Goal: Task Accomplishment & Management: Complete application form

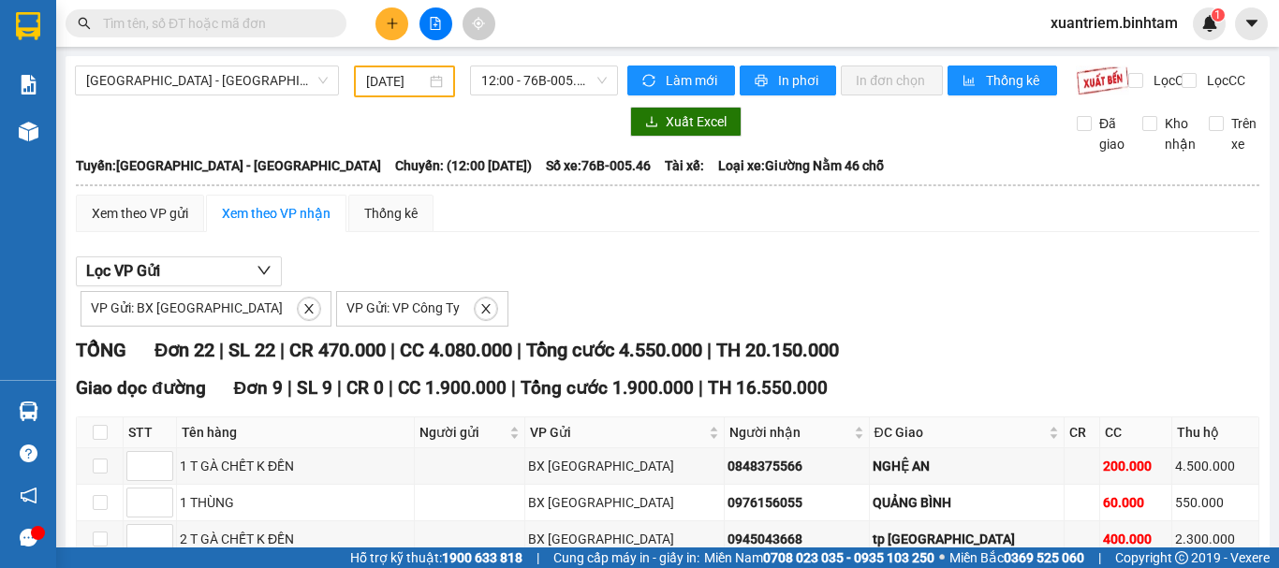
scroll to position [207, 0]
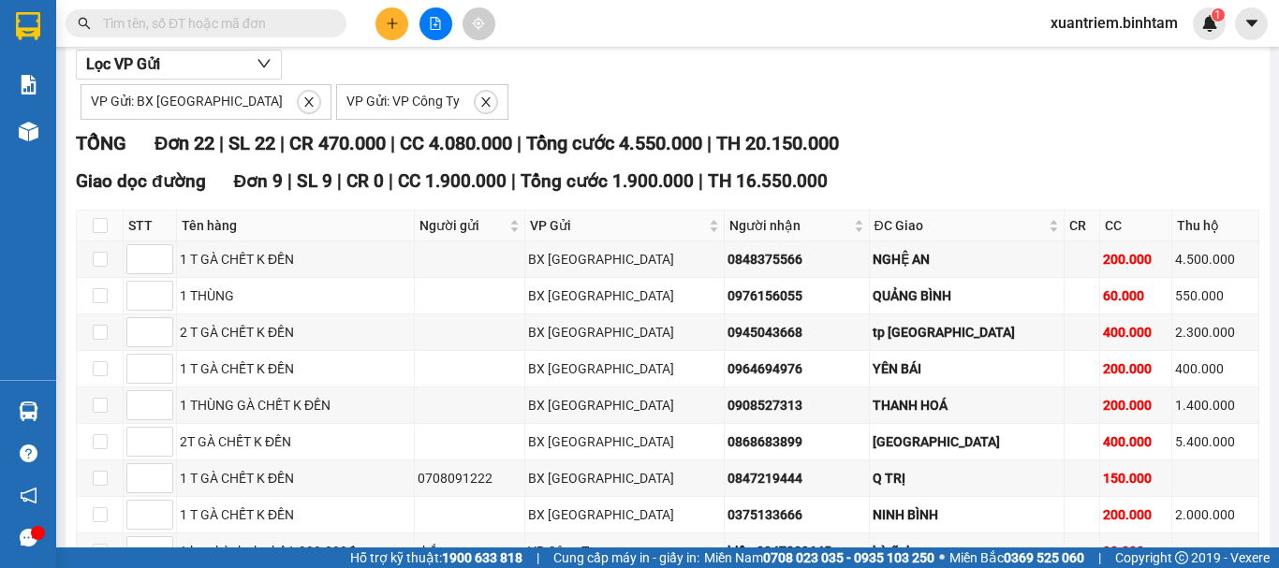
click at [388, 21] on icon "plus" at bounding box center [392, 23] width 13 height 13
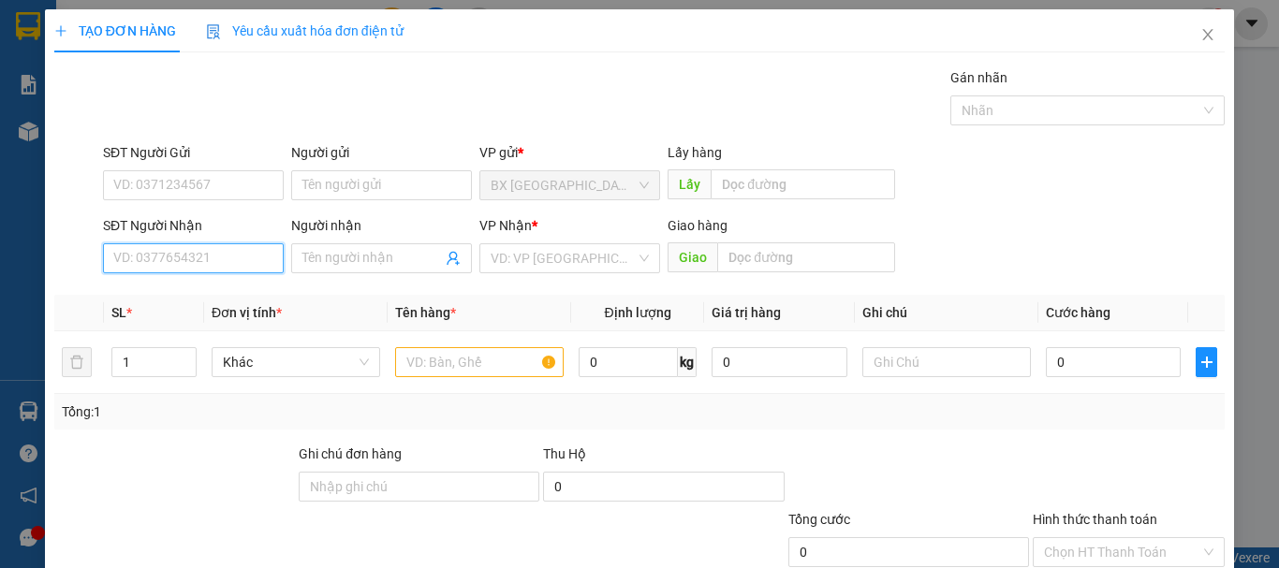
click at [185, 263] on input "SĐT Người Nhận" at bounding box center [193, 259] width 181 height 30
type input "0981722293"
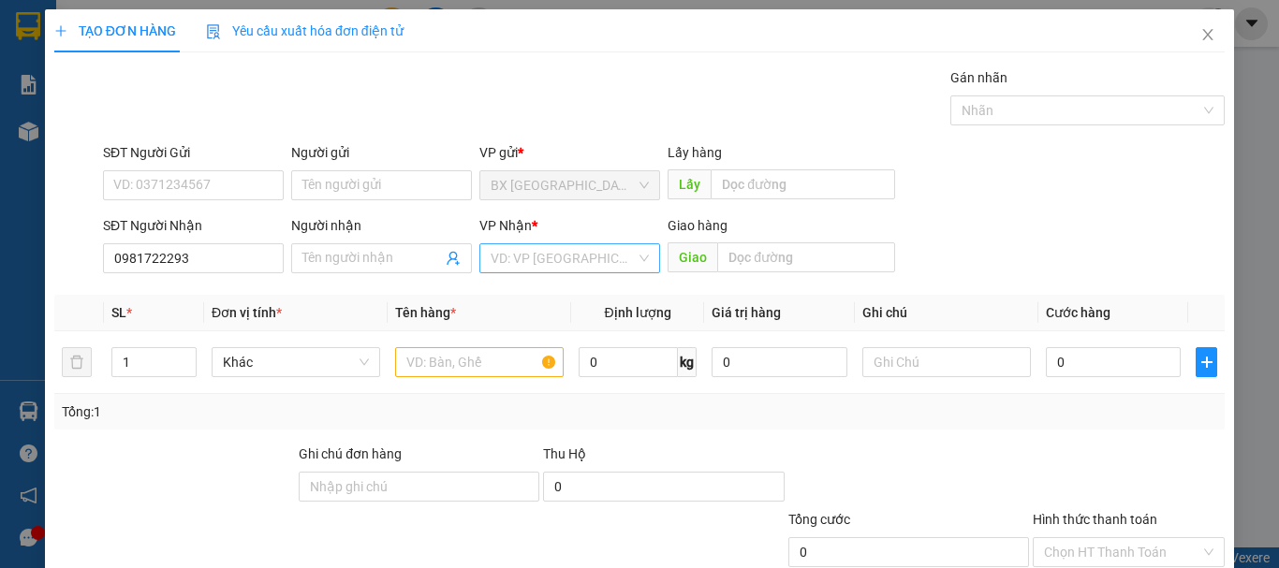
click at [610, 258] on input "search" at bounding box center [563, 258] width 145 height 28
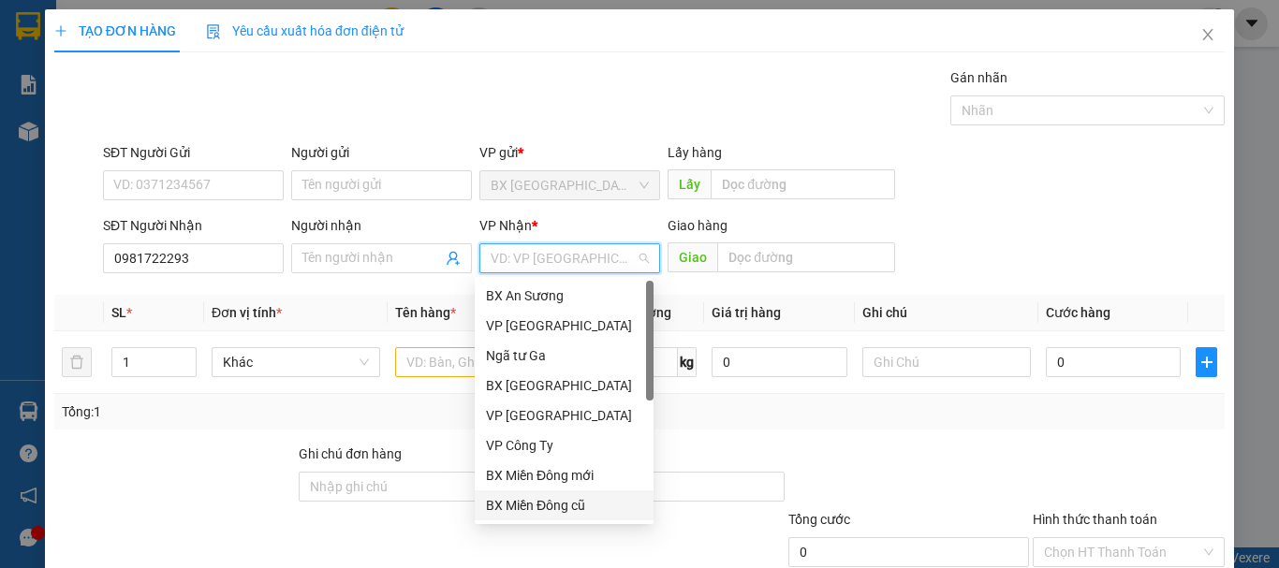
click at [587, 512] on div "BX Miền Đông cũ" at bounding box center [564, 505] width 156 height 21
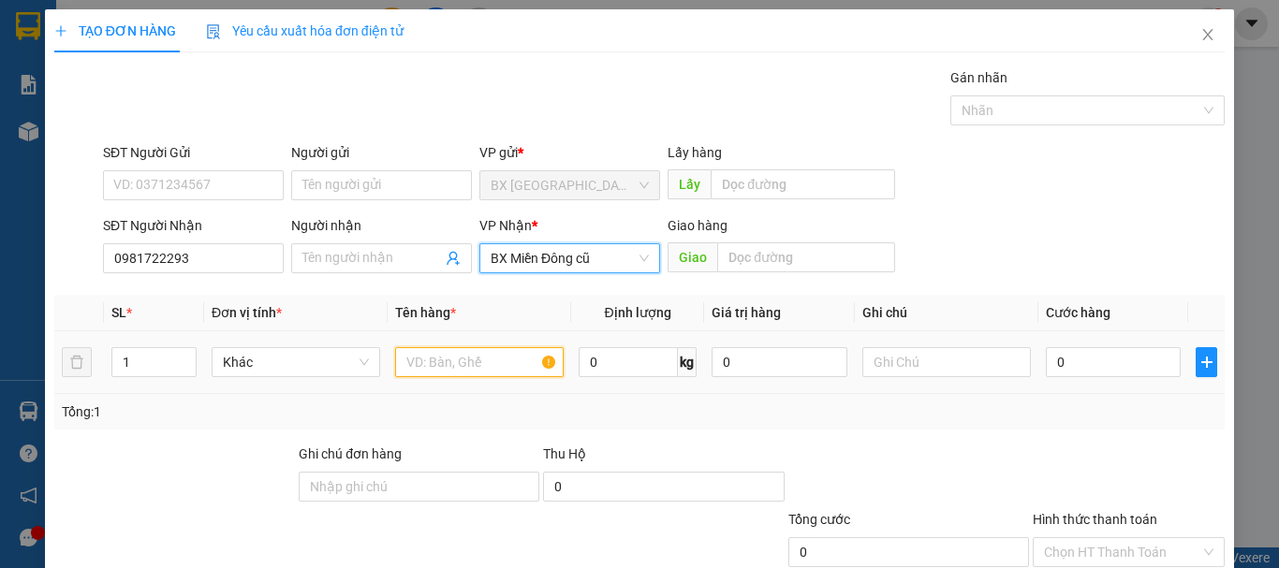
click at [458, 362] on input "text" at bounding box center [479, 362] width 169 height 30
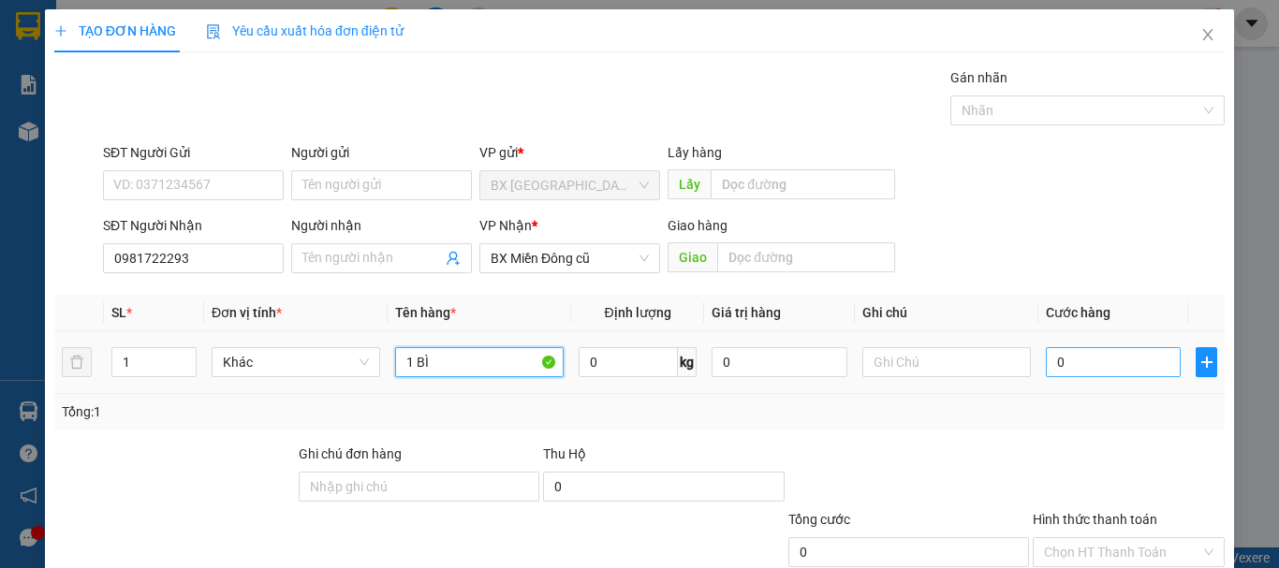
type input "1 BÌ"
click at [1125, 364] on input "0" at bounding box center [1113, 362] width 135 height 30
type input "5"
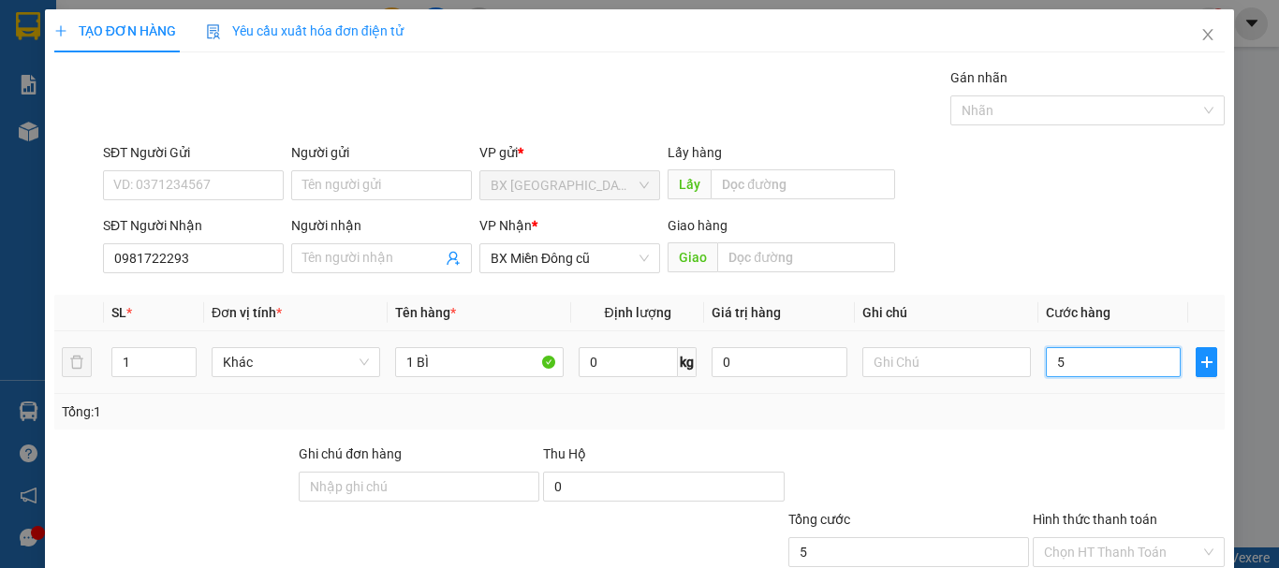
type input "50"
type input "500"
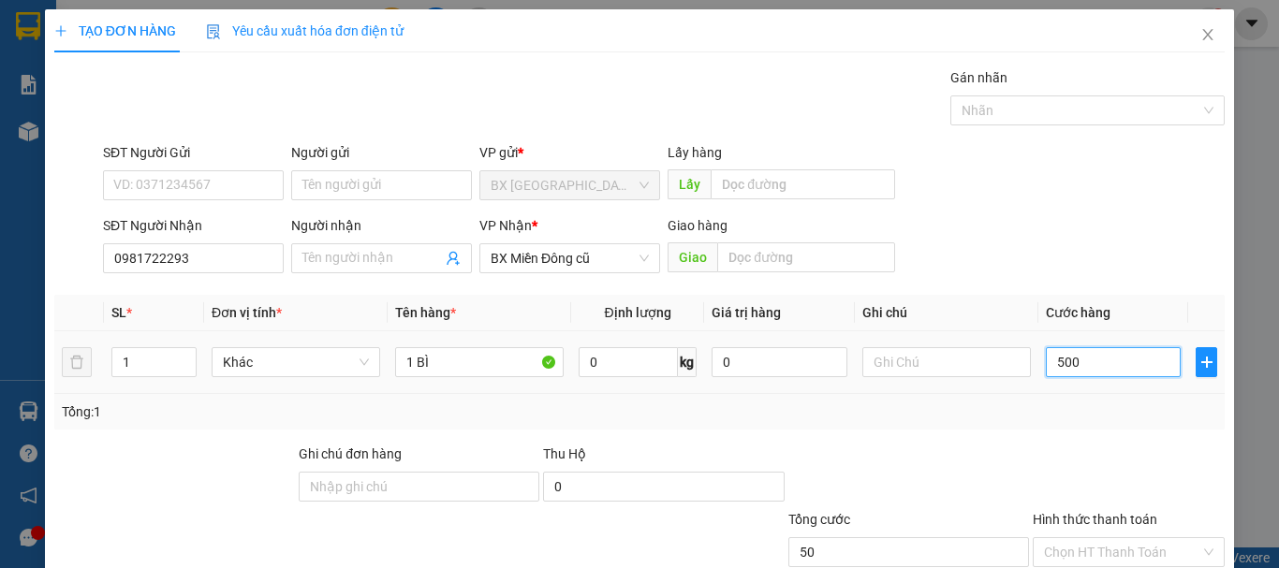
type input "500"
type input "5.000"
type input "50.000"
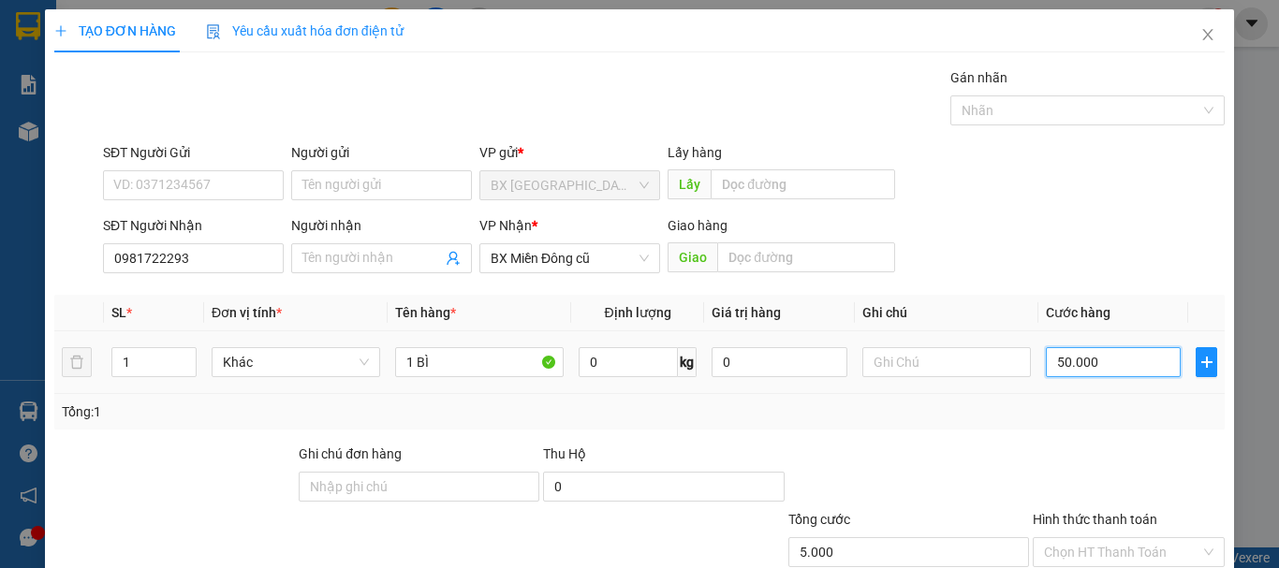
type input "50.000"
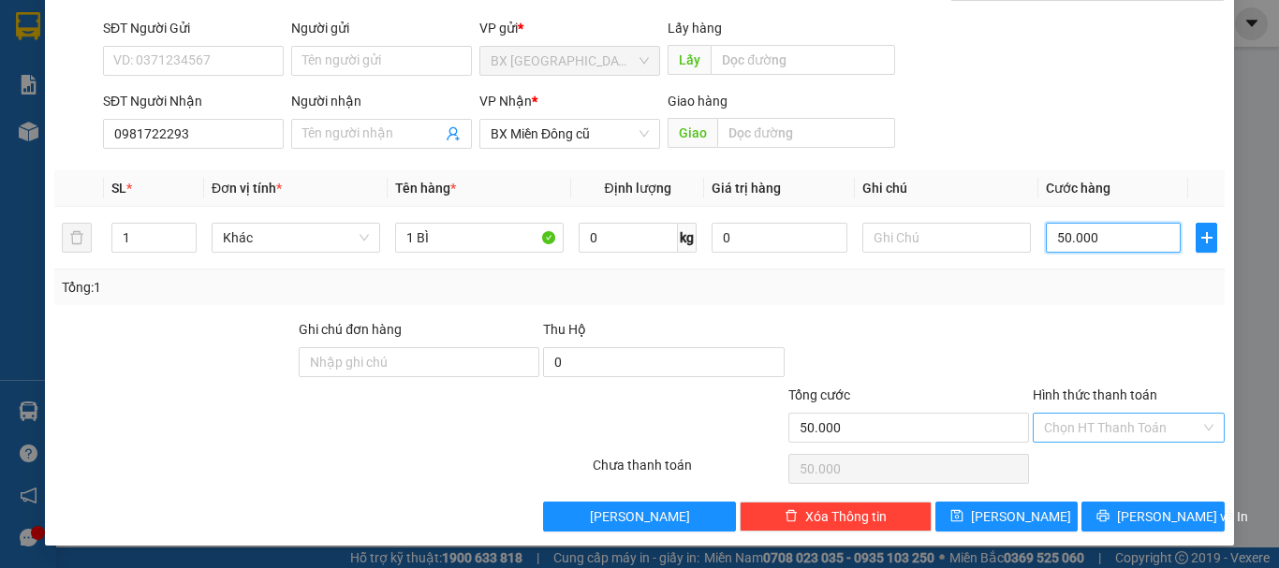
type input "50.000"
click at [1146, 441] on input "Hình thức thanh toán" at bounding box center [1122, 428] width 156 height 28
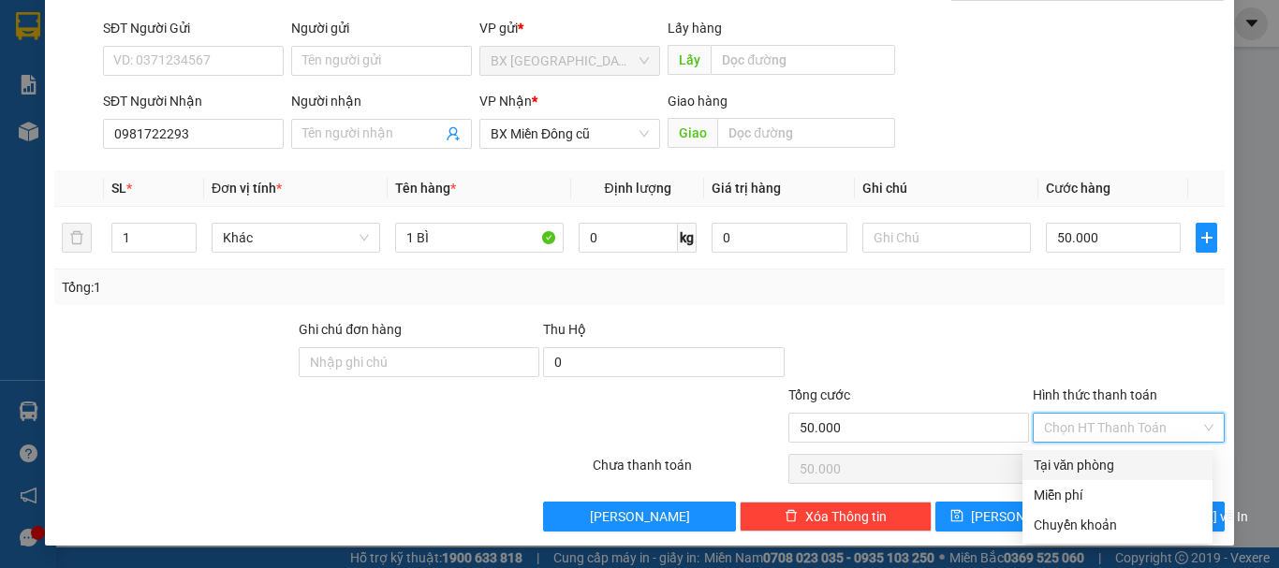
click at [1120, 465] on div "Tại văn phòng" at bounding box center [1118, 465] width 168 height 21
type input "0"
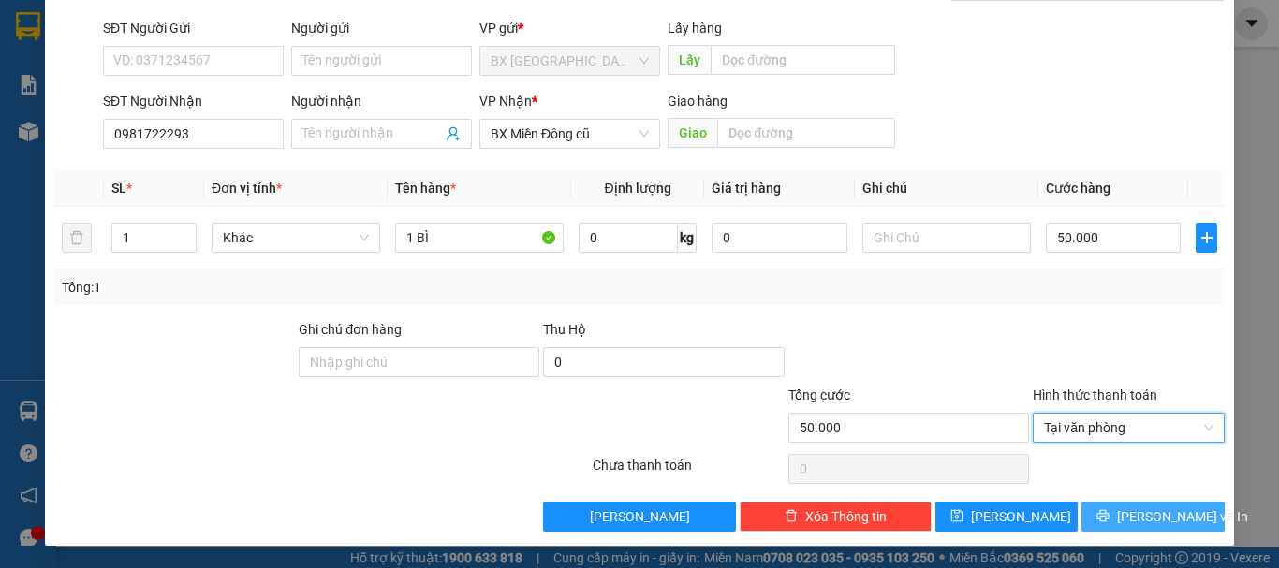
click at [1137, 519] on span "[PERSON_NAME] và In" at bounding box center [1182, 517] width 131 height 21
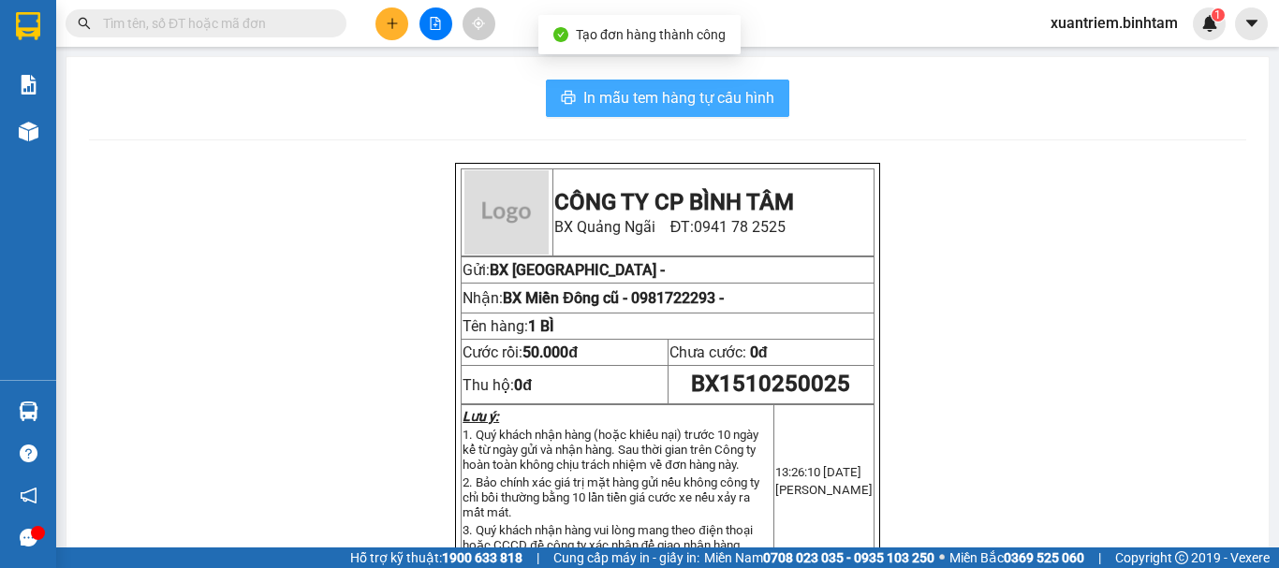
click at [623, 102] on span "In mẫu tem hàng tự cấu hình" at bounding box center [678, 97] width 191 height 23
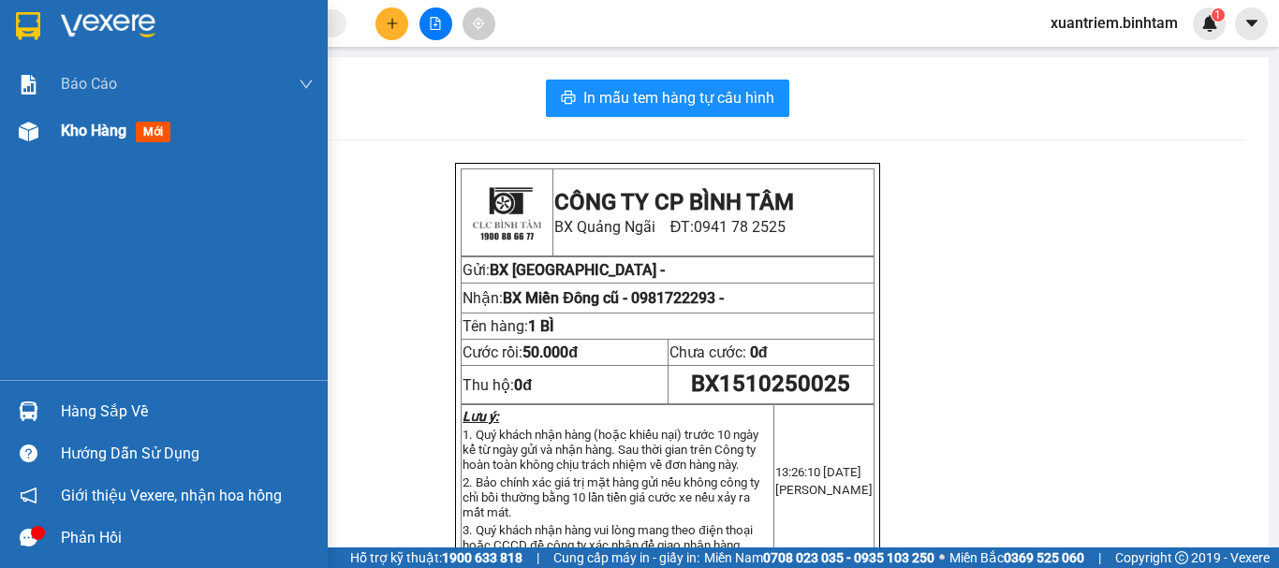
click at [51, 136] on div "Kho hàng mới" at bounding box center [164, 131] width 328 height 47
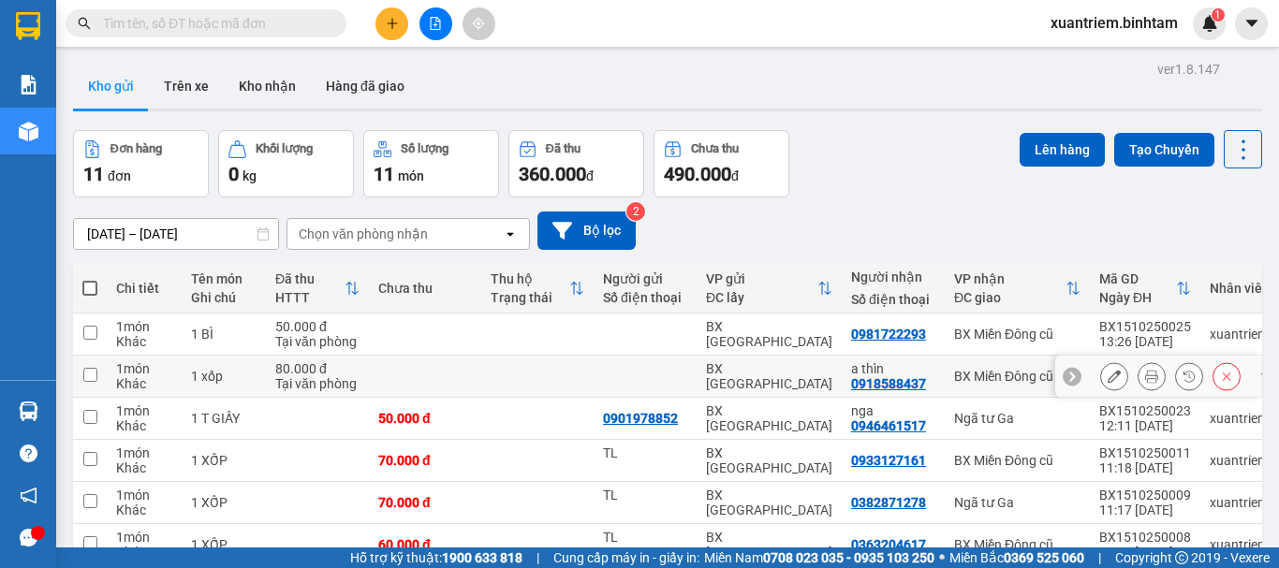
click at [1145, 374] on icon at bounding box center [1151, 376] width 13 height 13
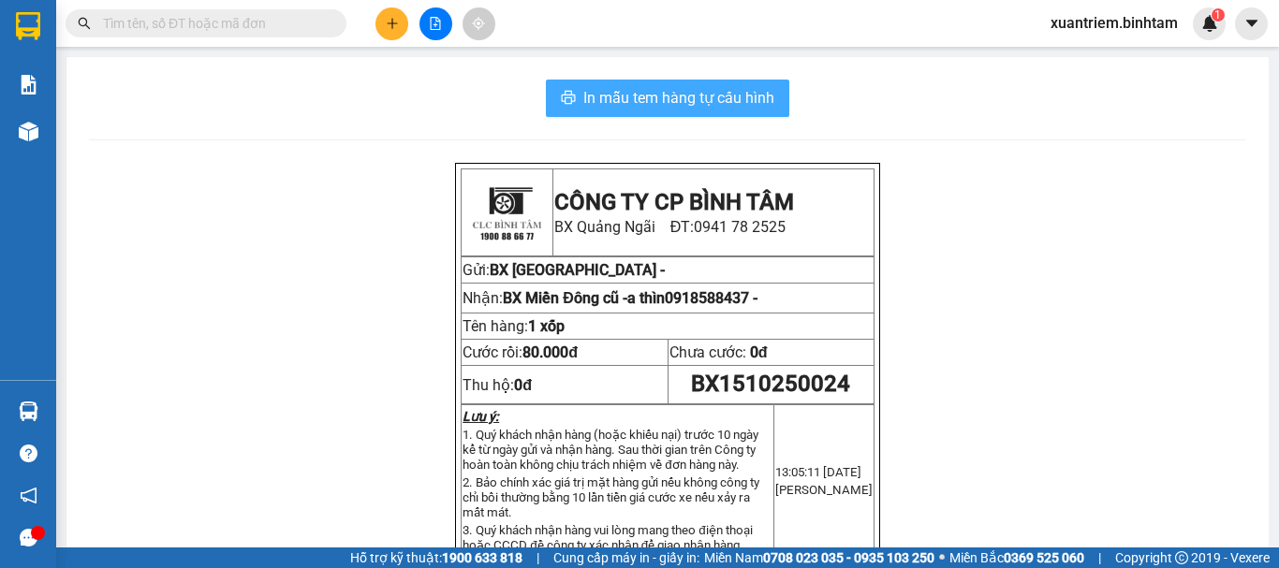
click at [646, 107] on span "In mẫu tem hàng tự cấu hình" at bounding box center [678, 97] width 191 height 23
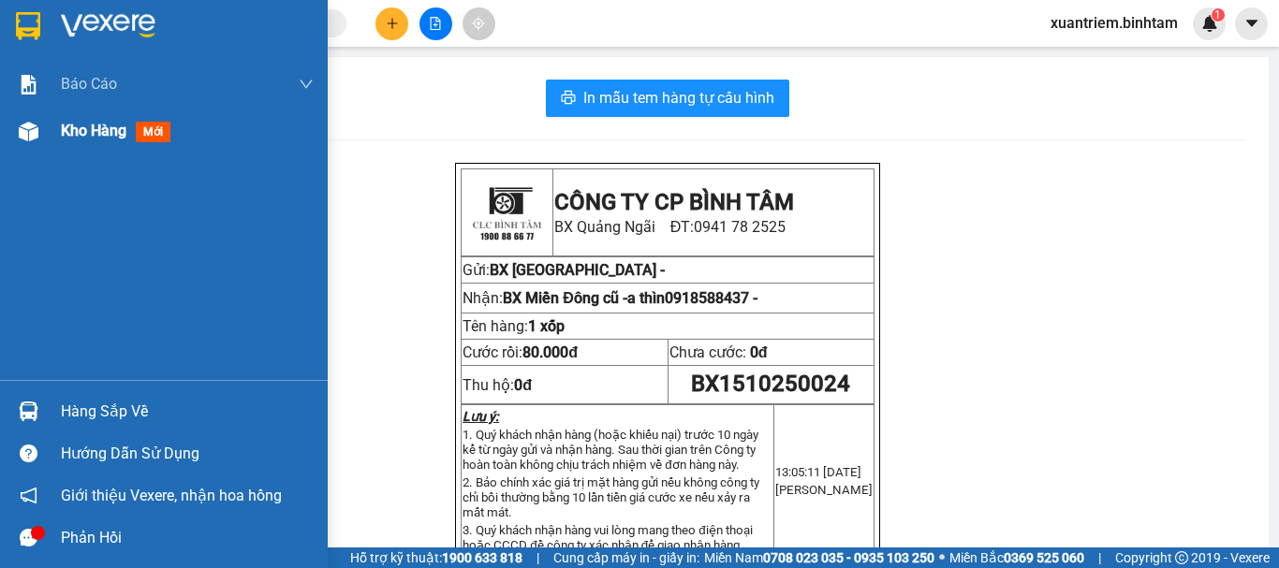
click at [93, 125] on span "Kho hàng" at bounding box center [94, 131] width 66 height 18
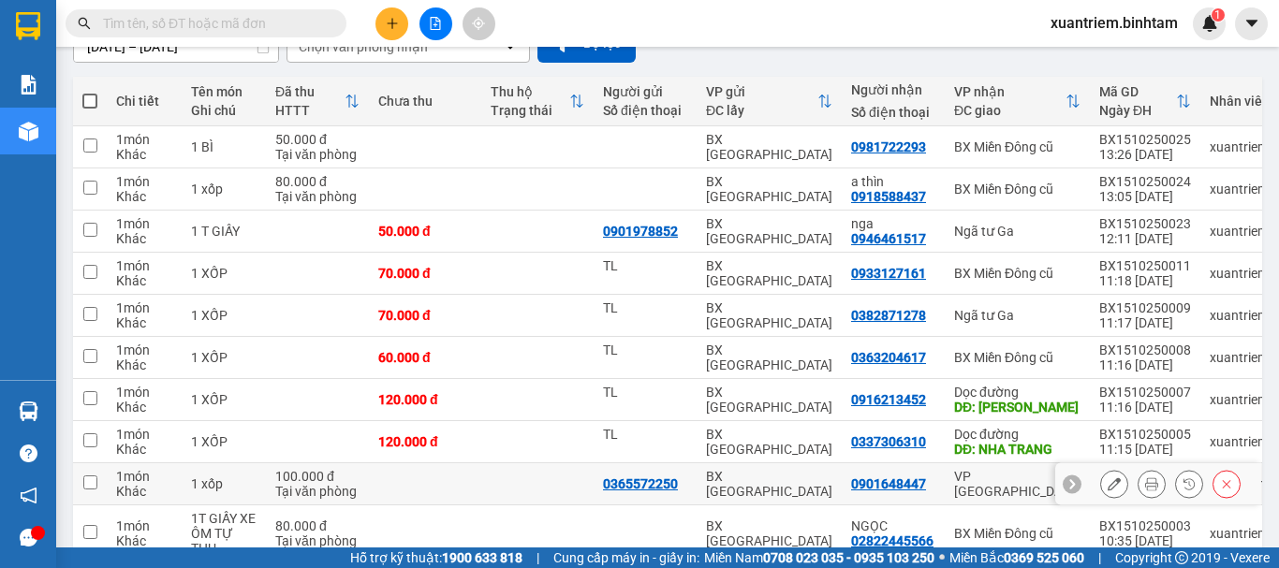
scroll to position [287, 0]
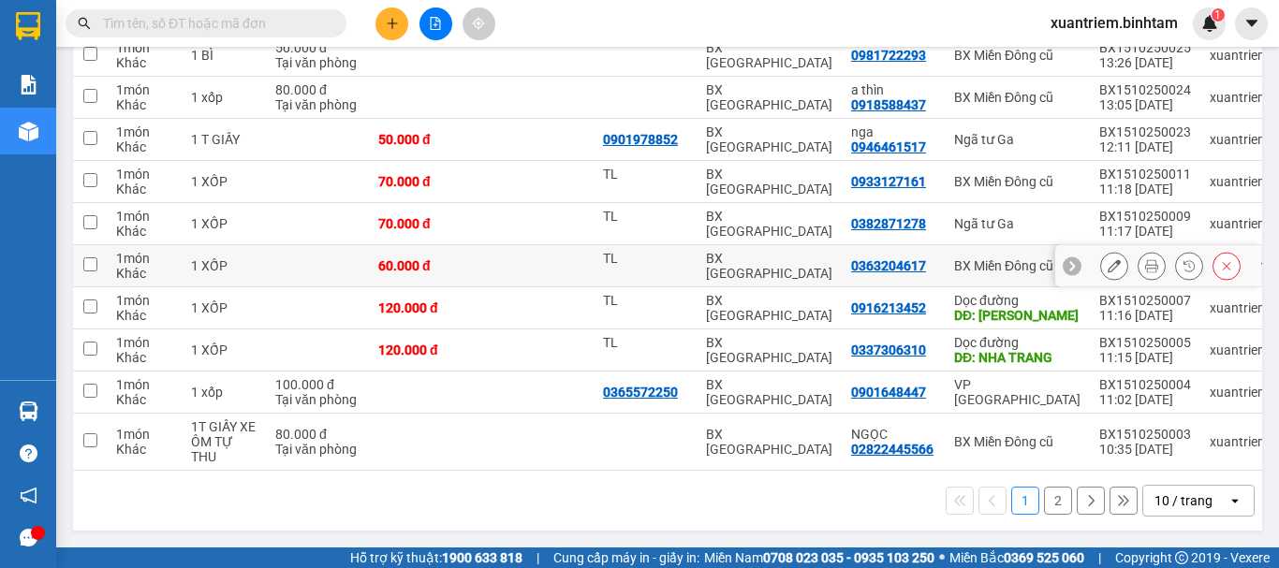
click at [1108, 259] on icon at bounding box center [1114, 265] width 13 height 13
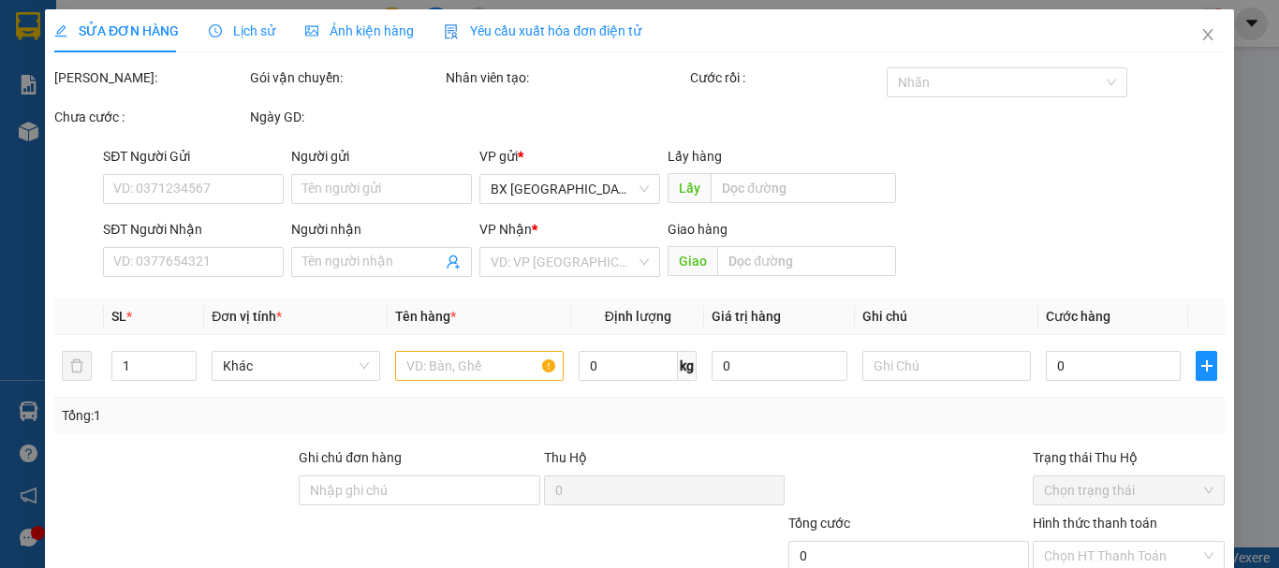
type input "TL"
type input "0363204617"
type input "60.000"
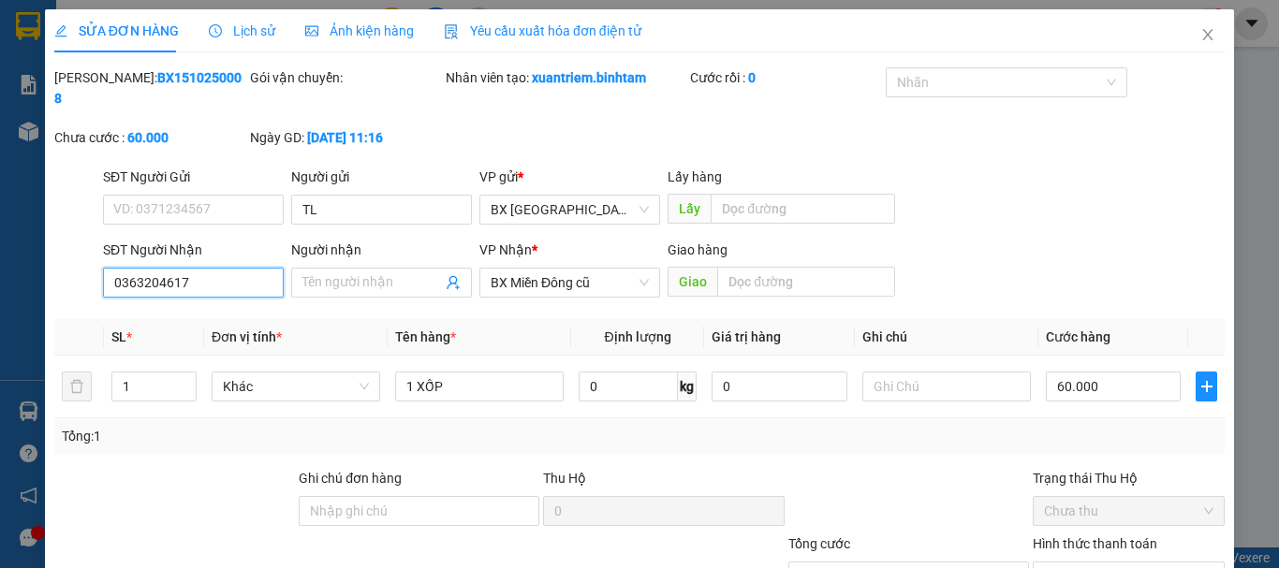
click at [209, 268] on input "0363204617" at bounding box center [193, 283] width 181 height 30
click at [210, 273] on input "0363204611" at bounding box center [193, 283] width 181 height 30
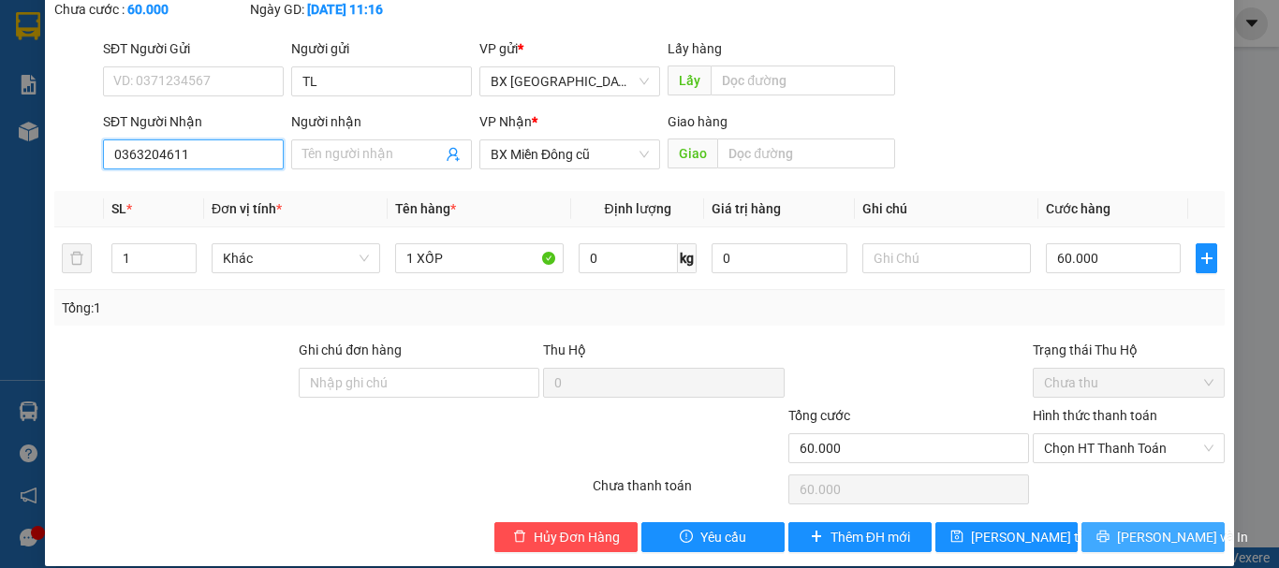
type input "0363204611"
click at [1113, 523] on button "[PERSON_NAME] và In" at bounding box center [1153, 538] width 143 height 30
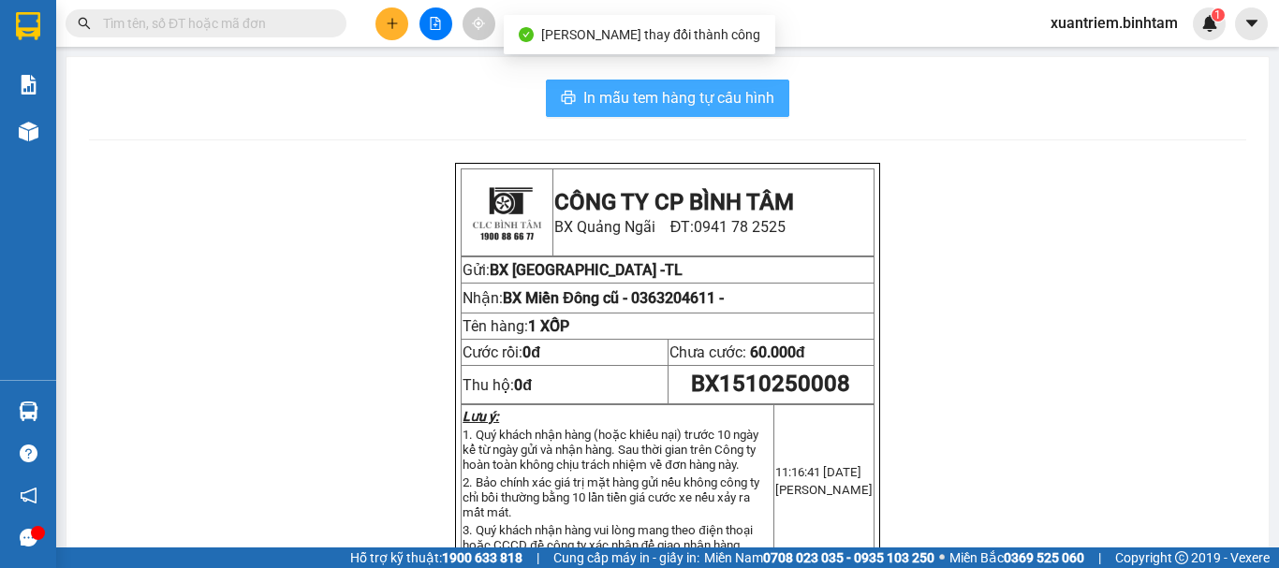
drag, startPoint x: 731, startPoint y: 115, endPoint x: 731, endPoint y: 96, distance: 18.7
click at [731, 112] on button "In mẫu tem hàng tự cấu hình" at bounding box center [668, 98] width 244 height 37
click at [731, 96] on span "In mẫu tem hàng tự cấu hình" at bounding box center [678, 97] width 191 height 23
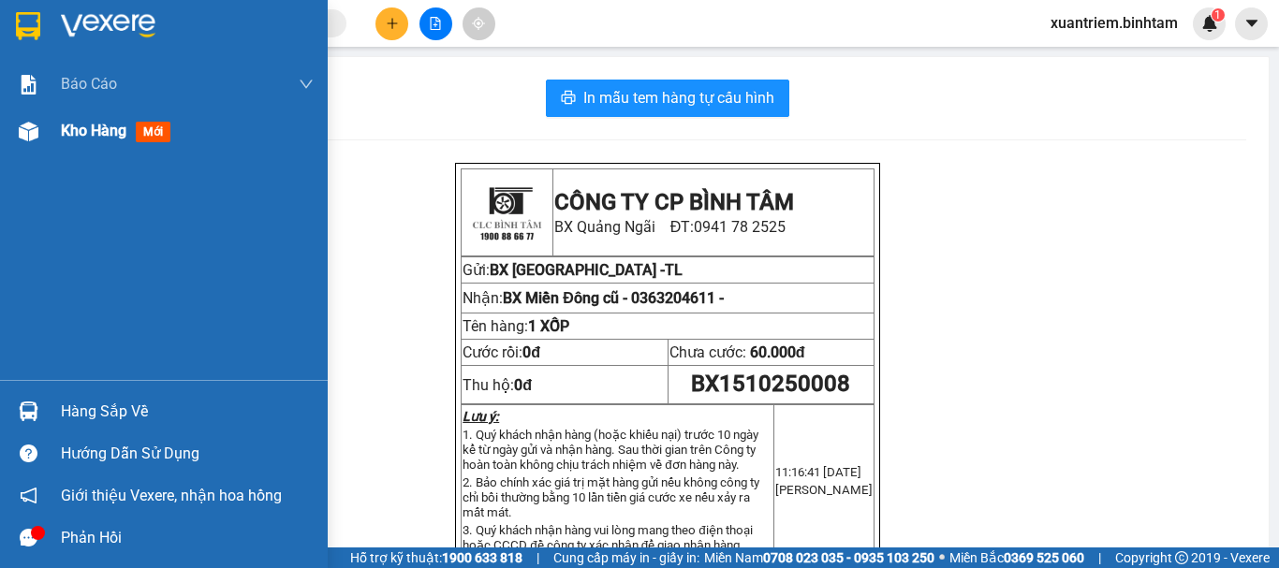
click at [96, 123] on span "Kho hàng" at bounding box center [94, 131] width 66 height 18
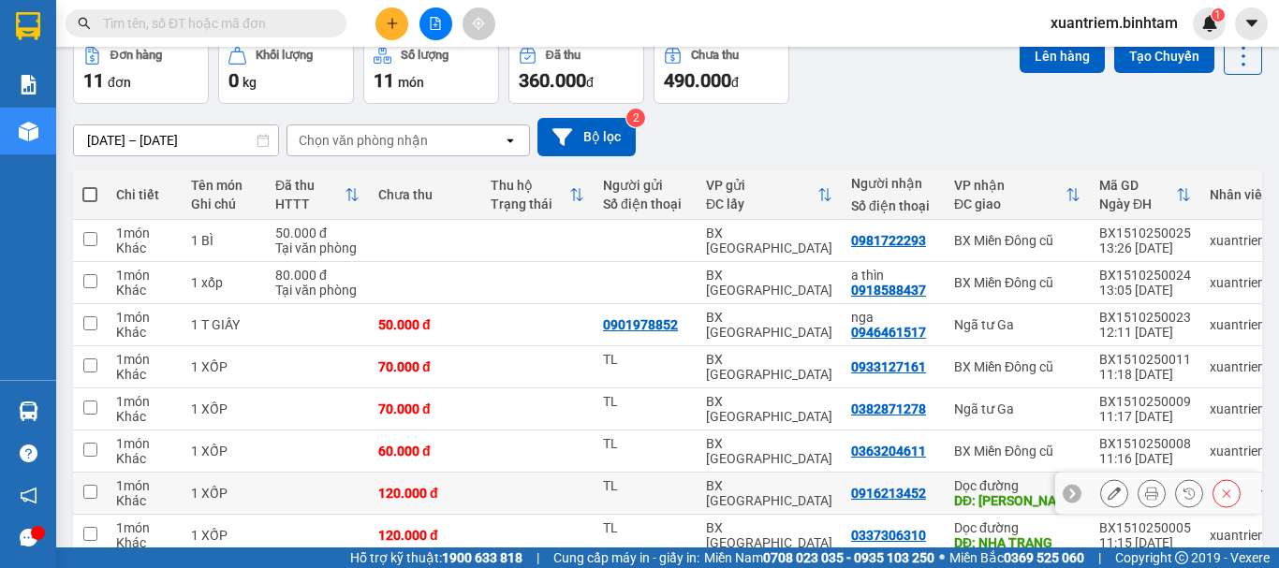
scroll to position [287, 0]
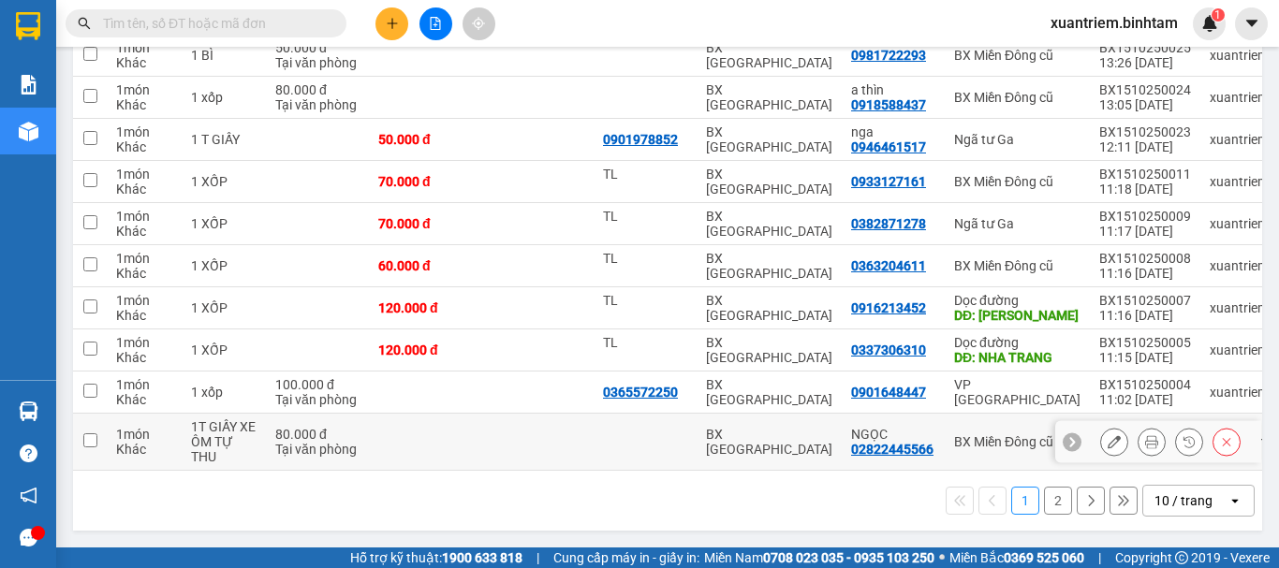
click at [1145, 440] on icon at bounding box center [1151, 441] width 13 height 13
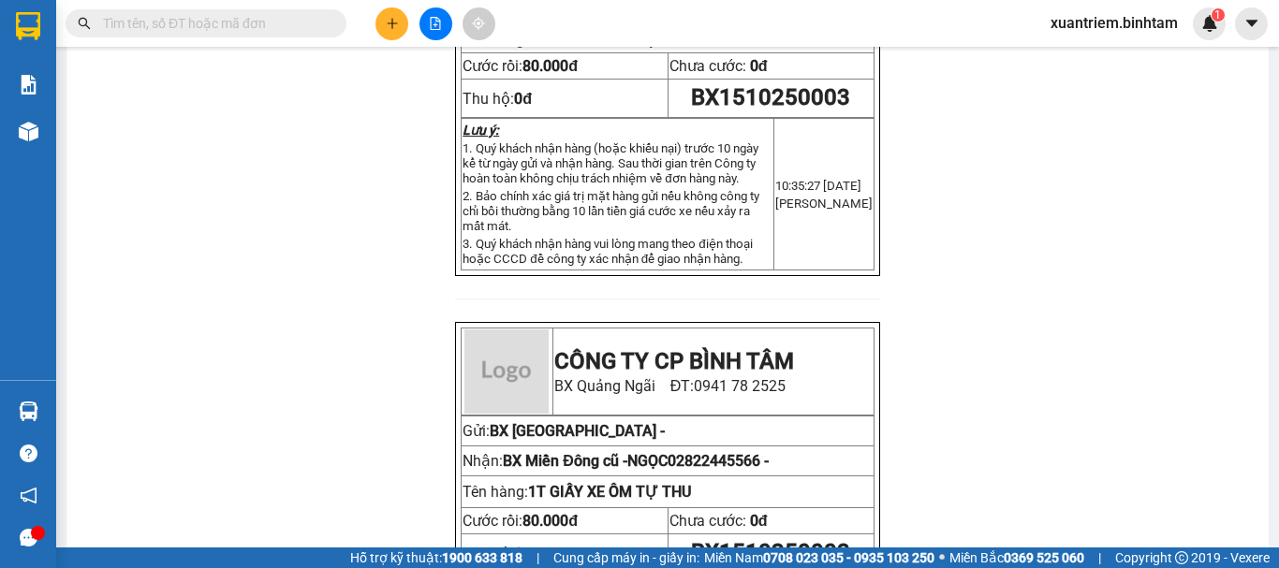
scroll to position [6, 0]
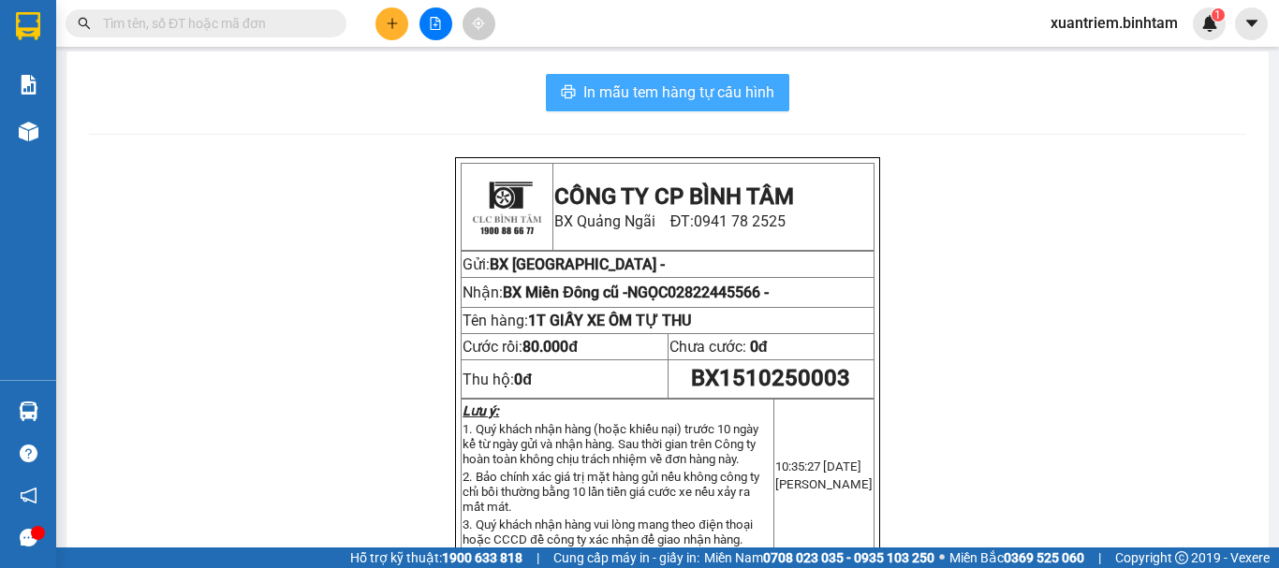
click at [742, 90] on span "In mẫu tem hàng tự cấu hình" at bounding box center [678, 92] width 191 height 23
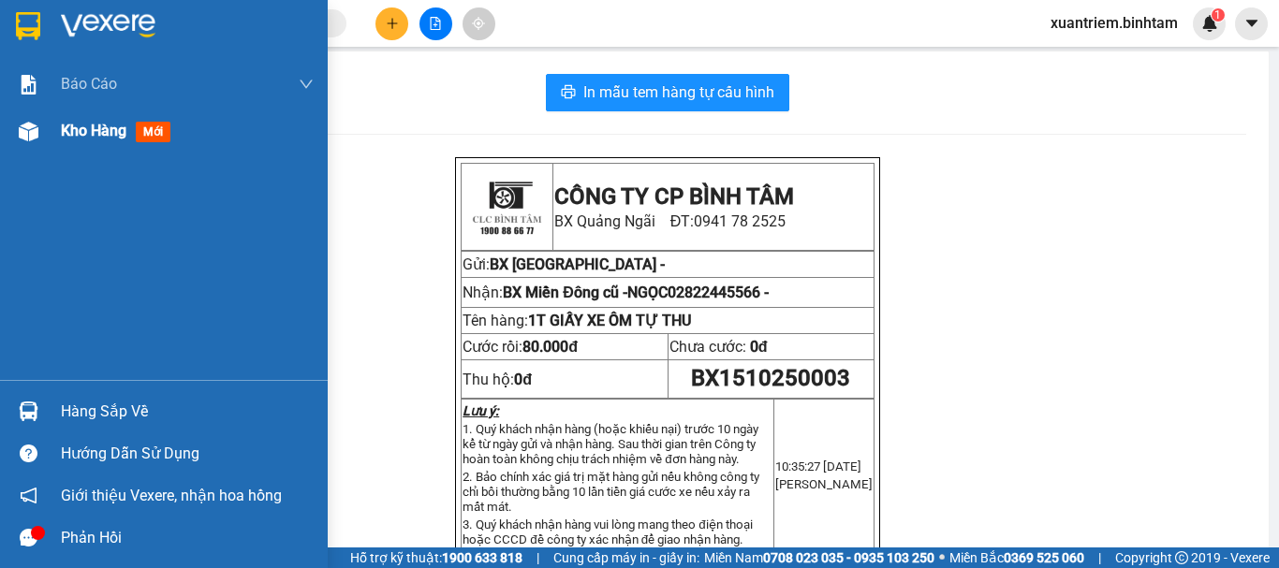
click at [96, 129] on span "Kho hàng" at bounding box center [94, 131] width 66 height 18
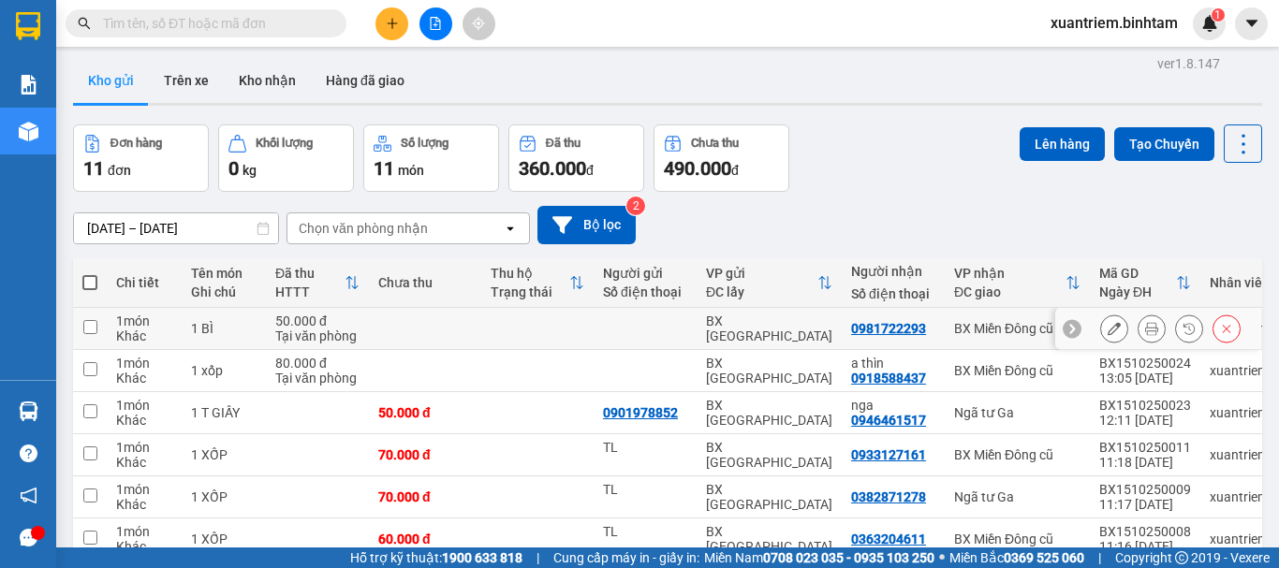
click at [1101, 317] on button at bounding box center [1114, 329] width 26 height 33
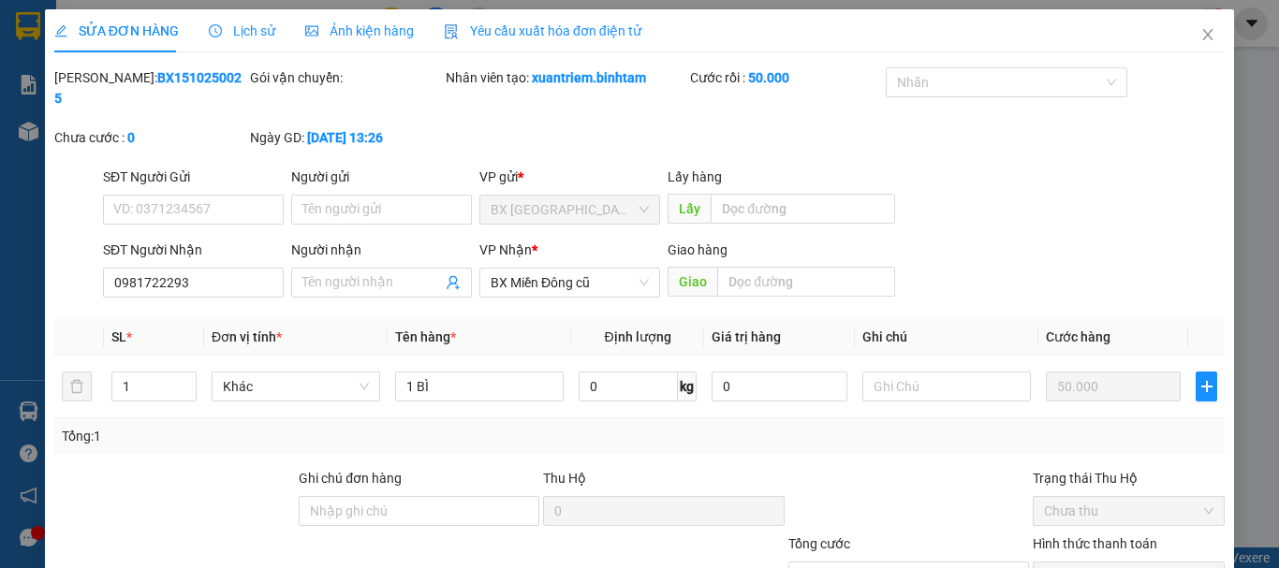
type input "0981722293"
type input "50.000"
click at [373, 273] on input "Người nhận" at bounding box center [373, 283] width 140 height 21
click at [323, 273] on input "0366666" at bounding box center [373, 283] width 140 height 21
click at [390, 273] on input "03646666" at bounding box center [373, 283] width 140 height 21
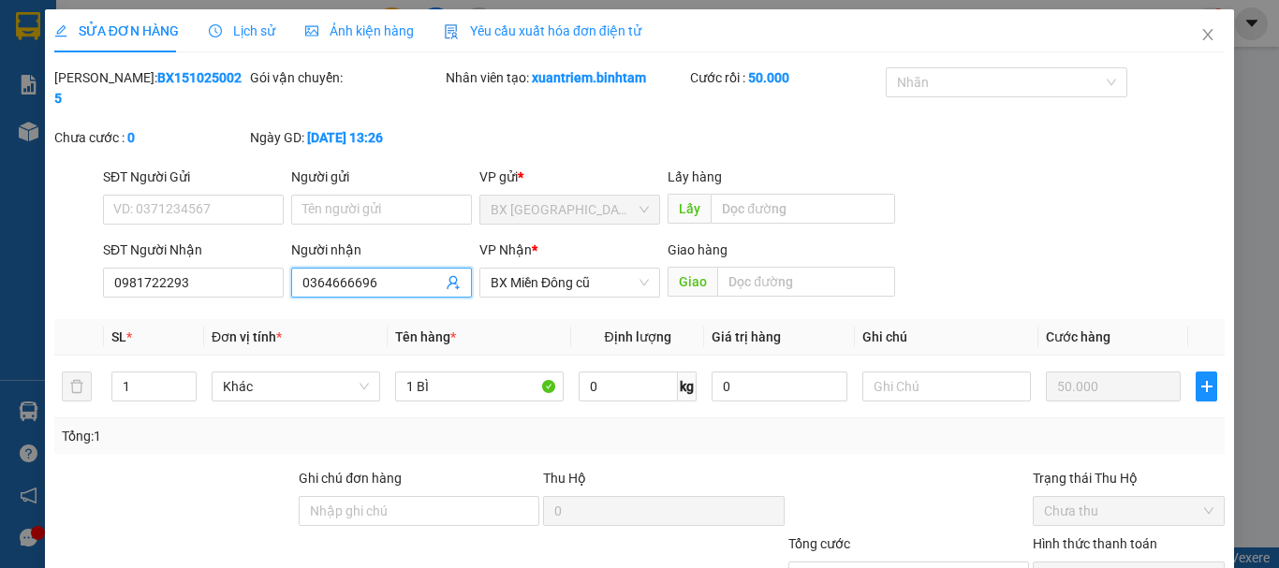
scroll to position [128, 0]
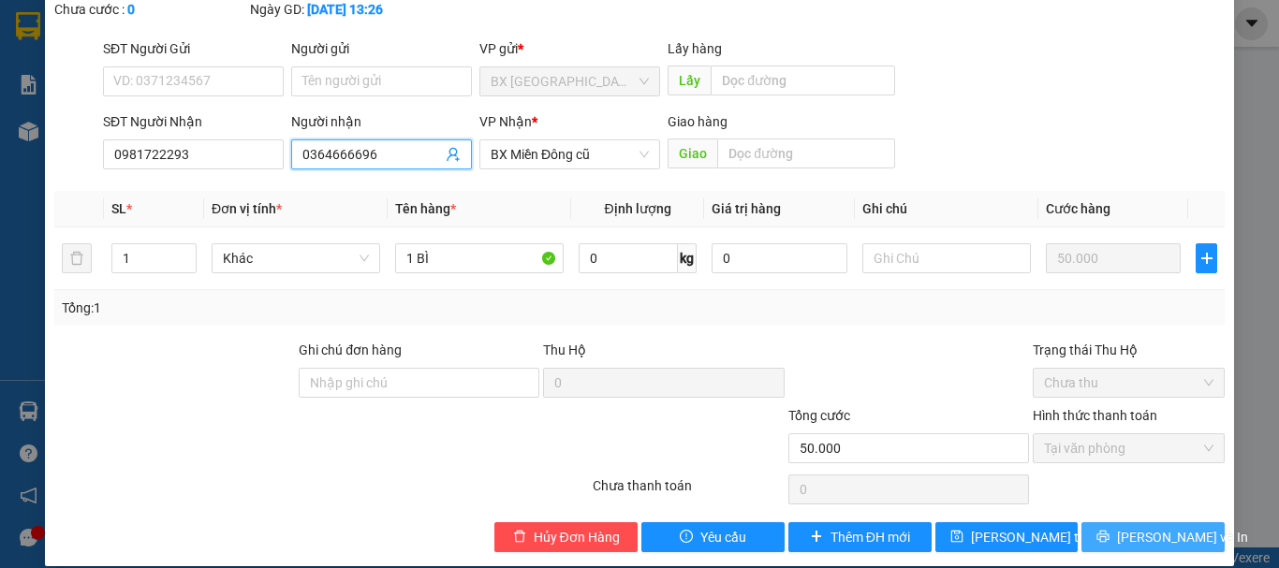
type input "0364666696"
click at [1128, 527] on span "[PERSON_NAME] và In" at bounding box center [1182, 537] width 131 height 21
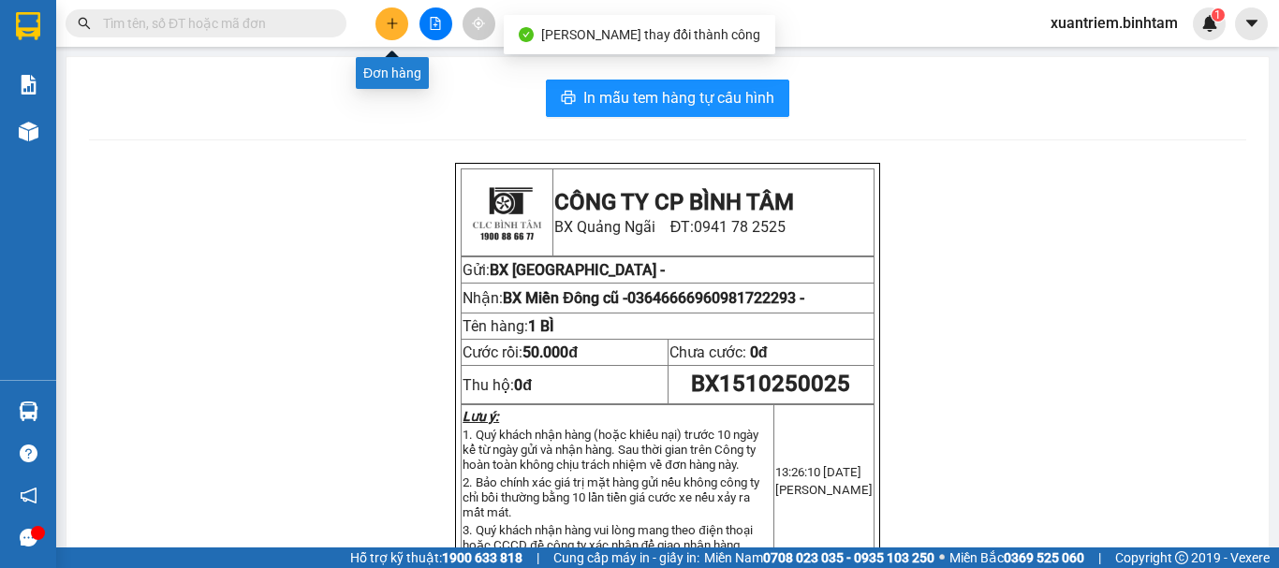
click at [395, 20] on icon "plus" at bounding box center [392, 23] width 13 height 13
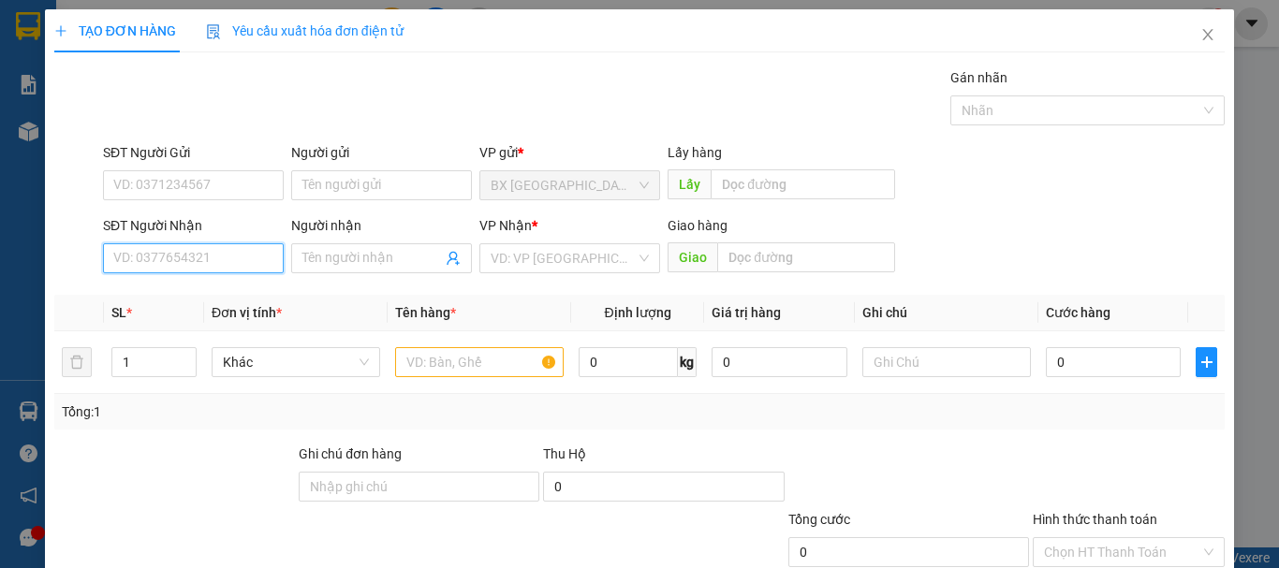
click at [217, 265] on input "SĐT Người Nhận" at bounding box center [193, 259] width 181 height 30
drag, startPoint x: 217, startPoint y: 265, endPoint x: 225, endPoint y: 273, distance: 10.6
click at [226, 268] on input "0855601887" at bounding box center [193, 259] width 181 height 30
click at [212, 263] on input "0855601887" at bounding box center [193, 259] width 181 height 30
type input "0855601887"
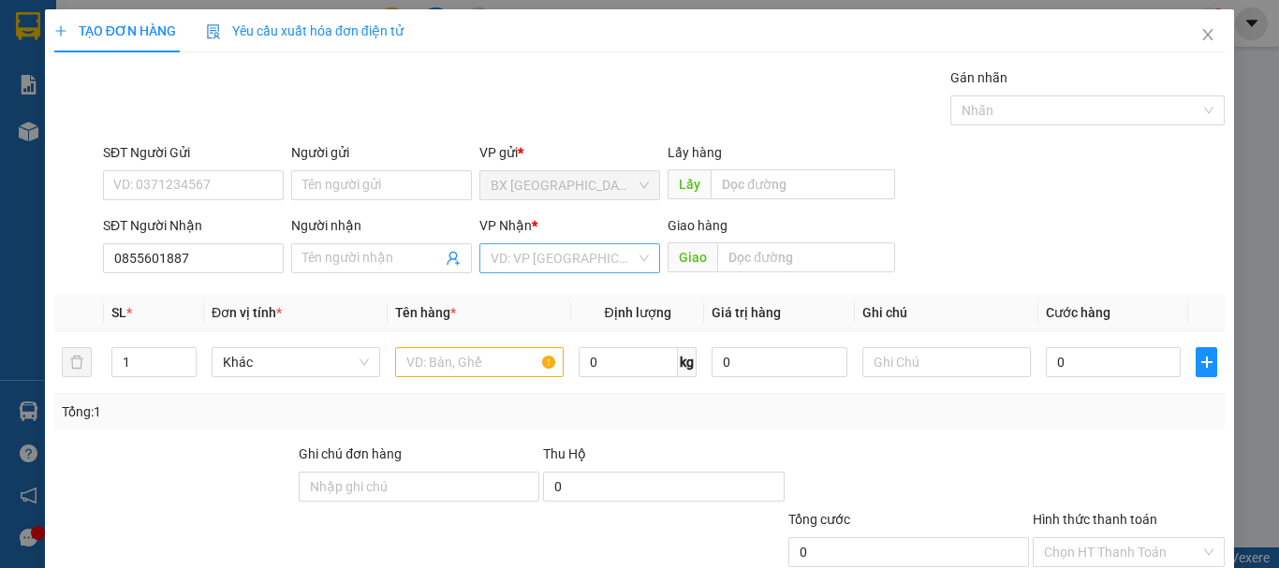
click at [537, 265] on input "search" at bounding box center [563, 258] width 145 height 28
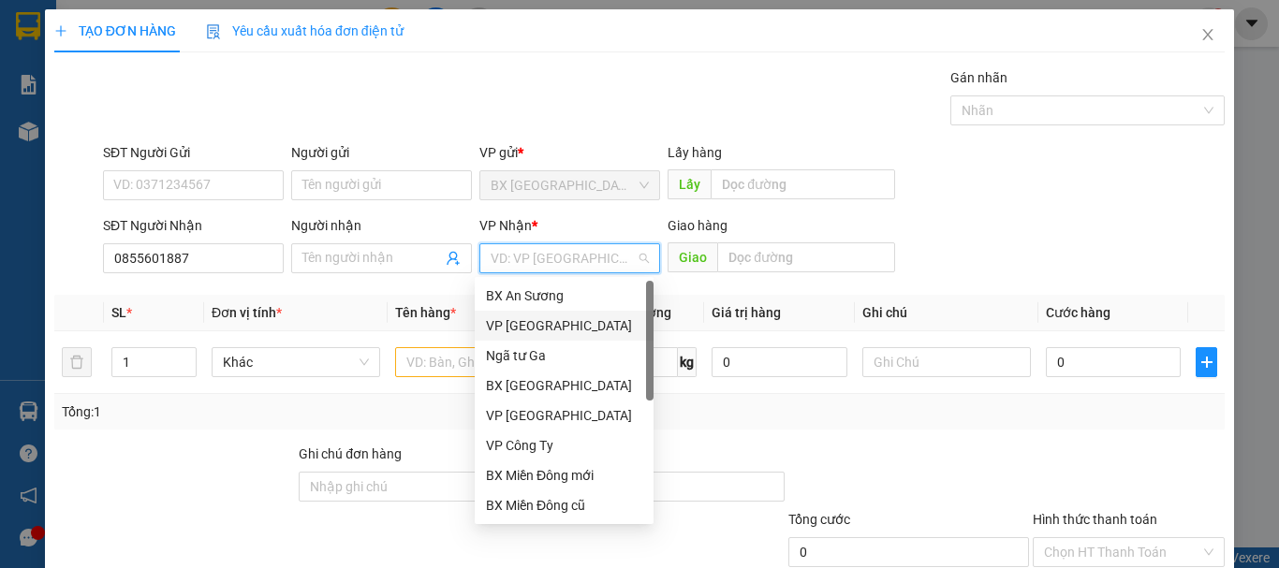
scroll to position [60, 0]
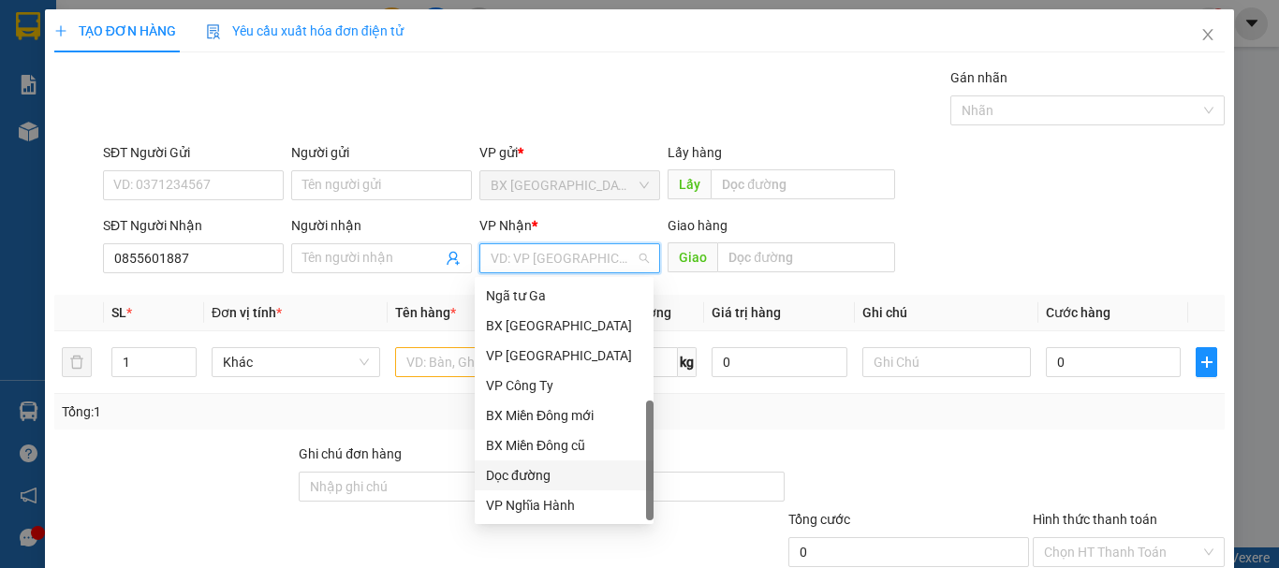
click at [543, 484] on div "Dọc đường" at bounding box center [564, 475] width 156 height 21
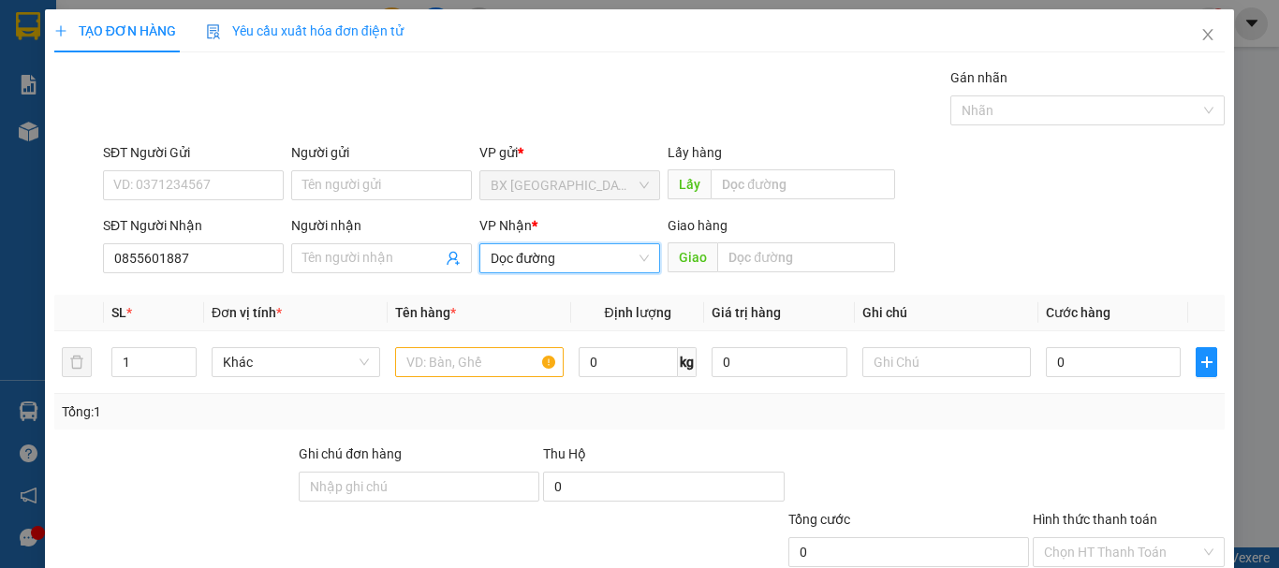
click at [755, 242] on div "Giao hàng" at bounding box center [782, 229] width 228 height 28
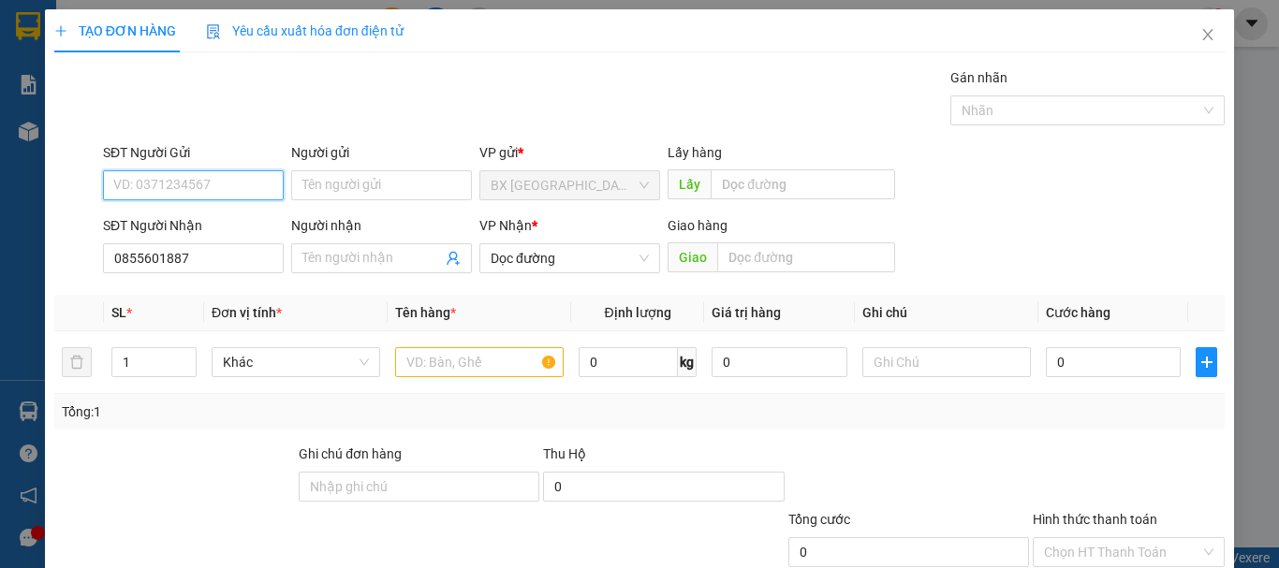
click at [232, 193] on input "SĐT Người Gửi" at bounding box center [193, 185] width 181 height 30
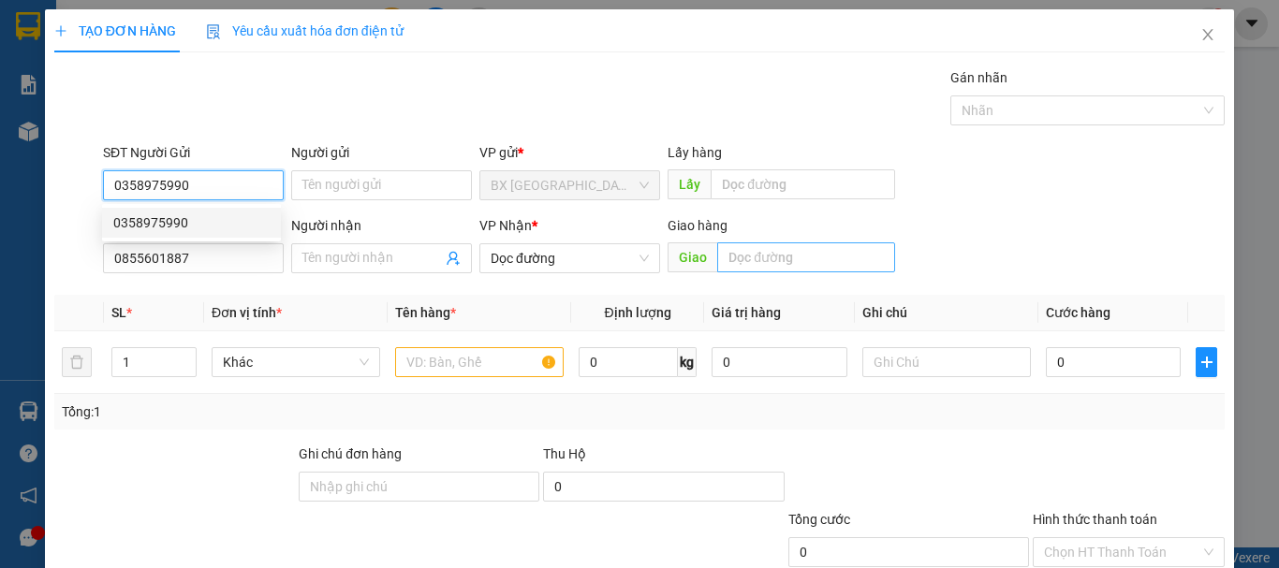
type input "0358975990"
click at [738, 244] on input "text" at bounding box center [806, 258] width 178 height 30
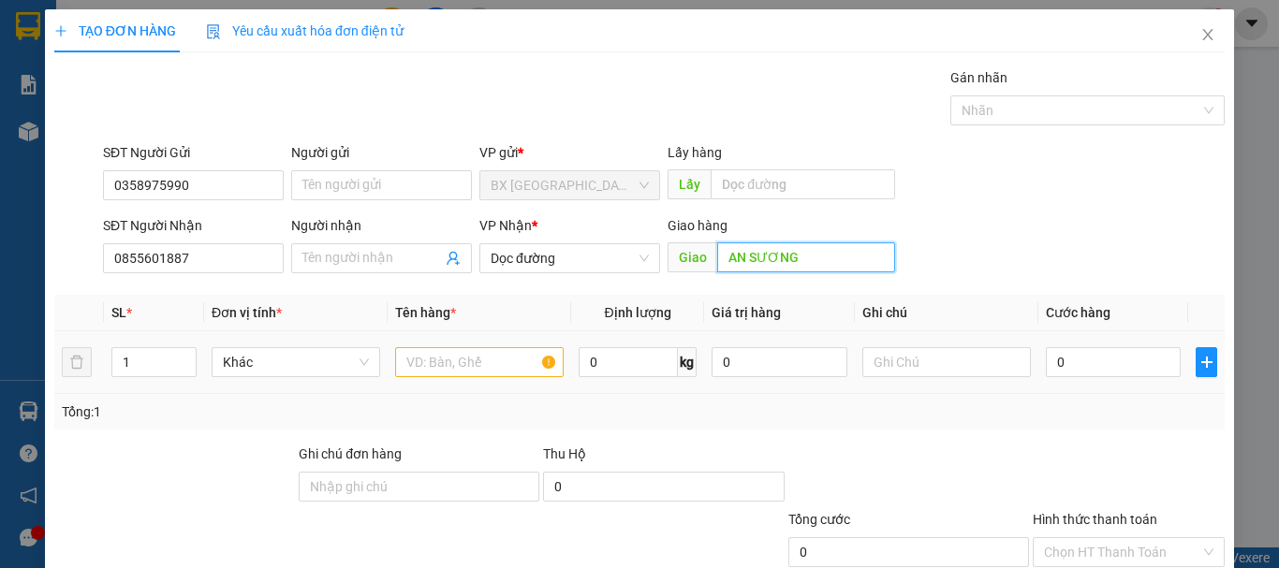
type input "AN SƯƠNG"
click at [463, 344] on div at bounding box center [479, 362] width 169 height 37
click at [480, 351] on input "text" at bounding box center [479, 362] width 169 height 30
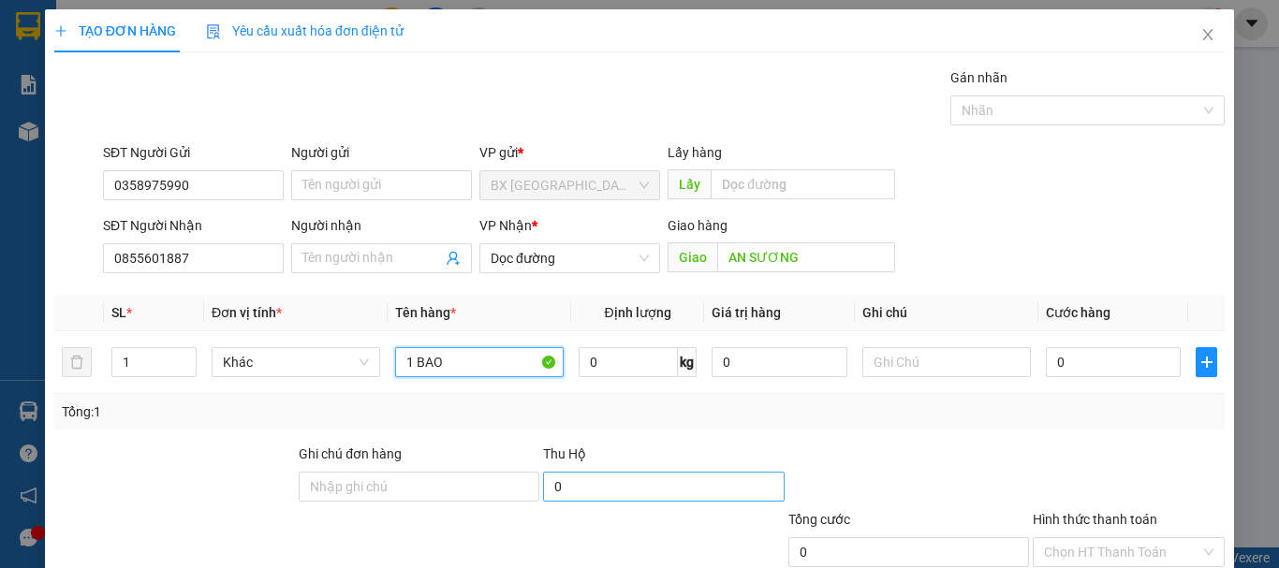
type input "1 BAO"
click at [716, 484] on input "0" at bounding box center [663, 487] width 241 height 30
type input "650.000"
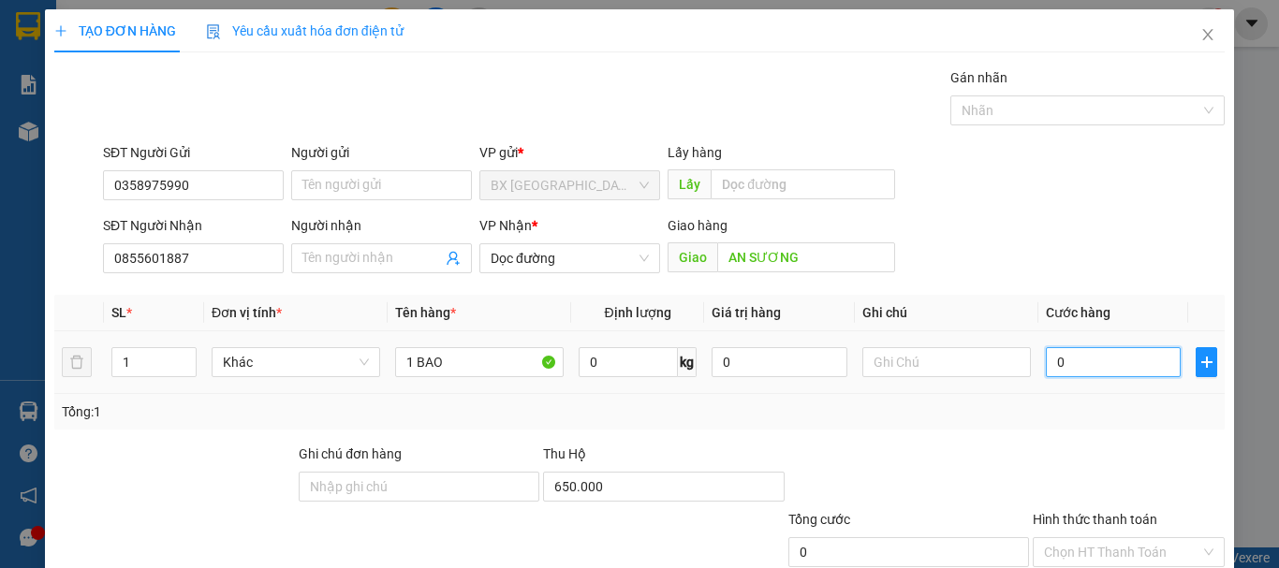
click at [1124, 361] on input "0" at bounding box center [1113, 362] width 135 height 30
type input "8"
type input "80"
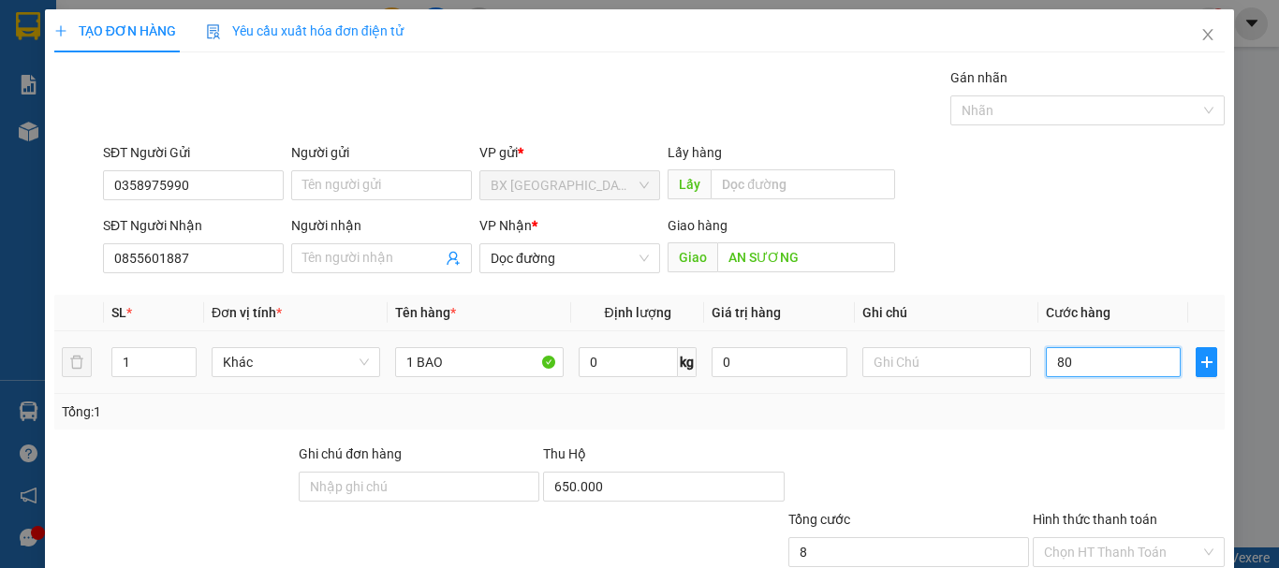
type input "80"
type input "800"
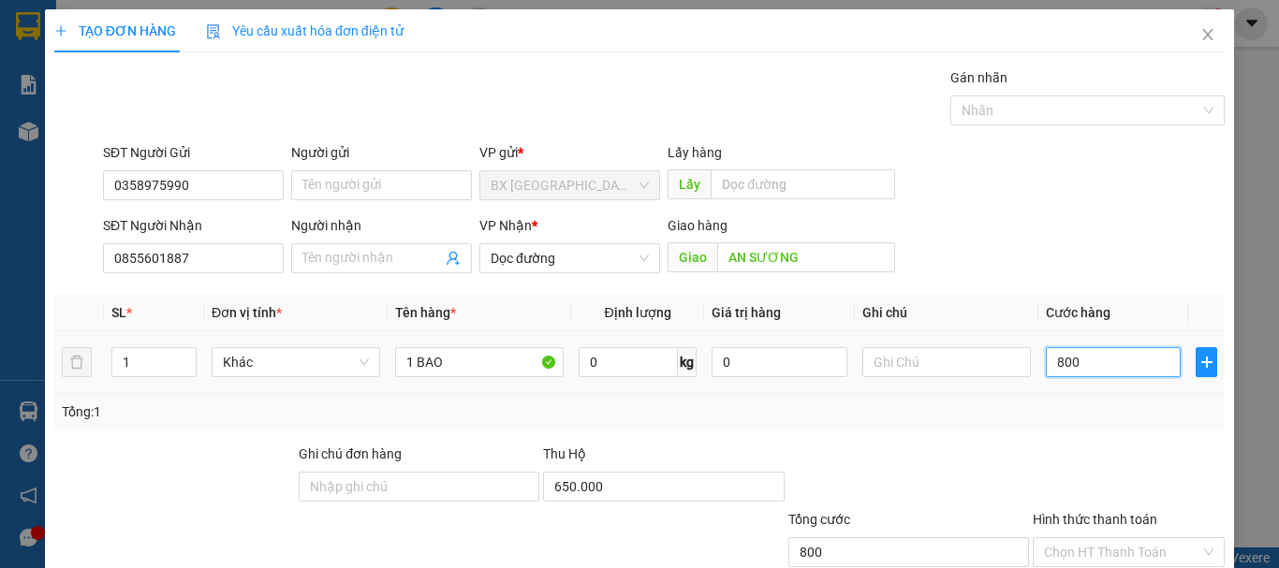
type input "8.000"
type input "80.000"
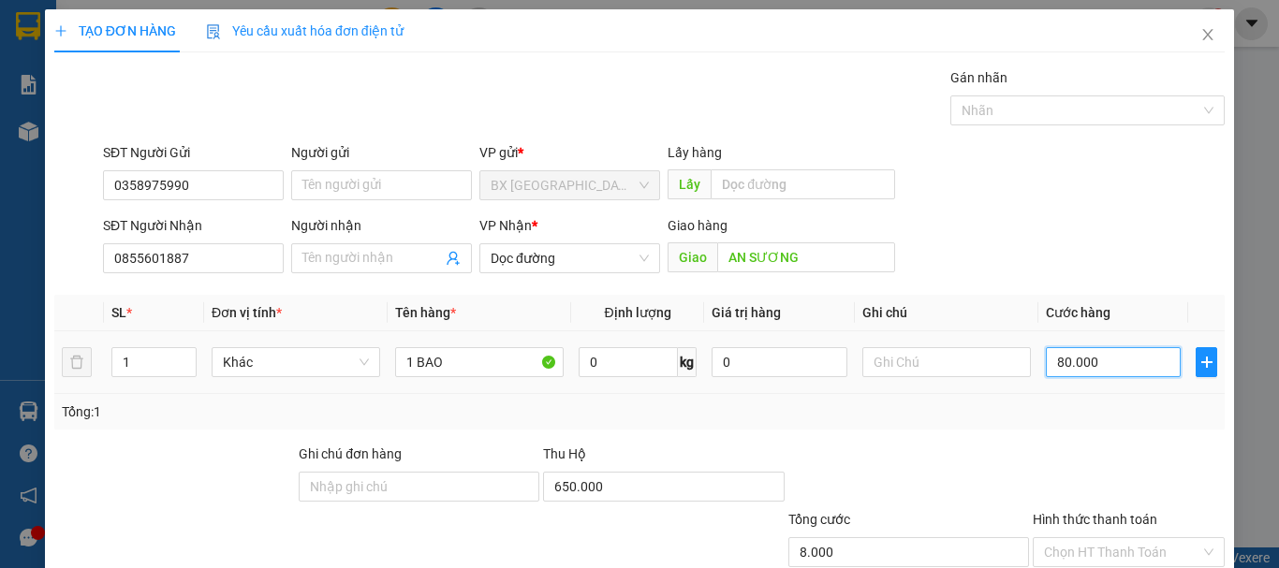
type input "80.000"
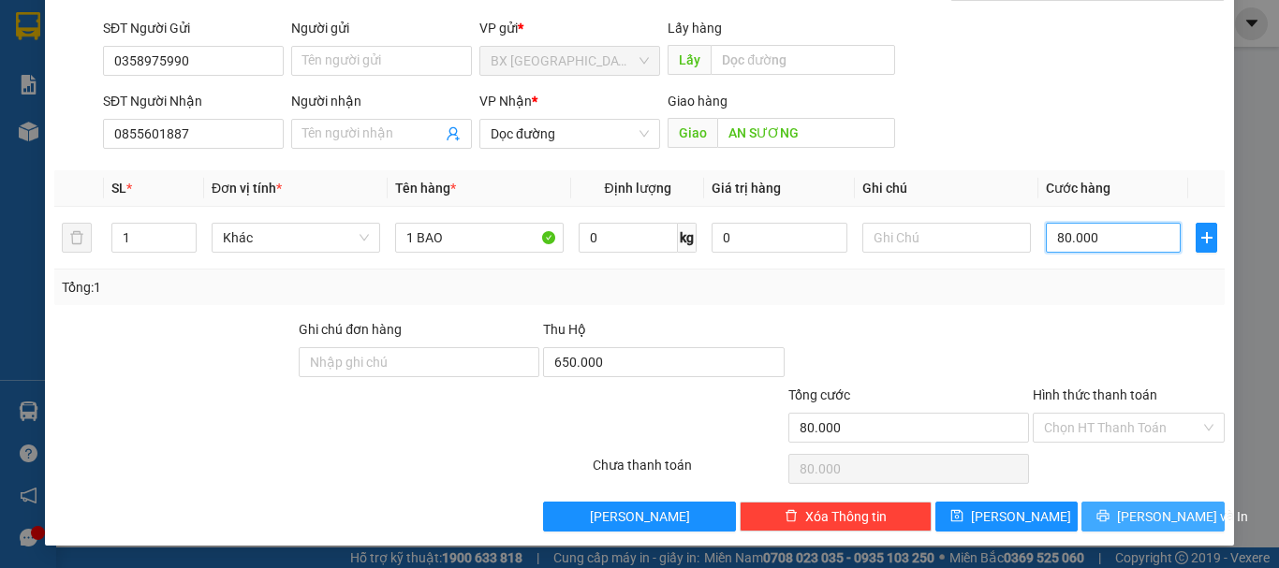
type input "80.000"
click at [1159, 524] on span "[PERSON_NAME] và In" at bounding box center [1182, 517] width 131 height 21
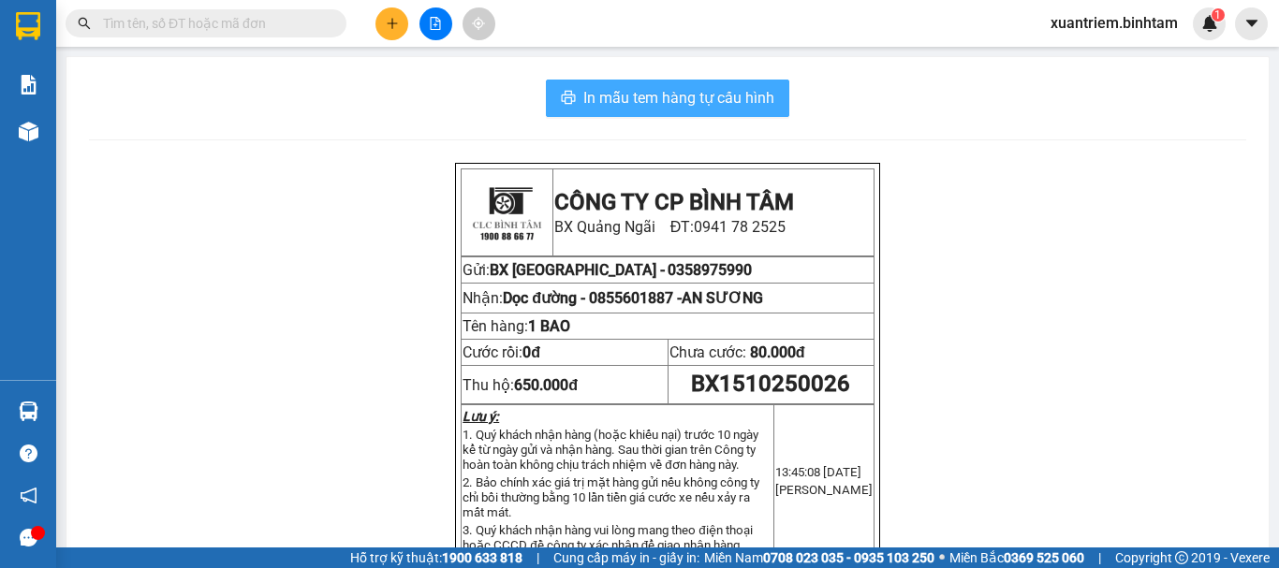
click at [603, 85] on button "In mẫu tem hàng tự cấu hình" at bounding box center [668, 98] width 244 height 37
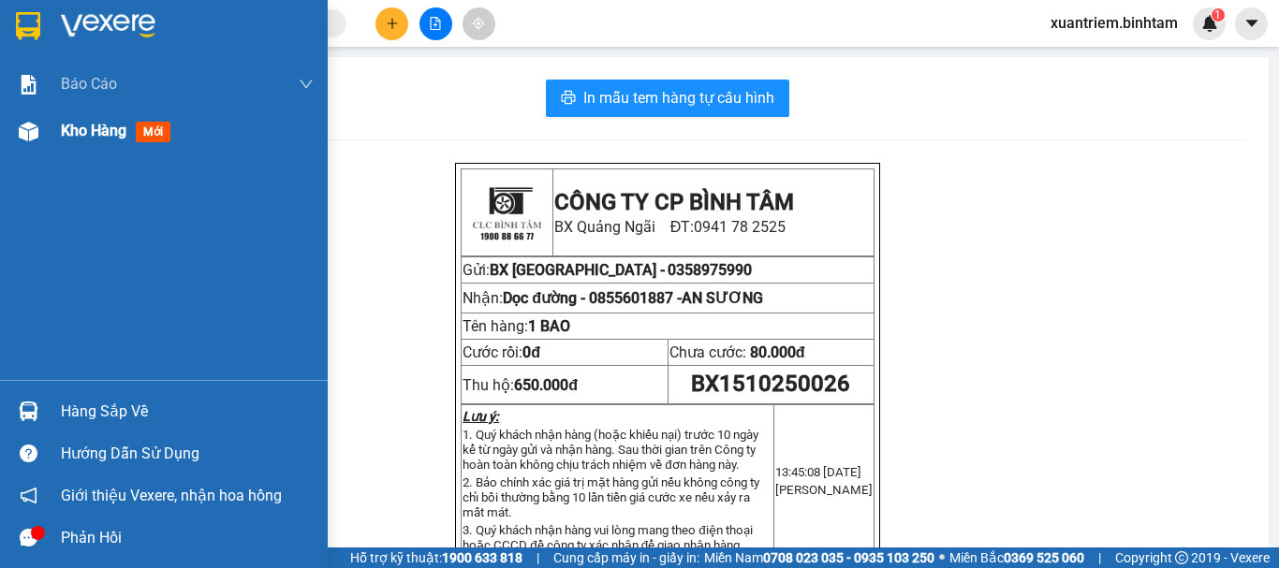
click at [110, 134] on span "Kho hàng" at bounding box center [94, 131] width 66 height 18
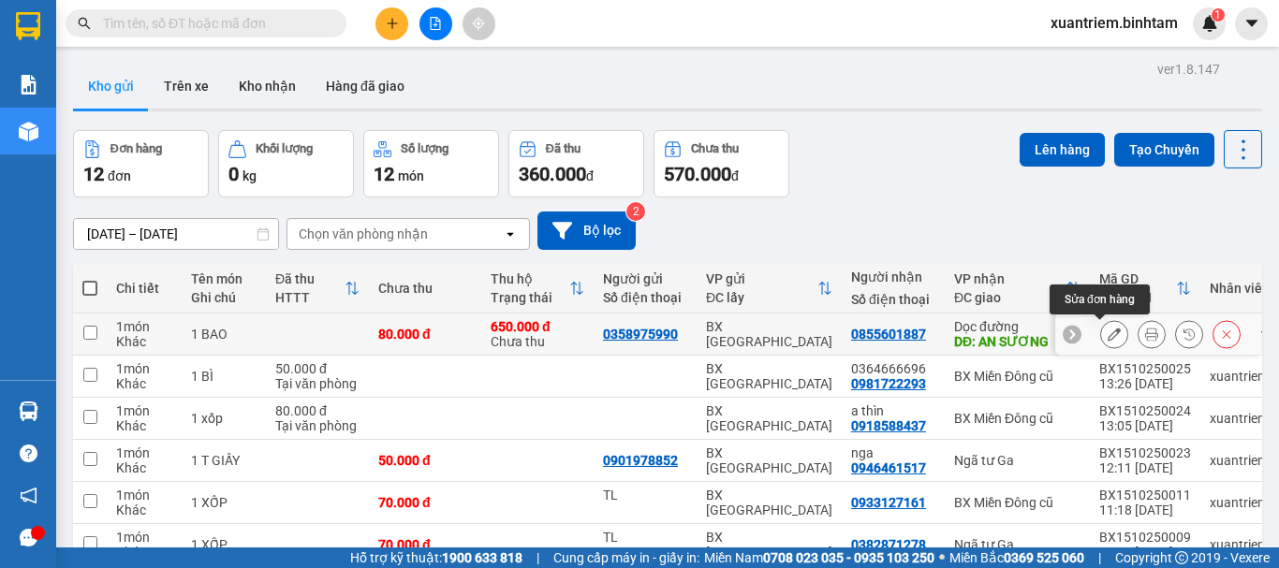
click at [1108, 331] on icon at bounding box center [1114, 334] width 13 height 13
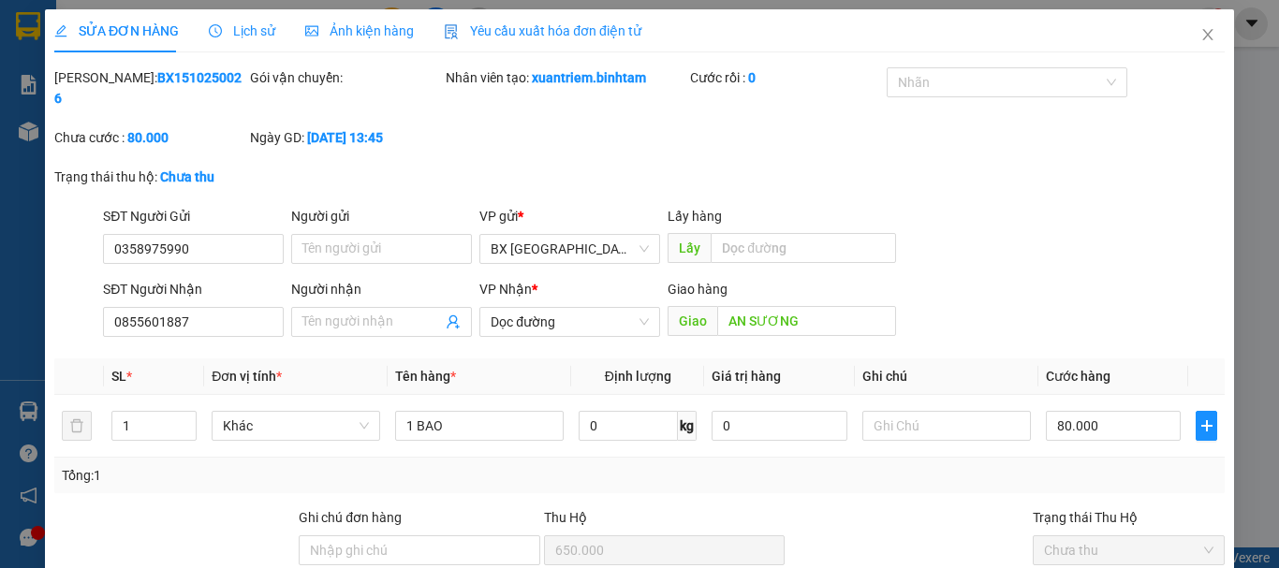
type input "0358975990"
type input "0855601887"
type input "AN SƯƠNG"
type input "650.000"
type input "80.000"
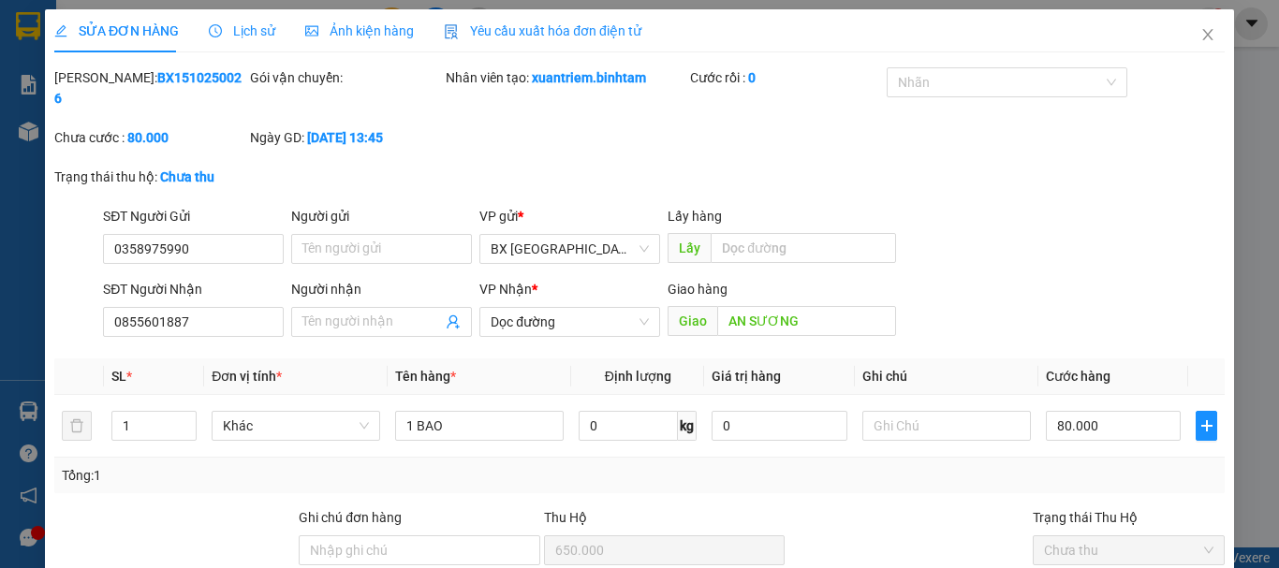
type input "80.000"
drag, startPoint x: 214, startPoint y: 305, endPoint x: 20, endPoint y: 309, distance: 193.9
click at [17, 309] on div "SỬA ĐƠN HÀNG Lịch sử Ảnh kiện hàng Yêu cầu xuất hóa đơn điện tử Total Paid Fee …" at bounding box center [639, 284] width 1279 height 568
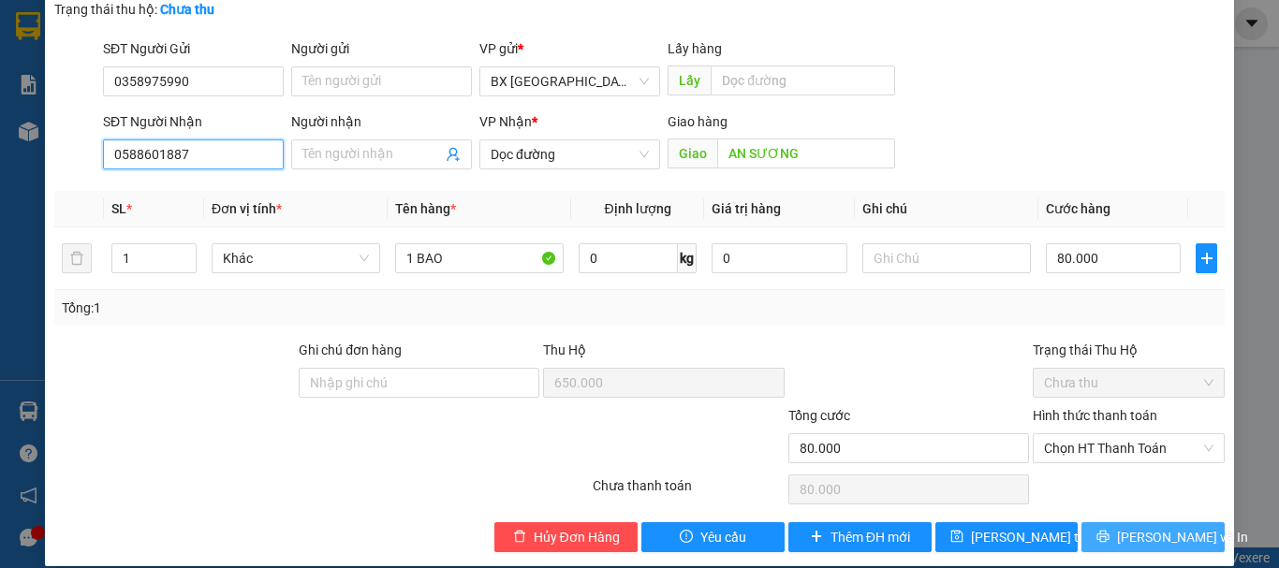
type input "0588601887"
click at [1122, 527] on button "[PERSON_NAME] và In" at bounding box center [1153, 538] width 143 height 30
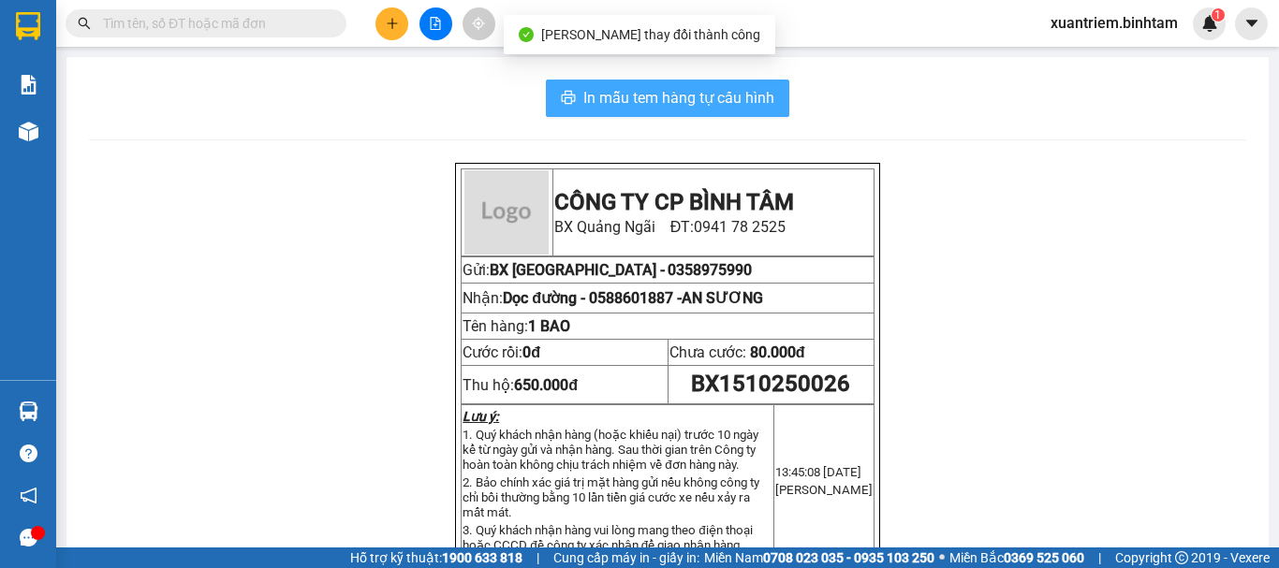
click at [612, 104] on span "In mẫu tem hàng tự cấu hình" at bounding box center [678, 97] width 191 height 23
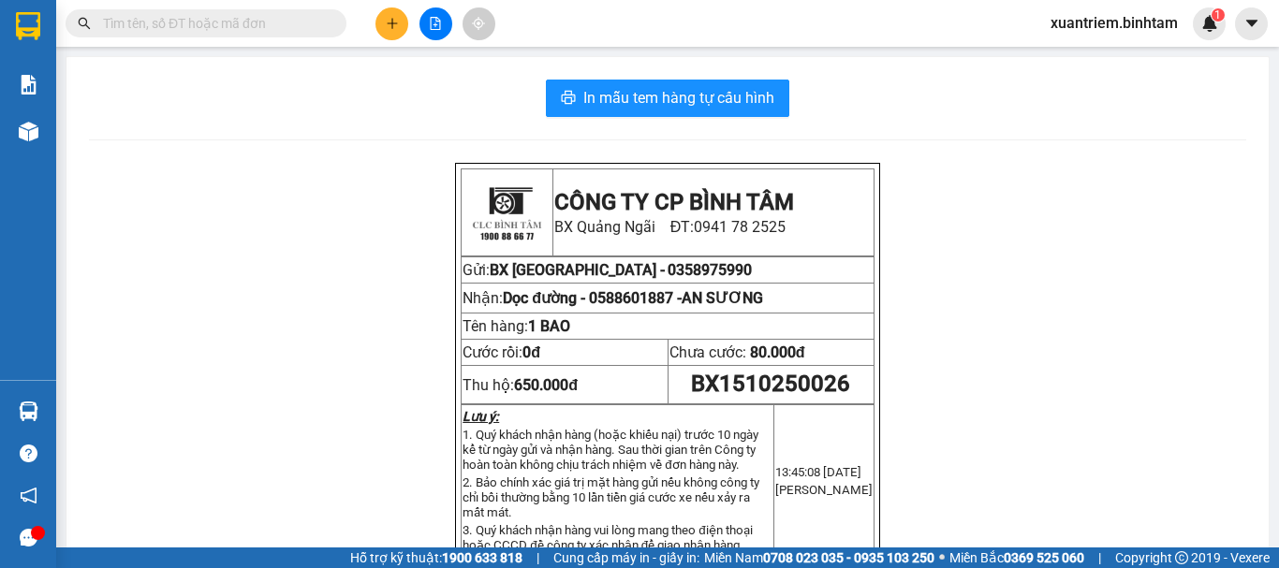
click at [391, 20] on icon "plus" at bounding box center [392, 23] width 13 height 13
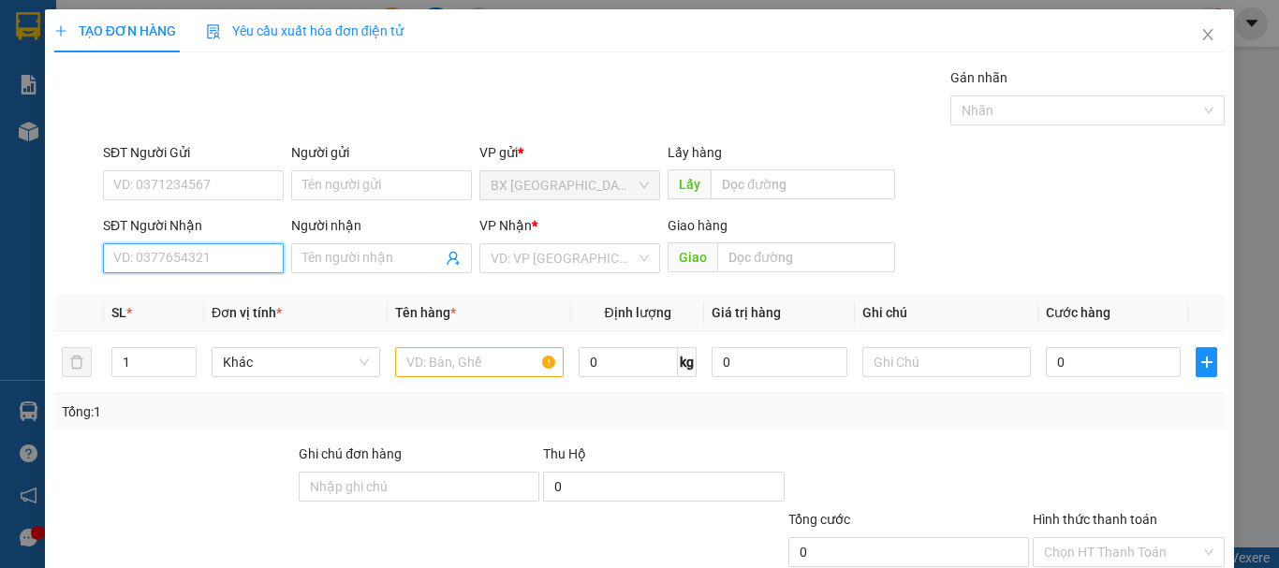
click at [137, 257] on input "SĐT Người Nhận" at bounding box center [193, 259] width 181 height 30
click at [172, 261] on input "0906337890" at bounding box center [193, 259] width 181 height 30
type input "0906337690"
click at [226, 258] on input "0906337690" at bounding box center [193, 259] width 181 height 30
click at [211, 303] on div "0906337690 - cúc" at bounding box center [191, 296] width 156 height 21
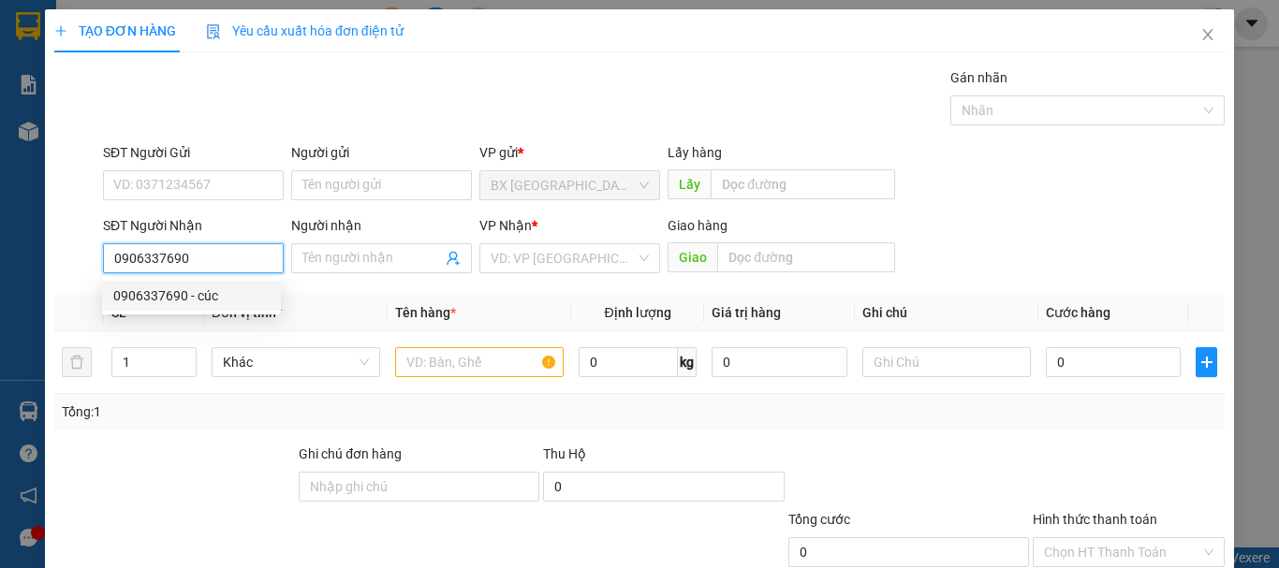
type input "cúc"
type input "70.000"
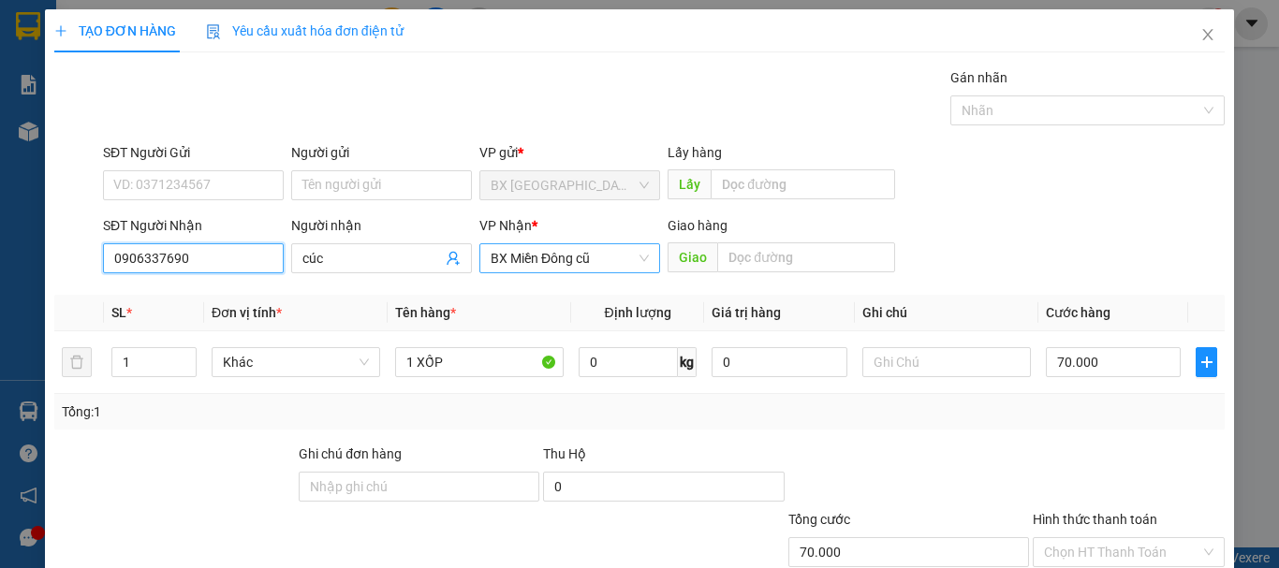
click at [532, 255] on span "BX Miền Đông cũ" at bounding box center [570, 258] width 158 height 28
type input "0906337690"
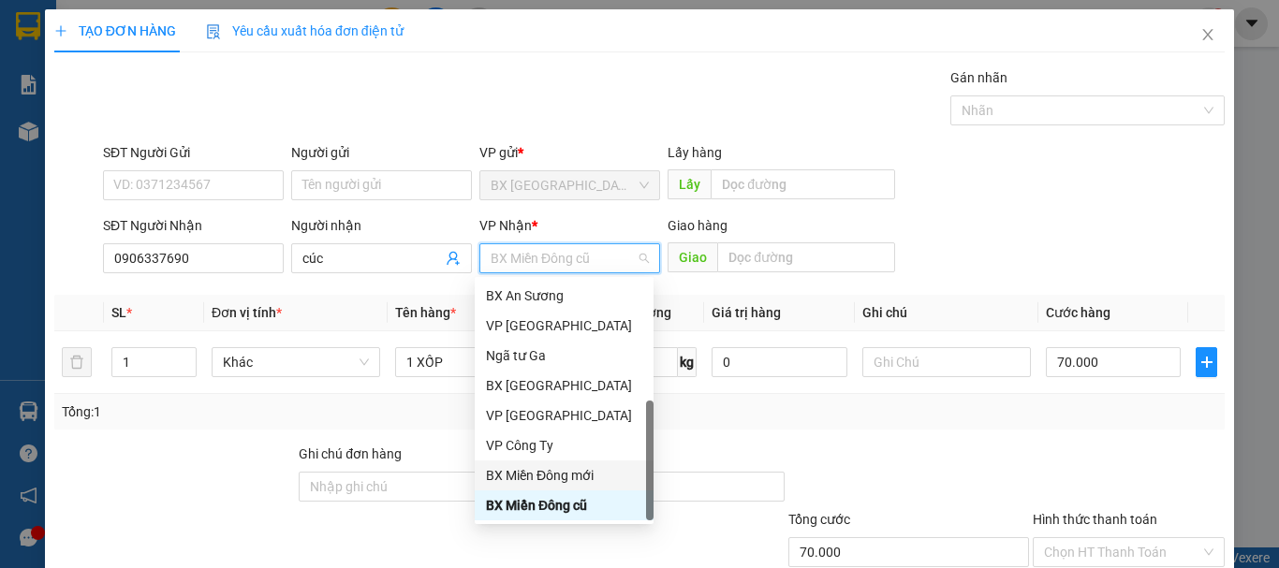
scroll to position [60, 0]
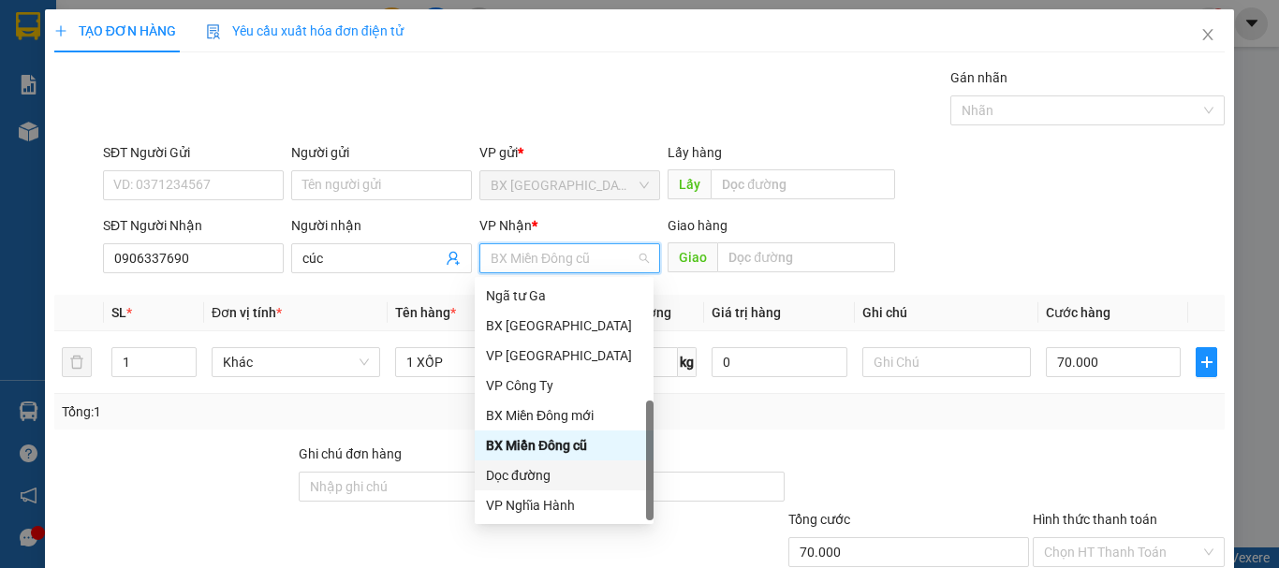
click at [556, 462] on div "Dọc đường" at bounding box center [564, 476] width 179 height 30
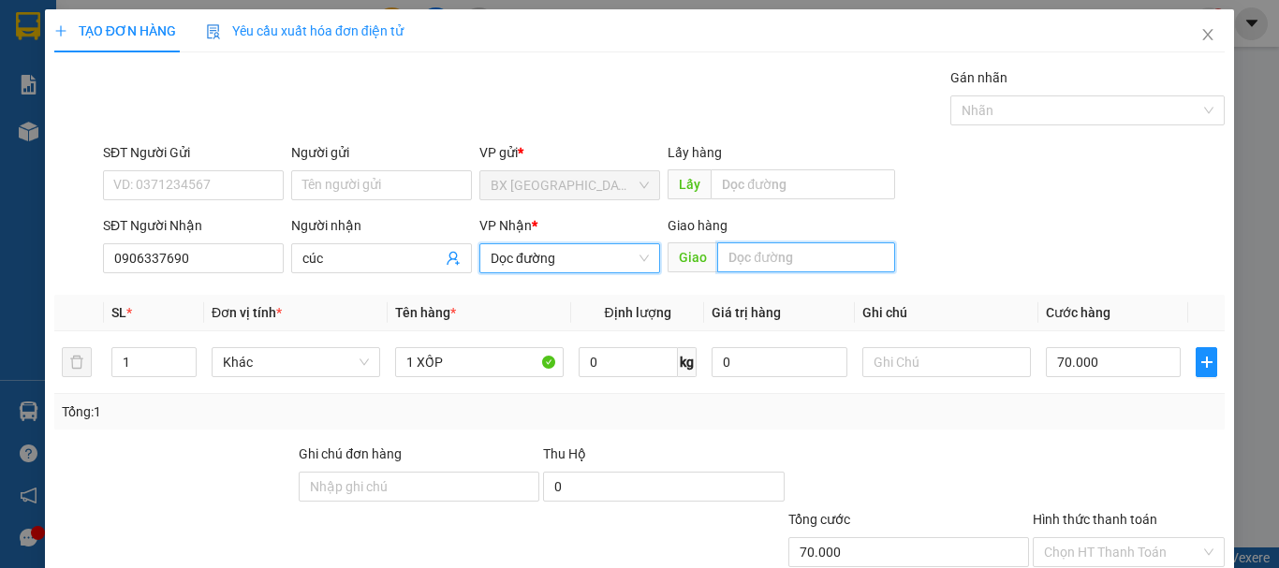
click at [737, 259] on input "text" at bounding box center [806, 258] width 178 height 30
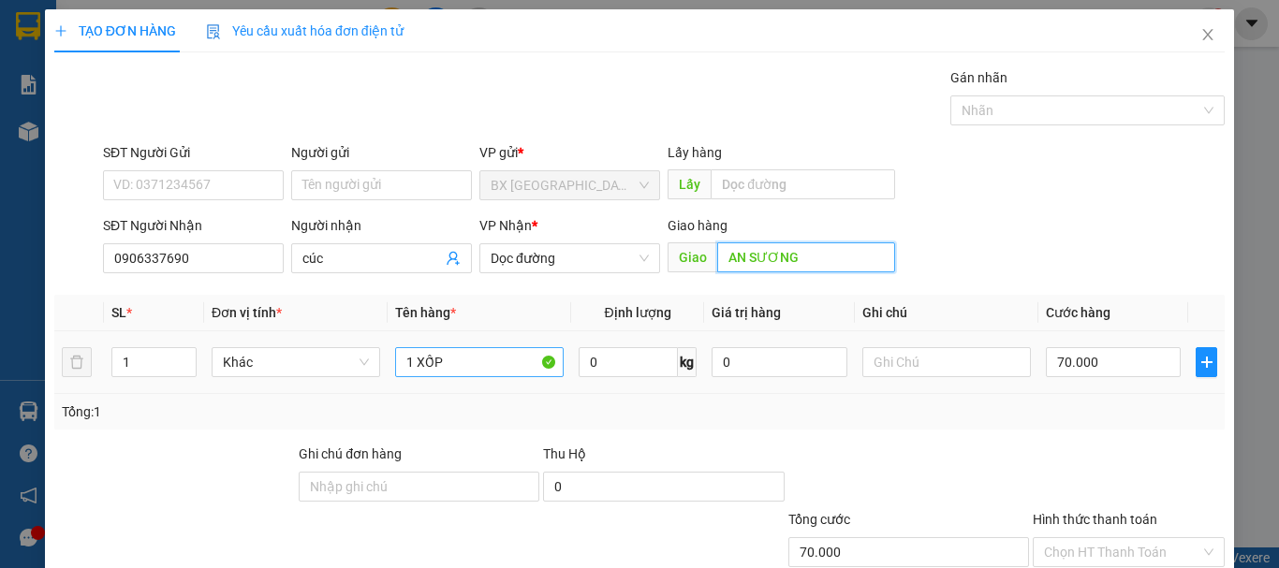
type input "AN SƯƠNG"
click at [491, 357] on input "1 XỐP" at bounding box center [479, 362] width 169 height 30
type input "1 XỐP+1 BAO"
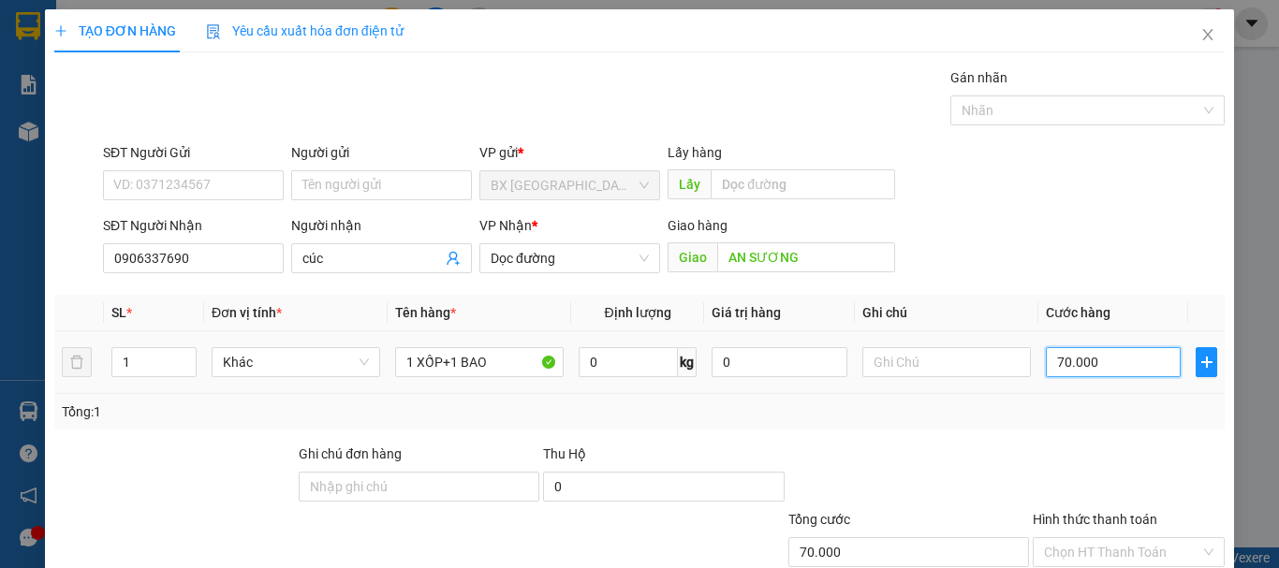
click at [1156, 376] on input "70.000" at bounding box center [1113, 362] width 135 height 30
type input "1"
type input "12"
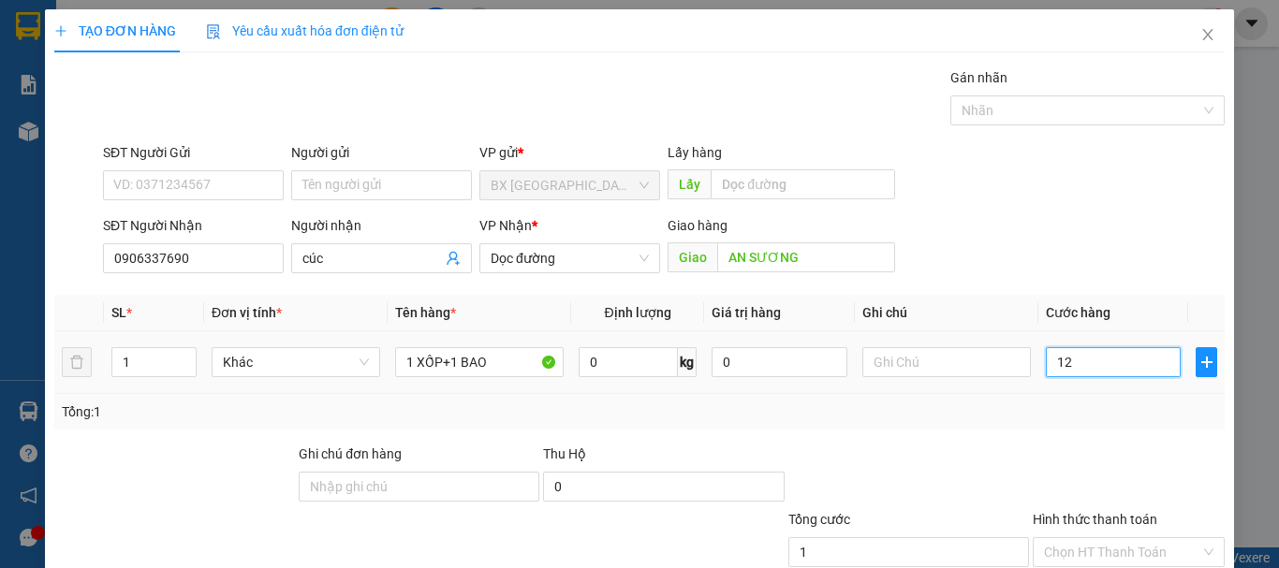
type input "12"
type input "120"
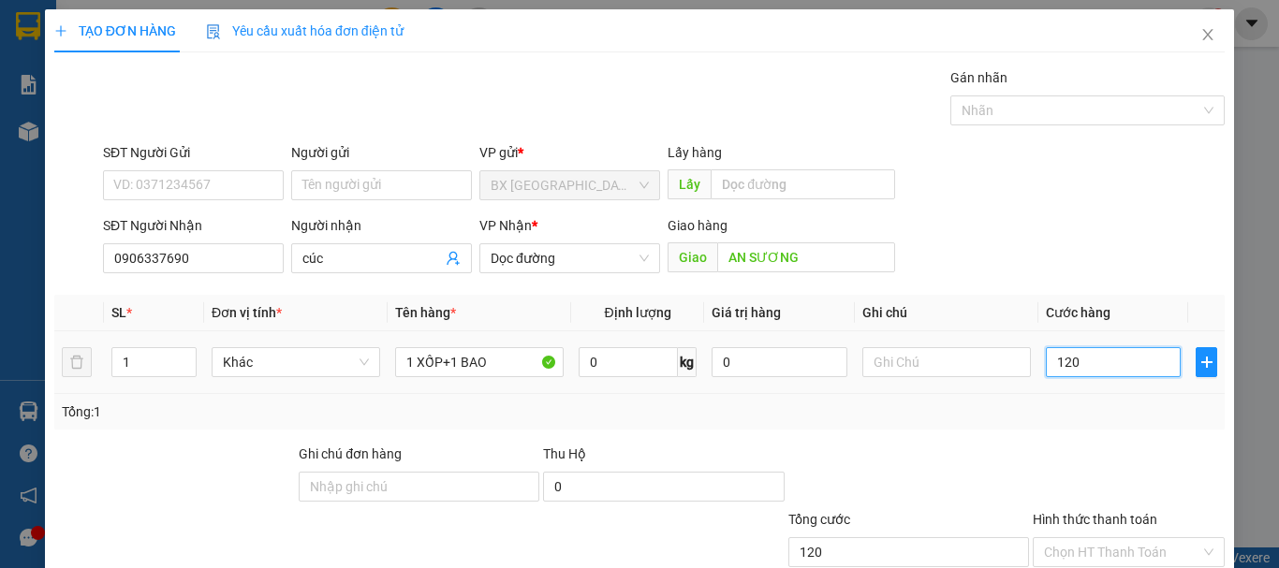
type input "1.200"
type input "12.000"
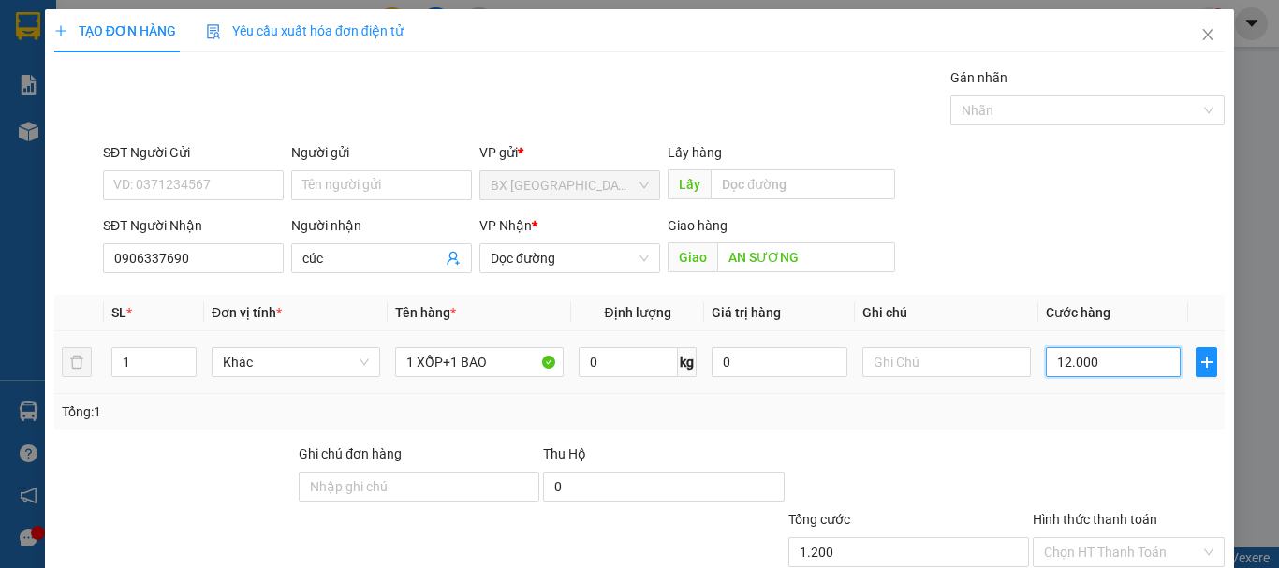
type input "12.000"
type input "120.000"
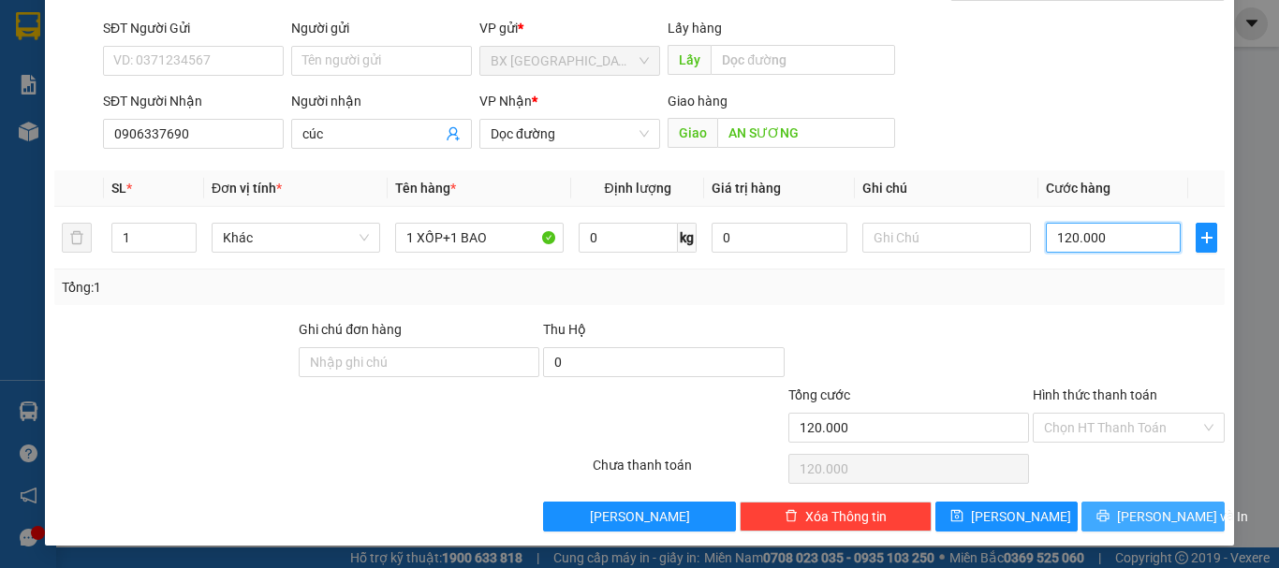
type input "120.000"
click at [1159, 520] on span "[PERSON_NAME] và In" at bounding box center [1182, 517] width 131 height 21
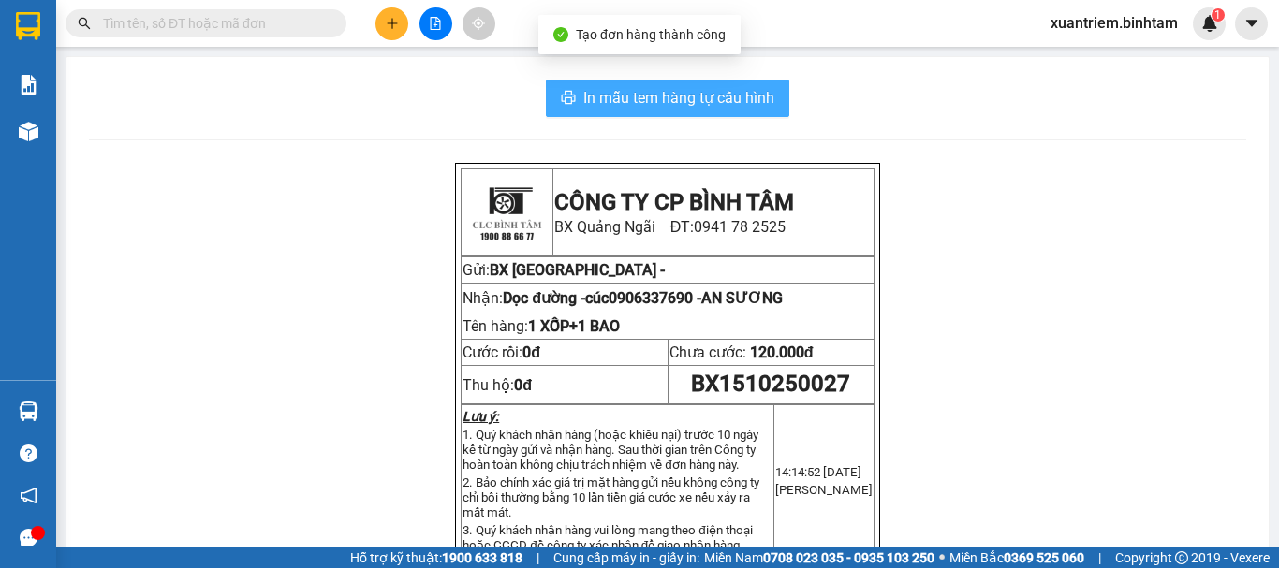
click at [616, 98] on span "In mẫu tem hàng tự cấu hình" at bounding box center [678, 97] width 191 height 23
click at [671, 108] on span "In mẫu tem hàng tự cấu hình" at bounding box center [678, 97] width 191 height 23
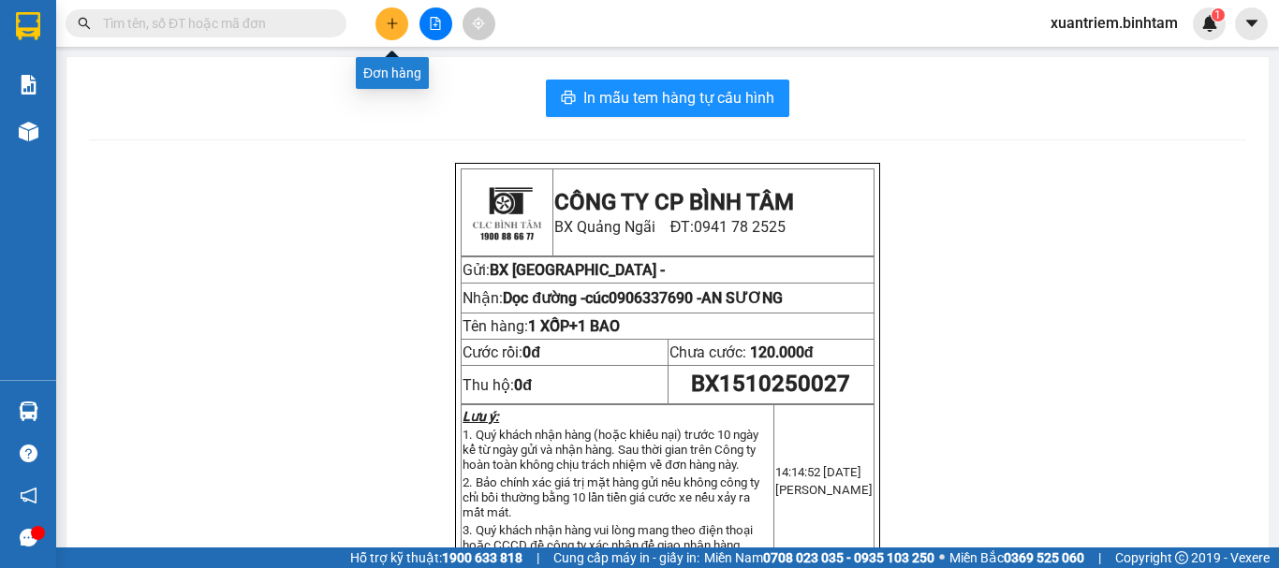
click at [391, 23] on icon "plus" at bounding box center [392, 22] width 10 height 1
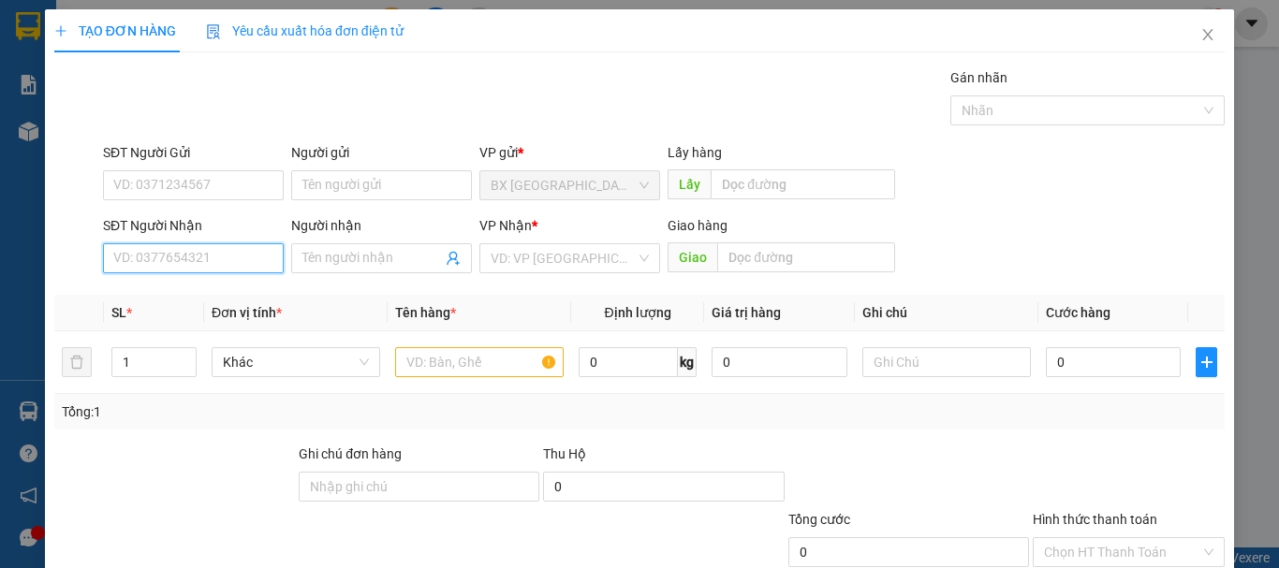
click at [226, 258] on input "SĐT Người Nhận" at bounding box center [193, 259] width 181 height 30
type input "0824827288"
click at [200, 295] on div "0824827288 - DIỆU" at bounding box center [191, 296] width 156 height 21
type input "DIỆU"
type input "LONG K"
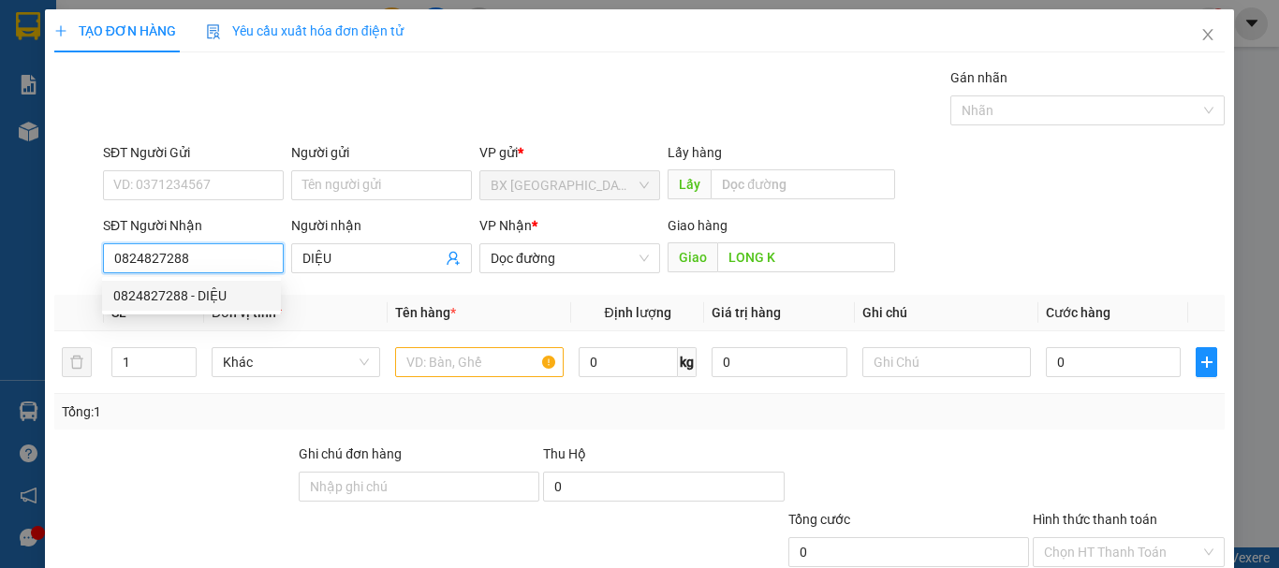
type input "600.000"
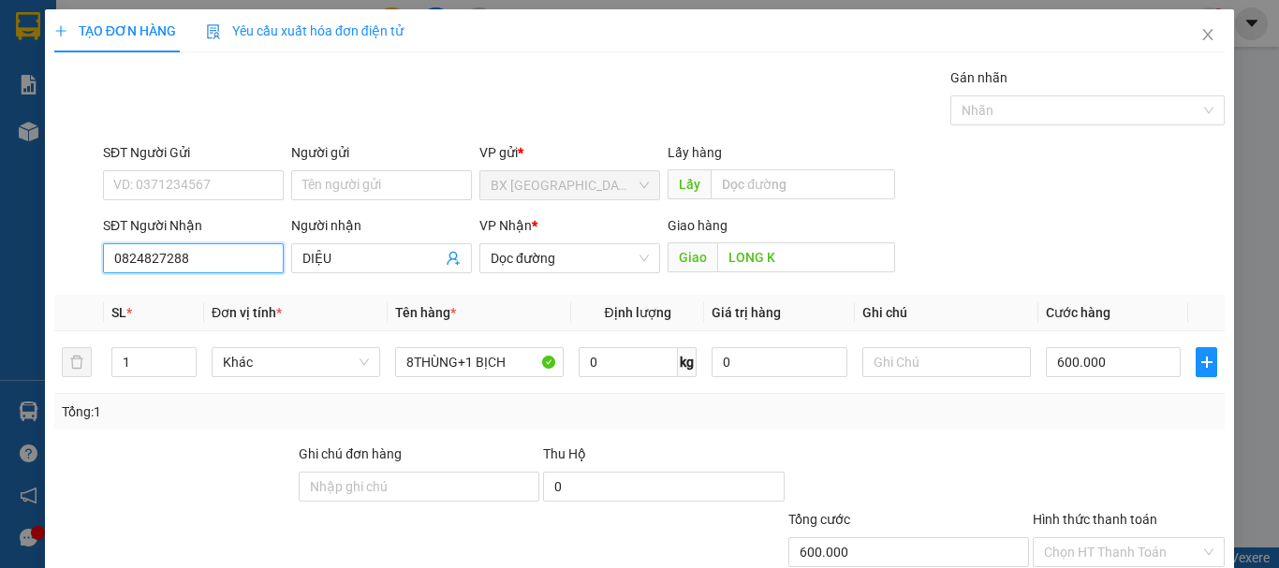
scroll to position [125, 0]
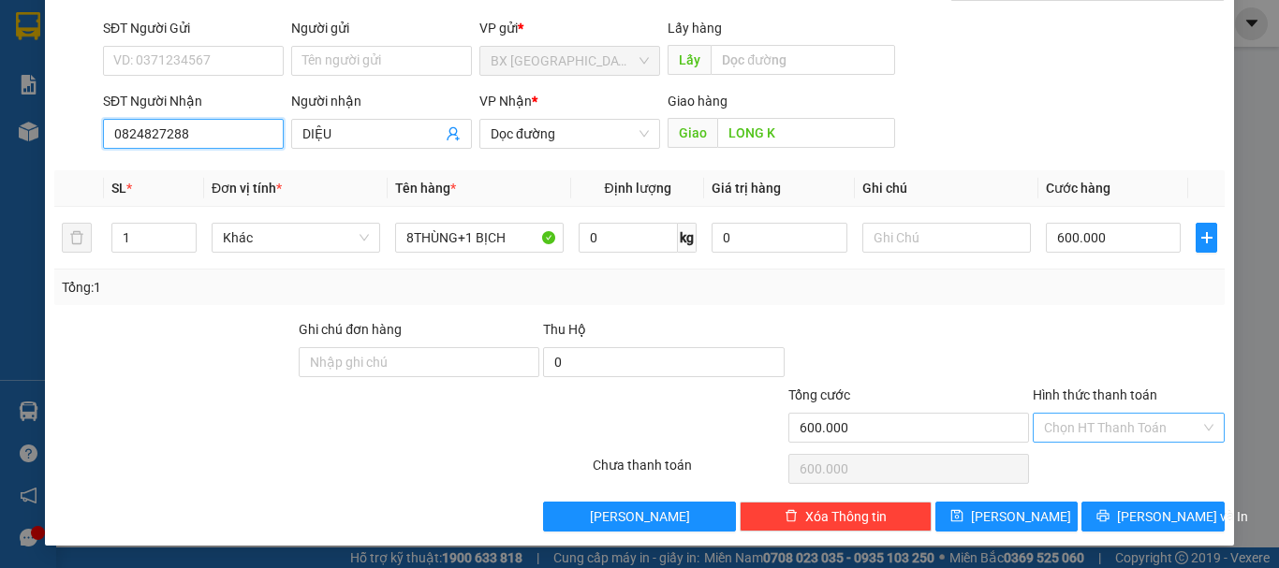
type input "0824827288"
drag, startPoint x: 1119, startPoint y: 423, endPoint x: 1111, endPoint y: 446, distance: 24.0
click at [1119, 422] on input "Hình thức thanh toán" at bounding box center [1122, 428] width 156 height 28
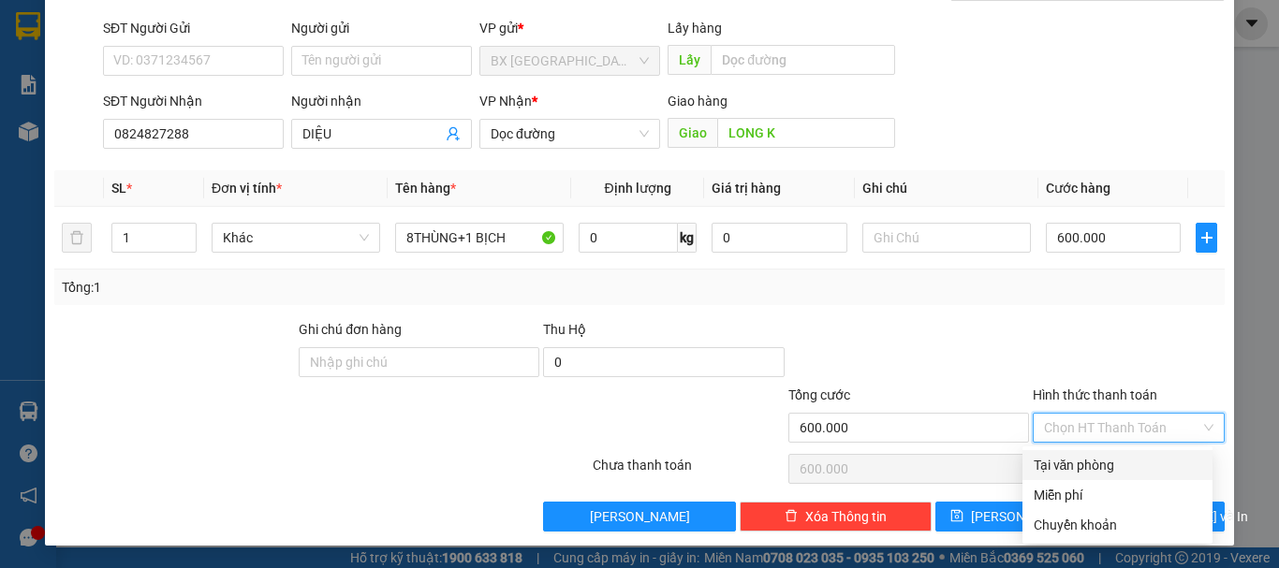
click at [1108, 457] on div "Tại văn phòng" at bounding box center [1118, 465] width 168 height 21
type input "0"
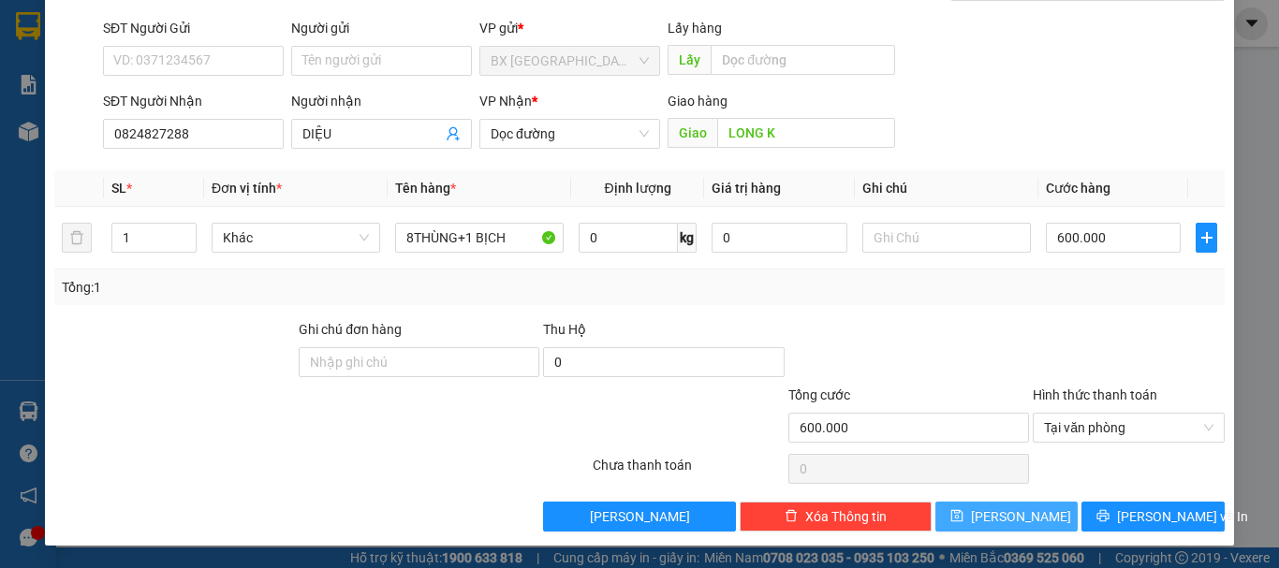
click at [1001, 509] on span "[PERSON_NAME]" at bounding box center [1021, 517] width 100 height 21
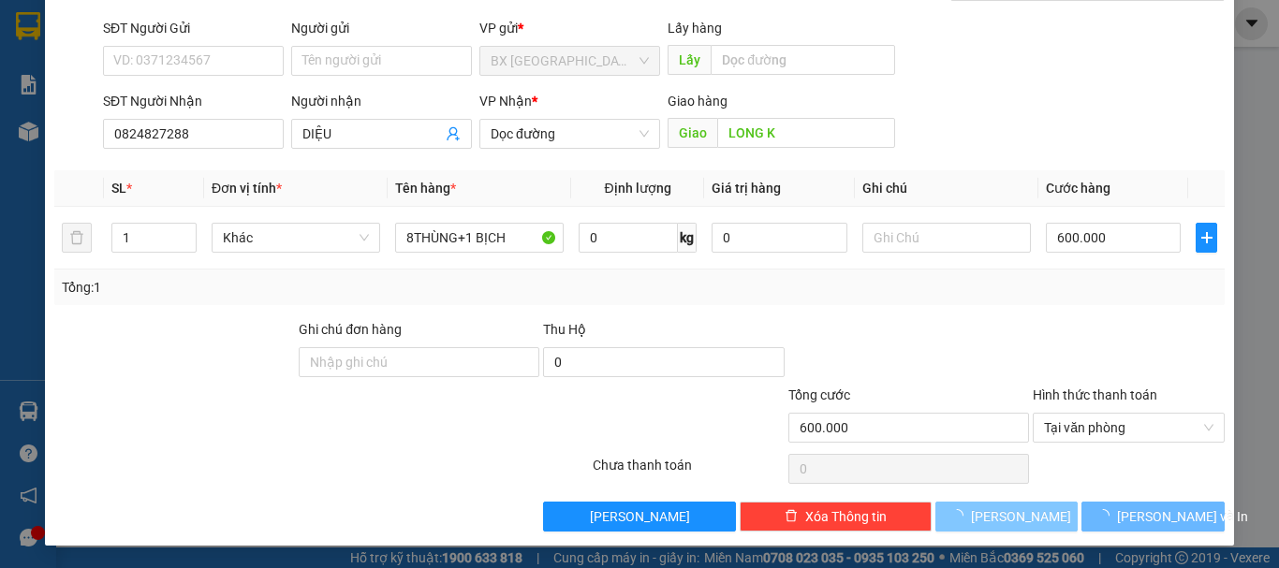
type input "0"
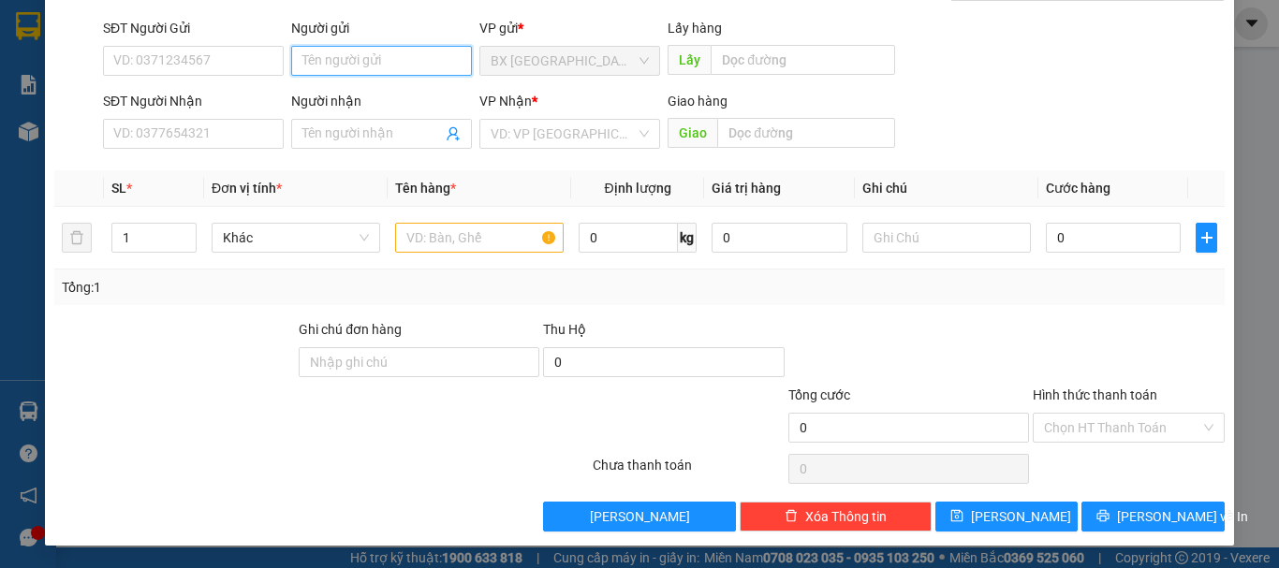
click at [398, 66] on input "Người gửi" at bounding box center [381, 61] width 181 height 30
type input "QUÝ TK"
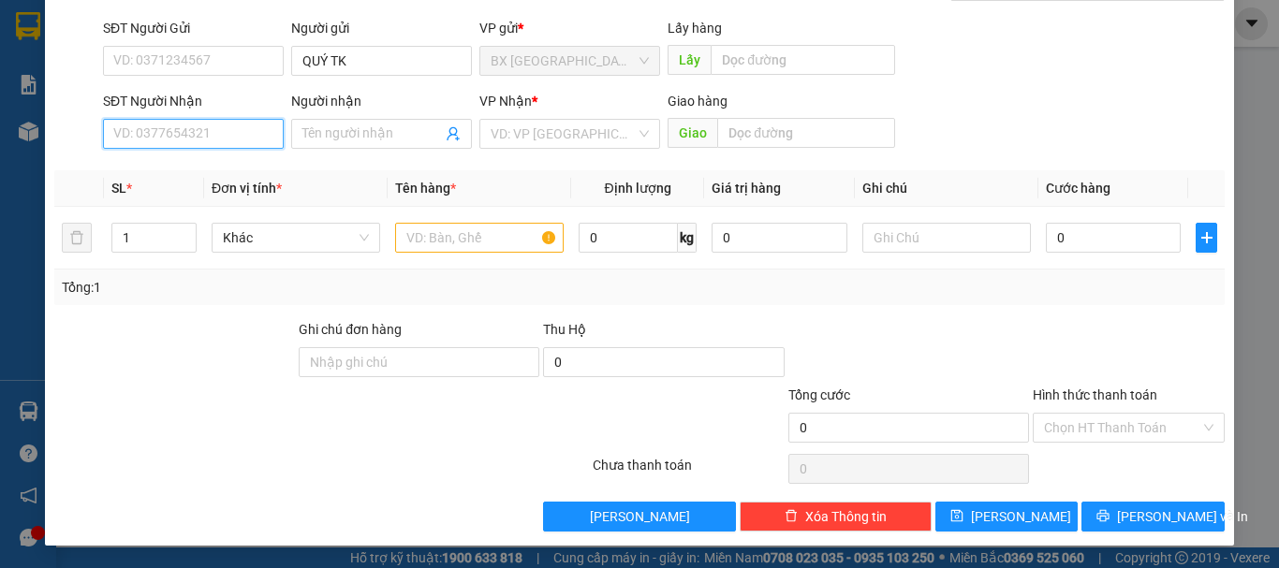
click at [224, 132] on input "SĐT Người Nhận" at bounding box center [193, 134] width 181 height 30
type input "0937647539"
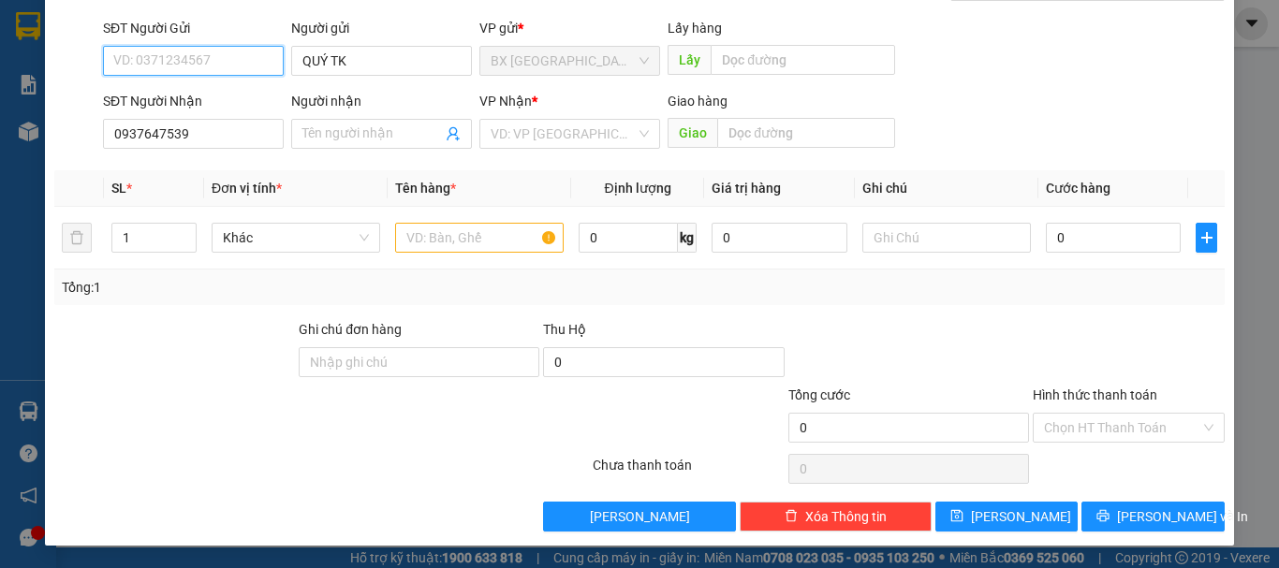
drag, startPoint x: 207, startPoint y: 56, endPoint x: 199, endPoint y: 96, distance: 41.1
click at [207, 58] on input "SĐT Người Gửi" at bounding box center [193, 61] width 181 height 30
click at [244, 169] on div "Transit Pickup Surcharge Ids Transit Deliver Surcharge Ids Transit Deliver Surc…" at bounding box center [639, 237] width 1171 height 589
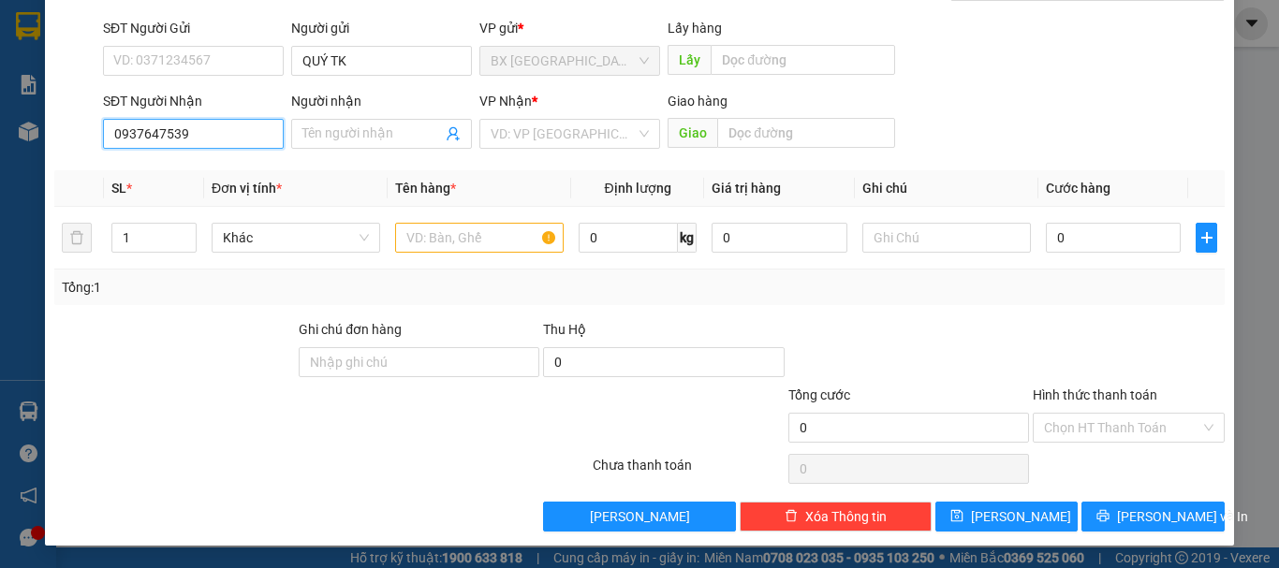
click at [239, 139] on input "0937647539" at bounding box center [193, 134] width 181 height 30
click at [221, 180] on div "0937647539" at bounding box center [191, 171] width 156 height 21
type input "AN SƯƠNG"
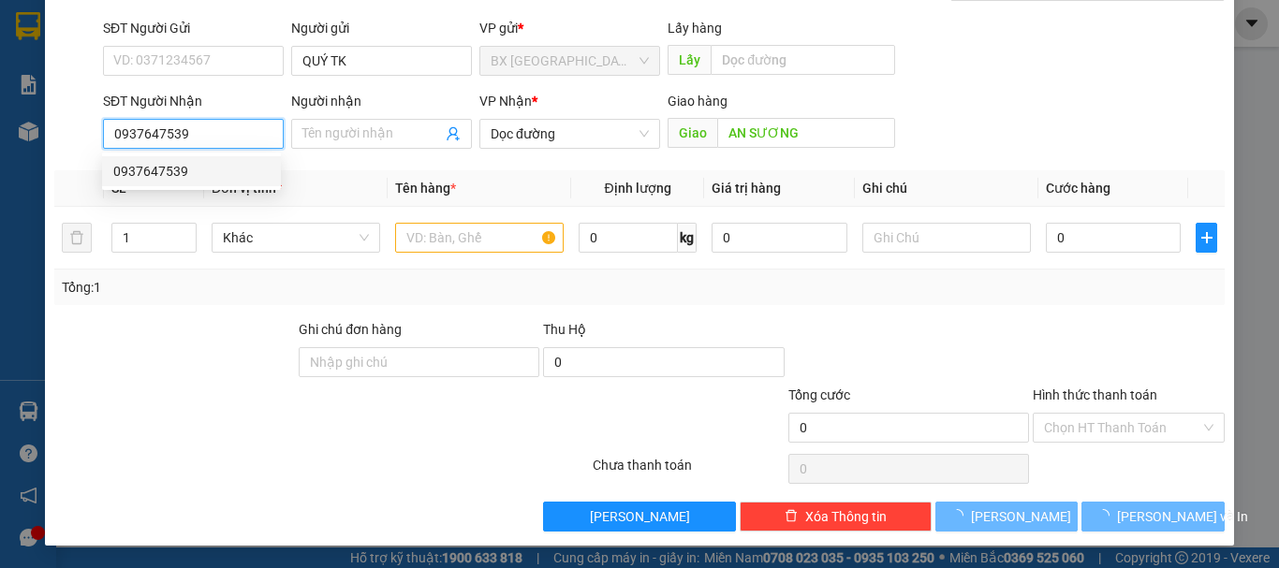
type input "180.000"
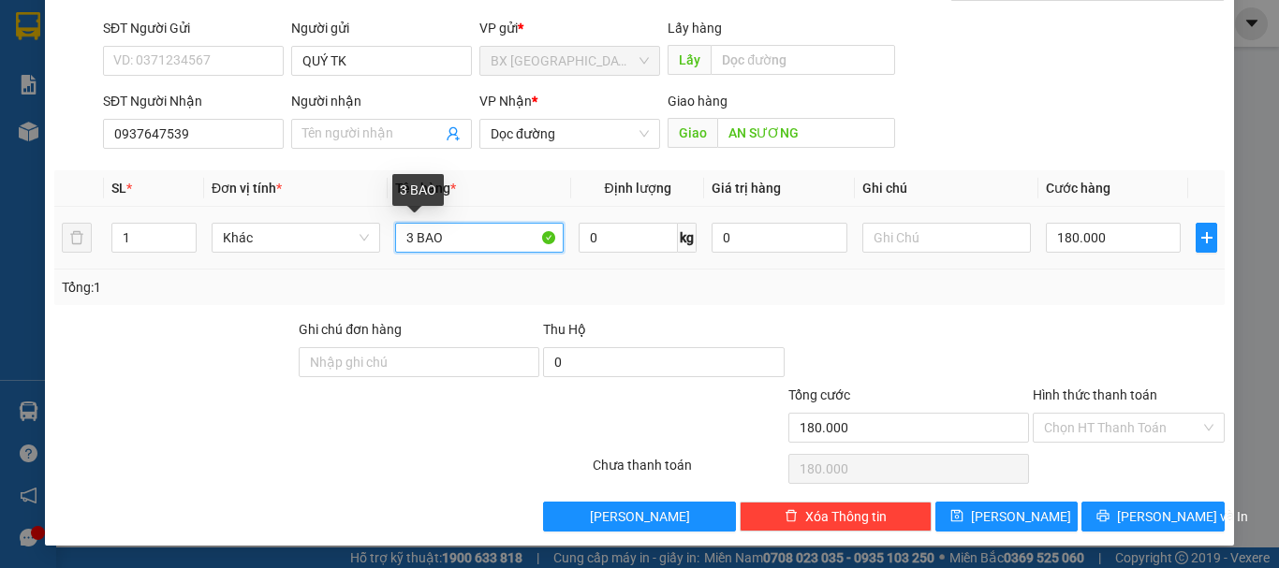
click at [466, 249] on input "3 BAO" at bounding box center [479, 238] width 169 height 30
type input "3 BAO+1 TÚM"
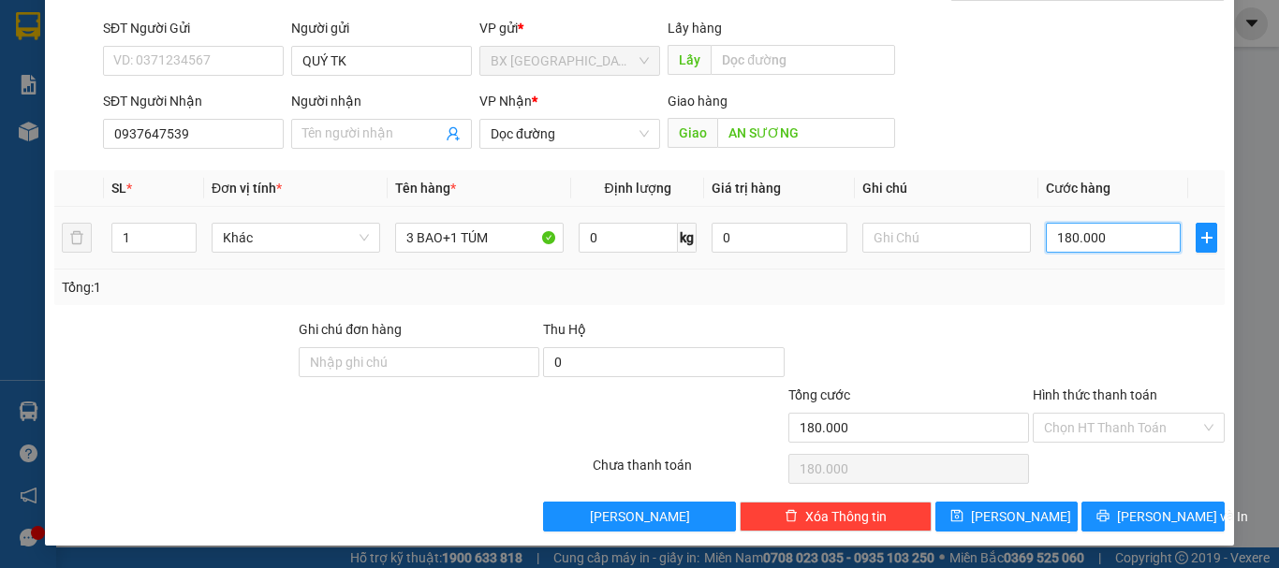
click at [1131, 247] on input "180.000" at bounding box center [1113, 238] width 135 height 30
type input "2"
type input "23"
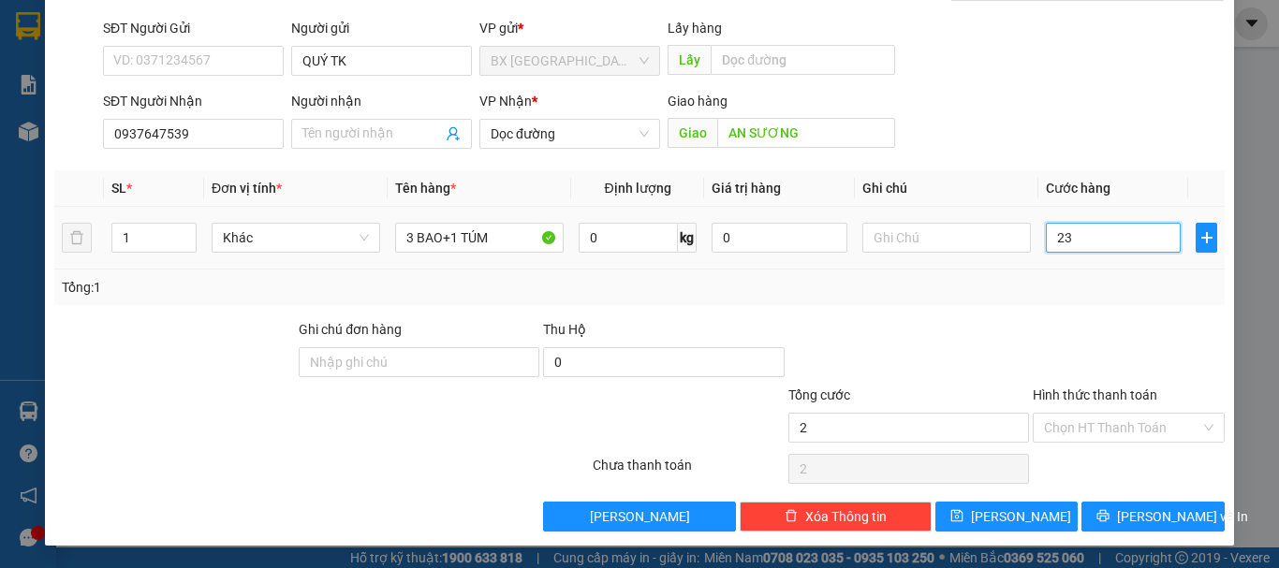
type input "23"
type input "230"
type input "2.300"
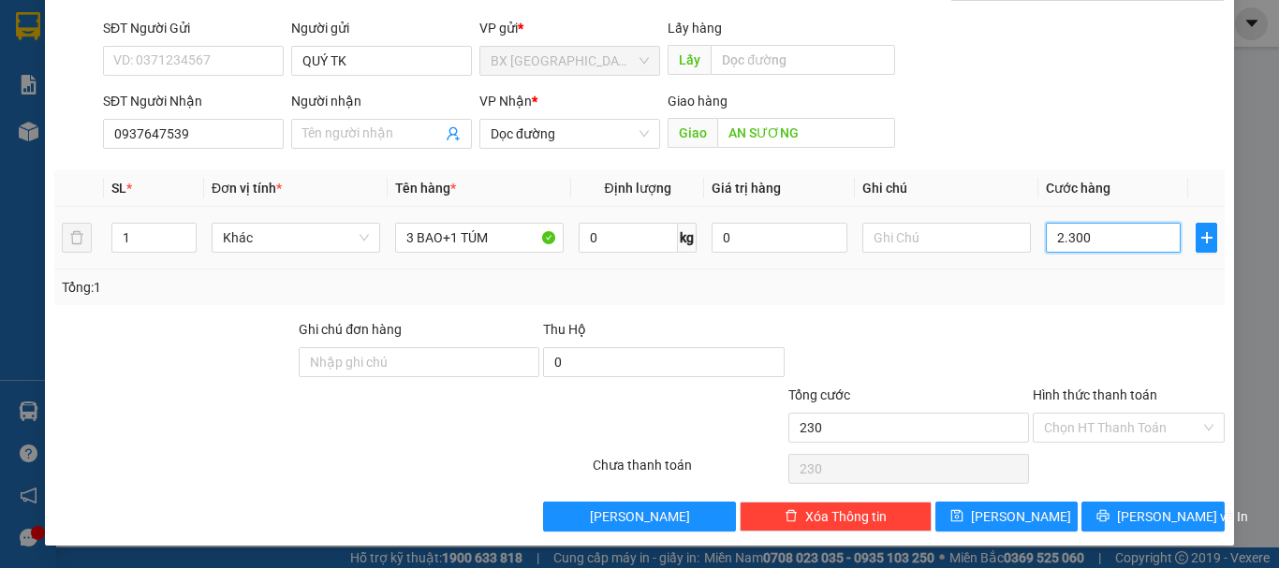
type input "2.300"
type input "23.000"
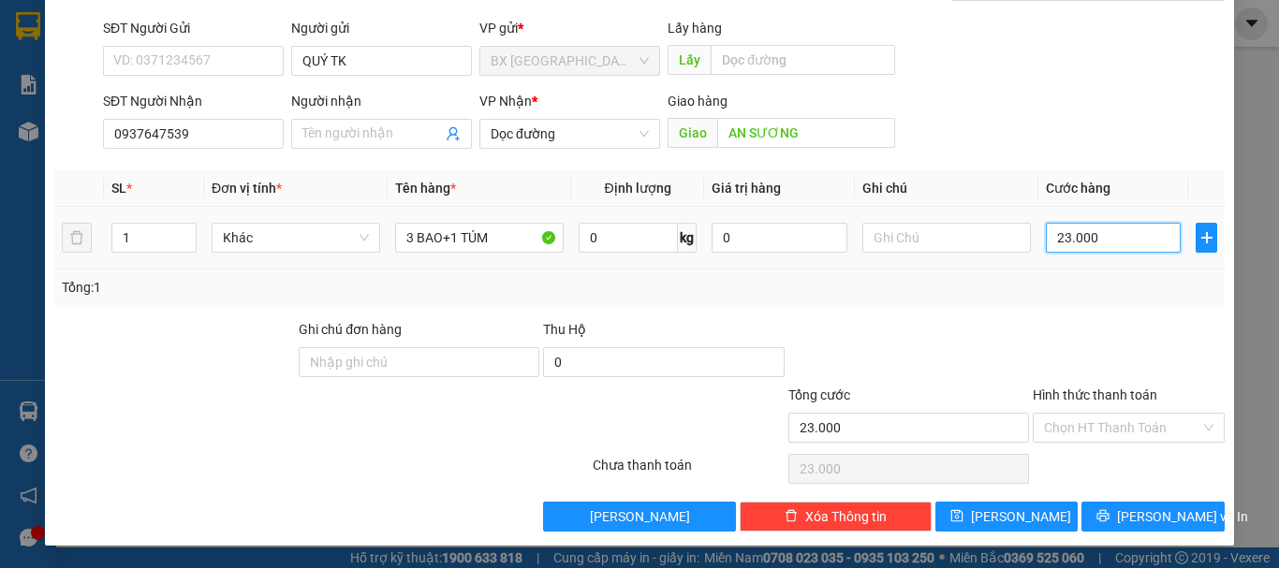
type input "230.000"
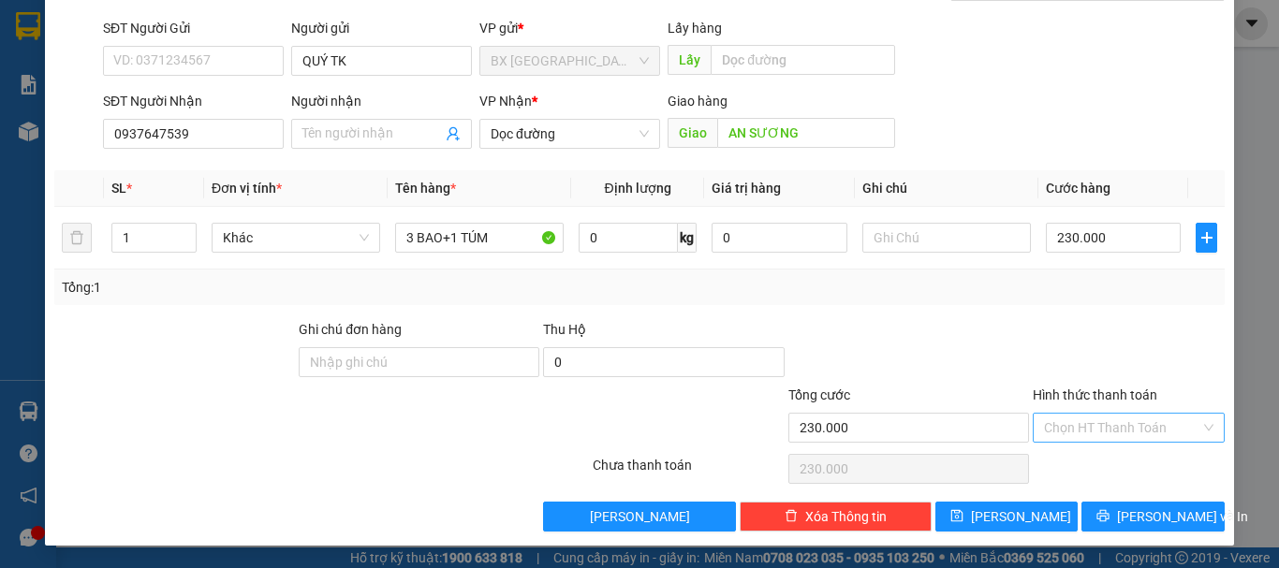
click at [1129, 417] on input "Hình thức thanh toán" at bounding box center [1122, 428] width 156 height 28
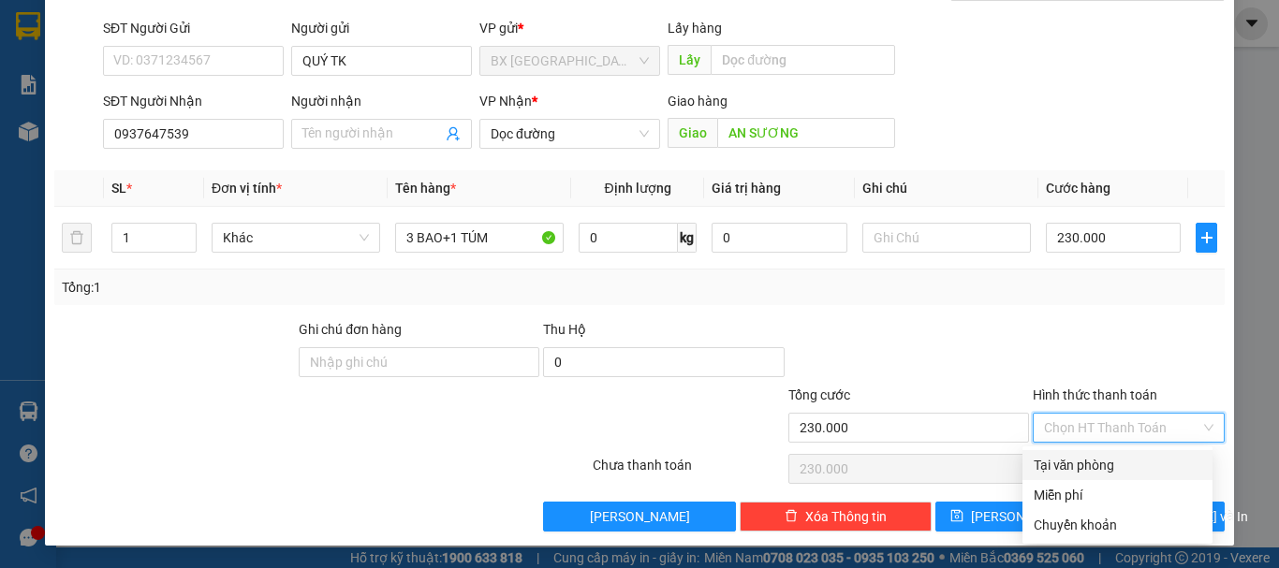
drag, startPoint x: 1105, startPoint y: 460, endPoint x: 1073, endPoint y: 487, distance: 41.9
click at [1101, 464] on div "Tại văn phòng" at bounding box center [1118, 465] width 168 height 21
type input "0"
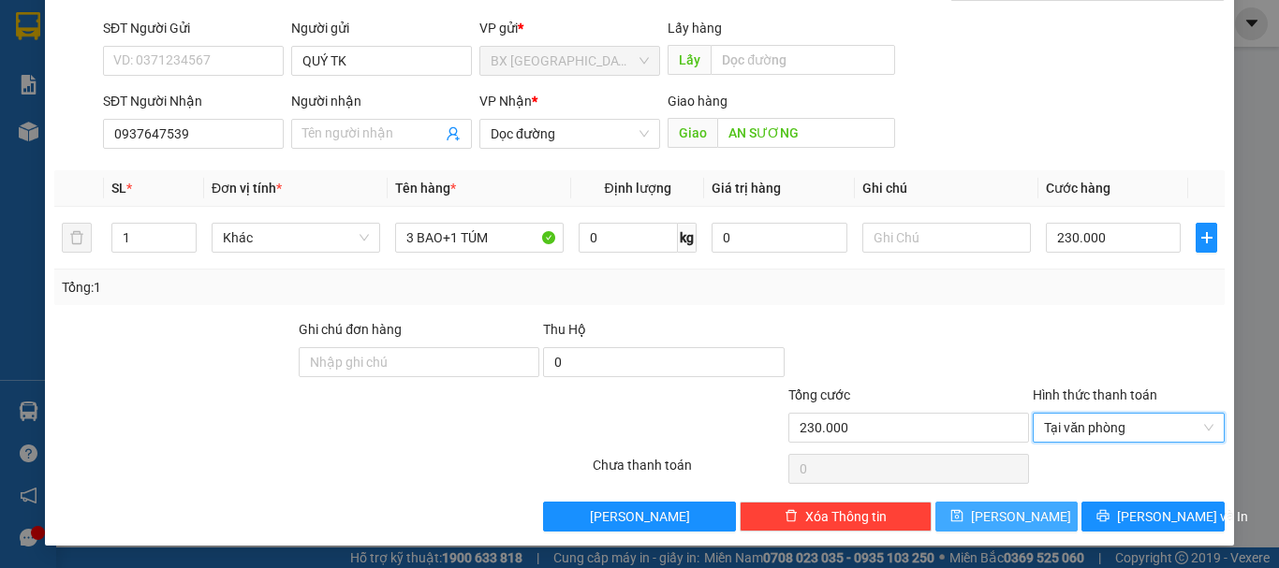
click at [1024, 519] on button "[PERSON_NAME]" at bounding box center [1007, 517] width 143 height 30
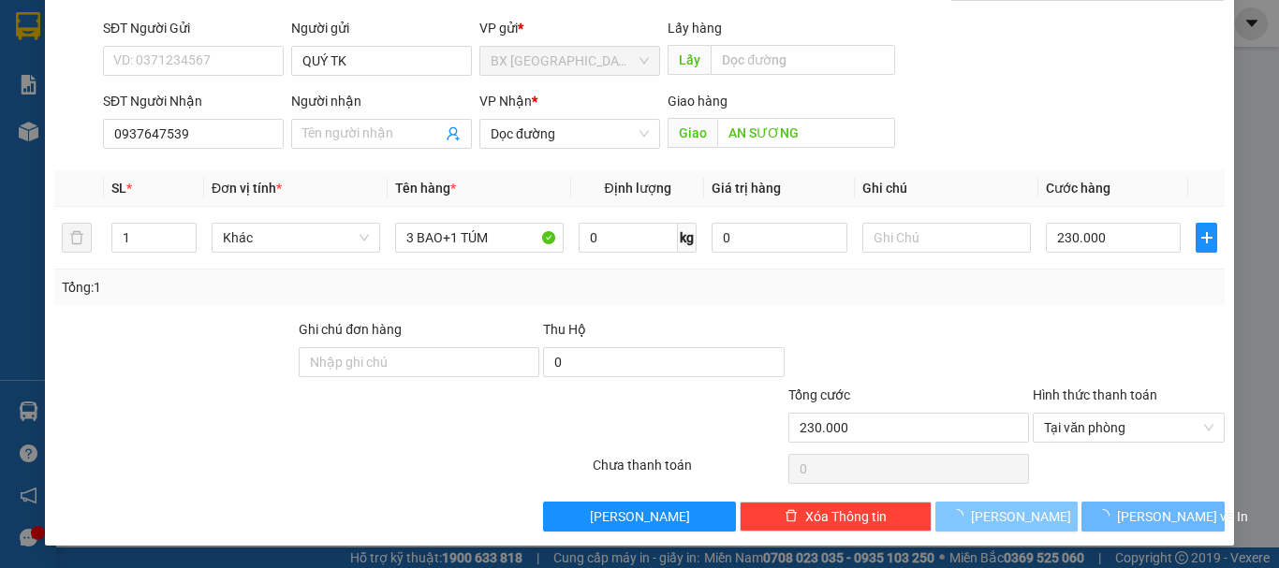
type input "0"
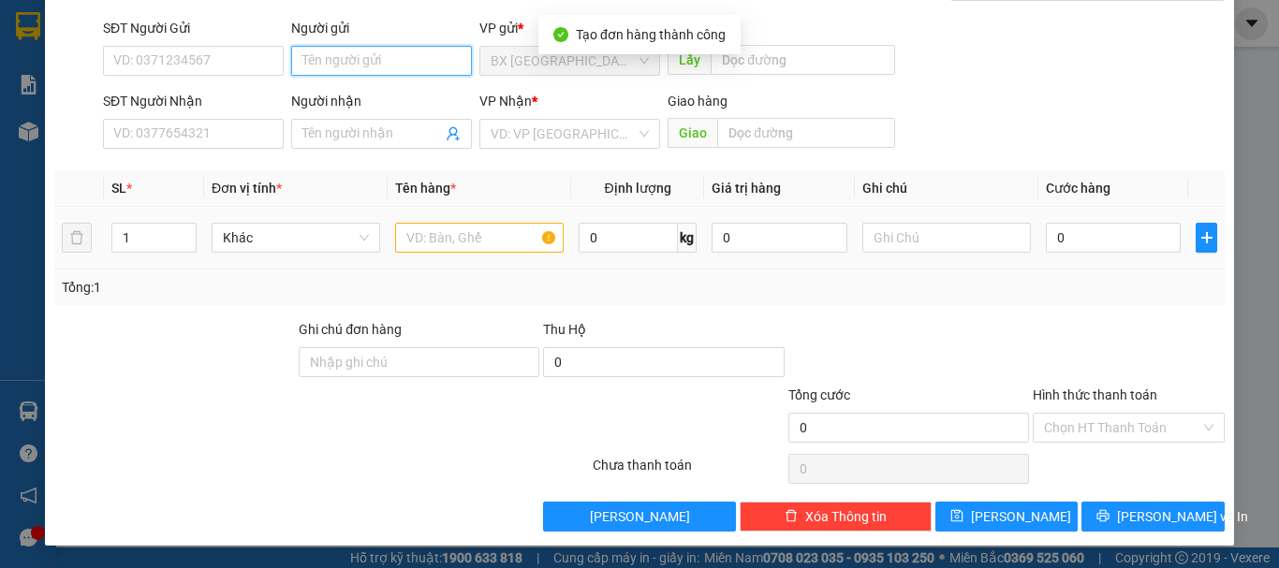
click at [395, 68] on input "Người gửi" at bounding box center [381, 61] width 181 height 30
type input "QUÝ TK"
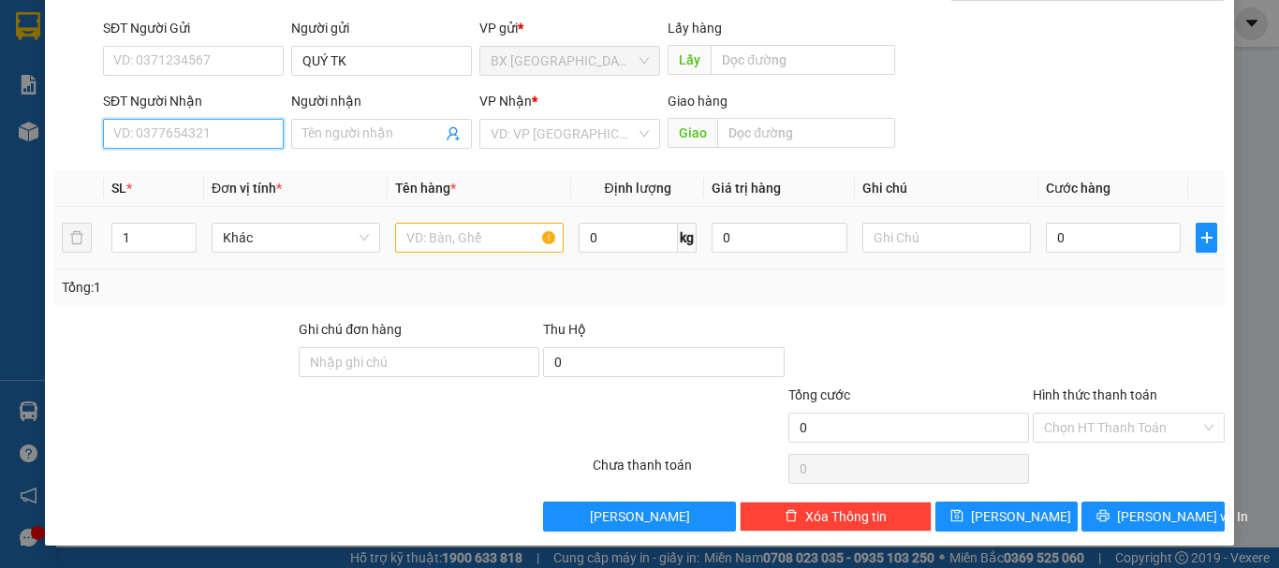
click at [221, 140] on input "SĐT Người Nhận" at bounding box center [193, 134] width 181 height 30
click at [227, 138] on input "0777006970" at bounding box center [193, 134] width 181 height 30
type input "0777006970"
click at [587, 132] on input "search" at bounding box center [563, 134] width 145 height 28
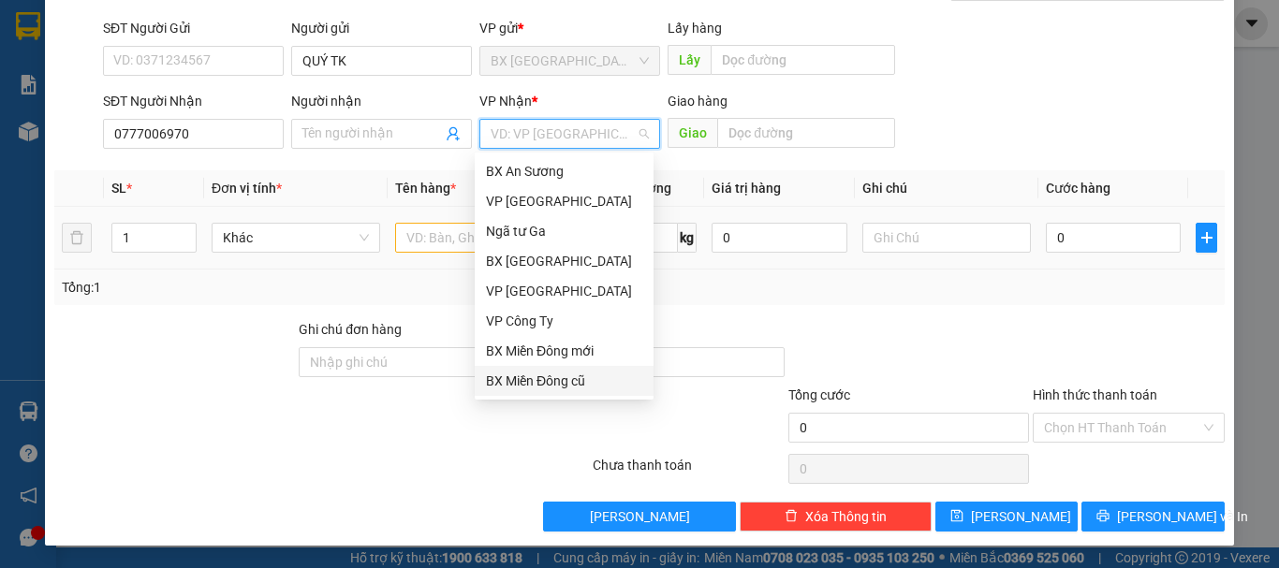
click at [561, 377] on div "BX Miền Đông cũ" at bounding box center [564, 381] width 156 height 21
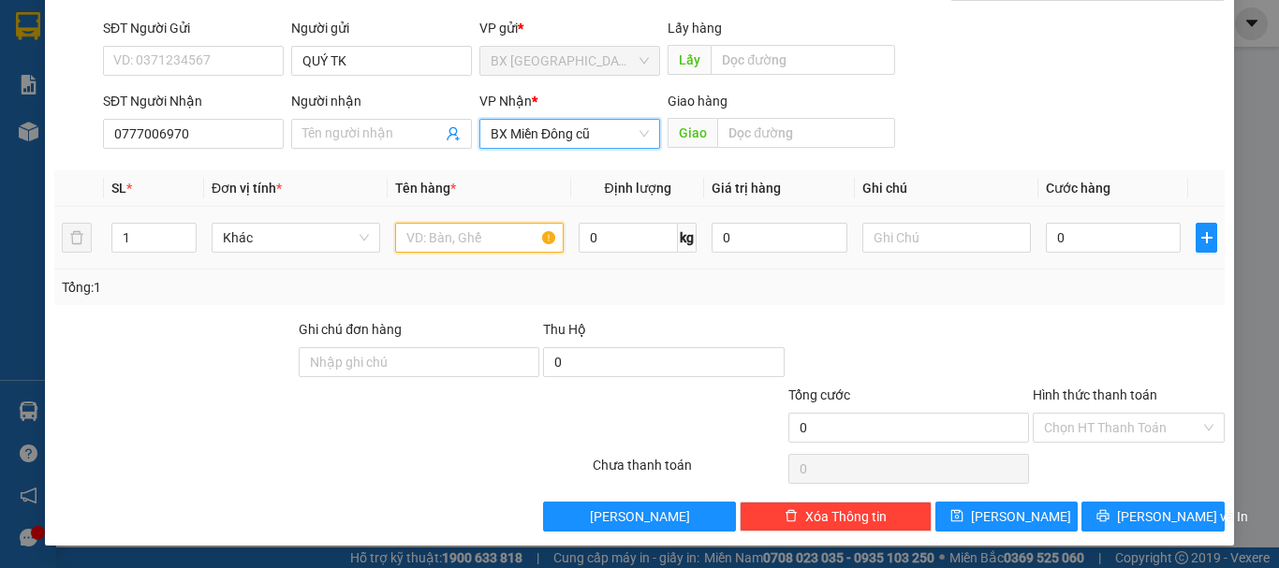
click at [520, 230] on input "text" at bounding box center [479, 238] width 169 height 30
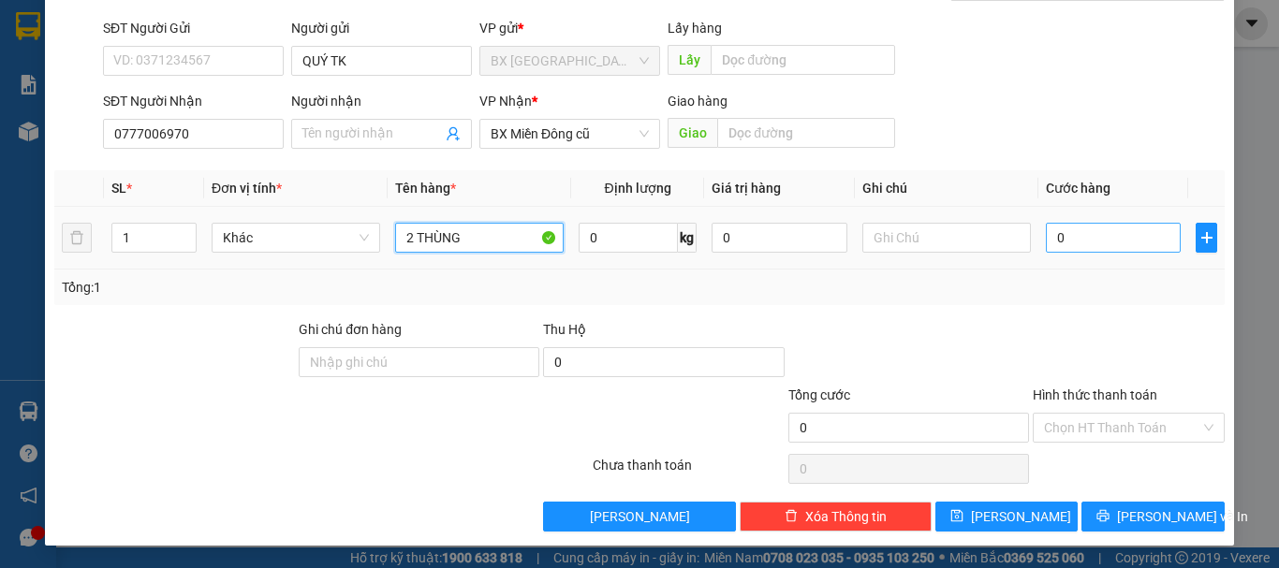
type input "2 THÙNG"
click at [1089, 232] on input "0" at bounding box center [1113, 238] width 135 height 30
type input "1"
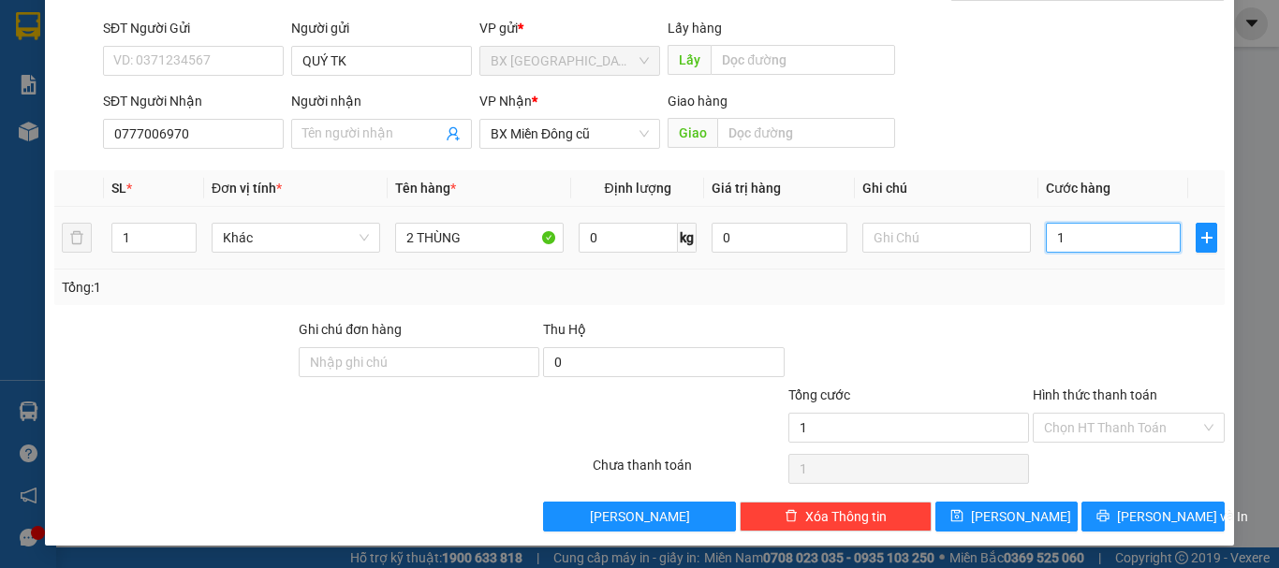
type input "12"
type input "120"
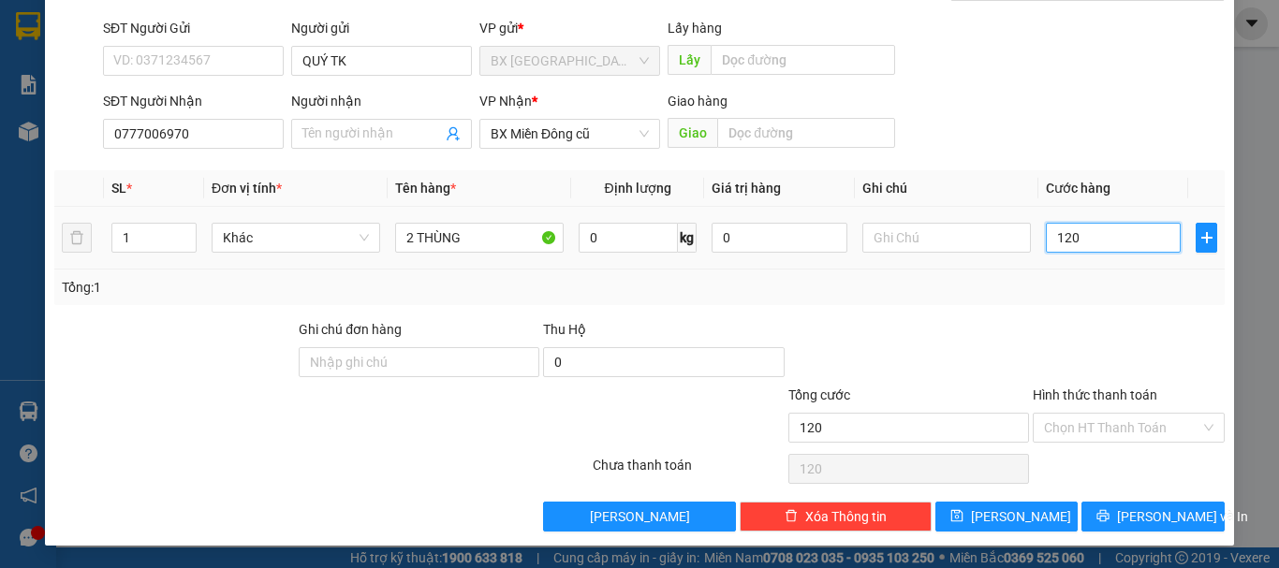
type input "1.200"
type input "12.000"
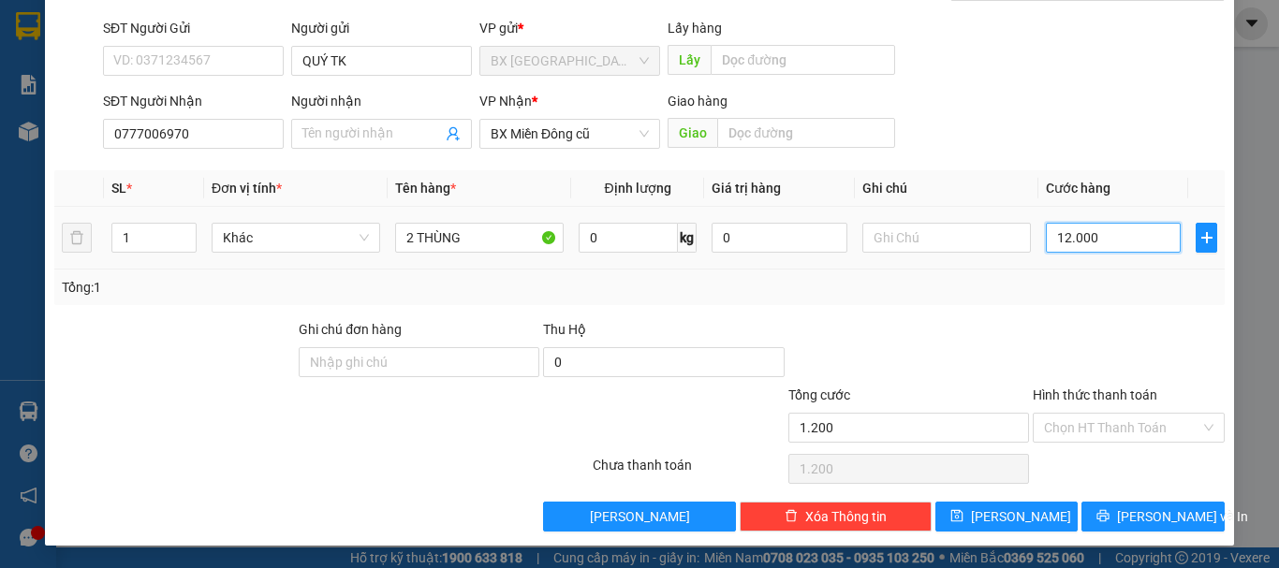
type input "12.000"
type input "120.000"
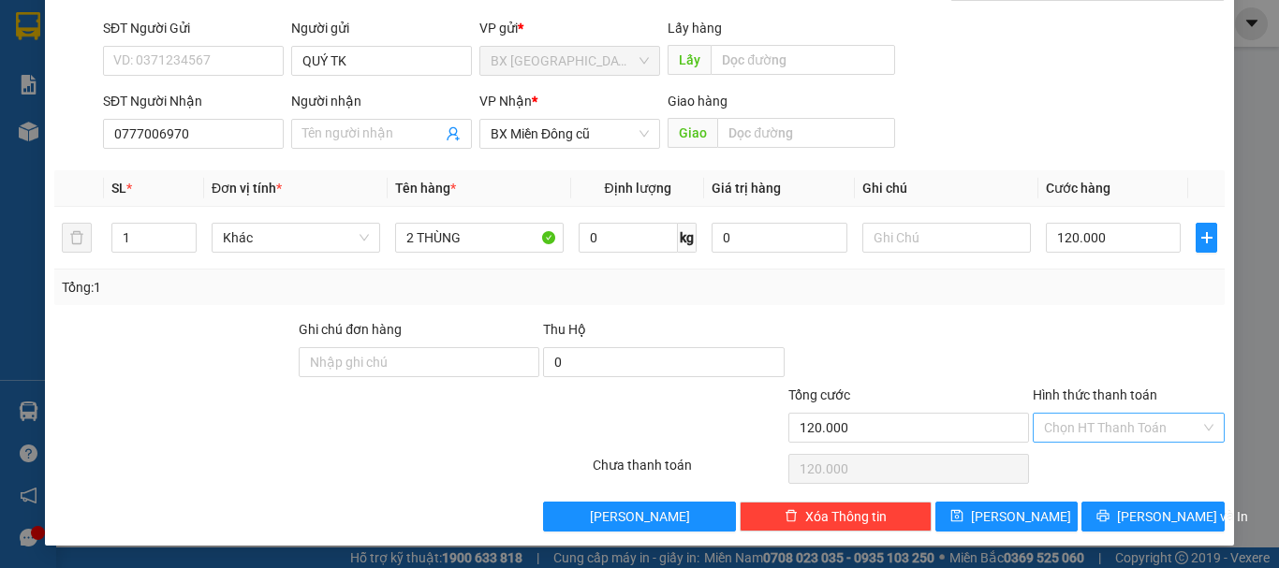
click at [1144, 434] on input "Hình thức thanh toán" at bounding box center [1122, 428] width 156 height 28
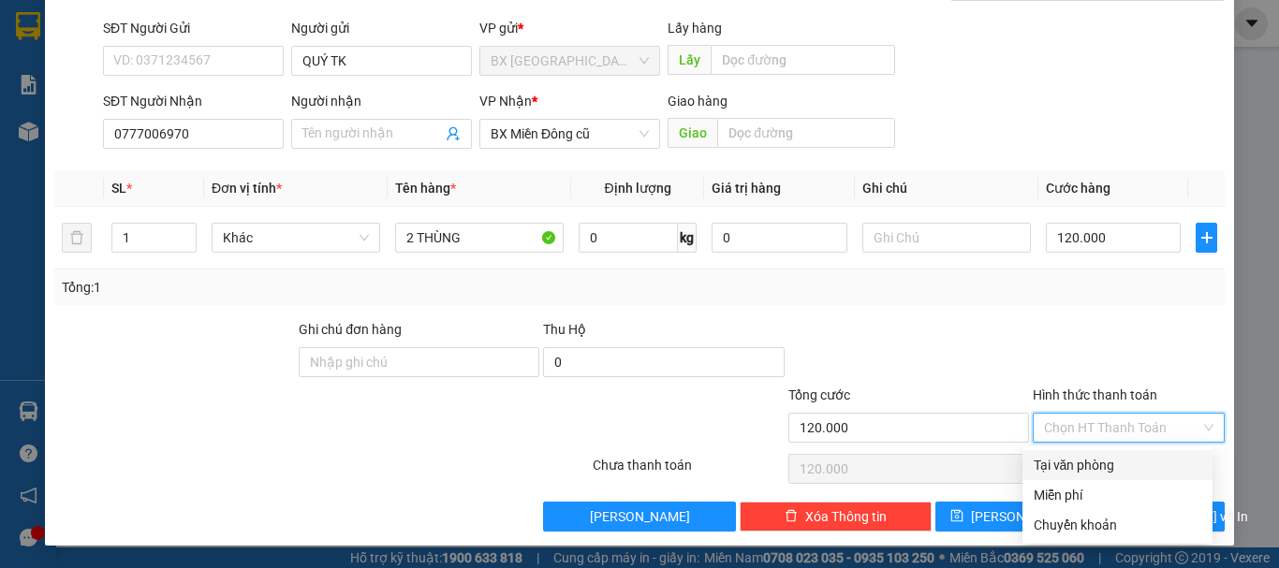
click at [1082, 478] on div "Tại văn phòng" at bounding box center [1118, 465] width 190 height 30
type input "0"
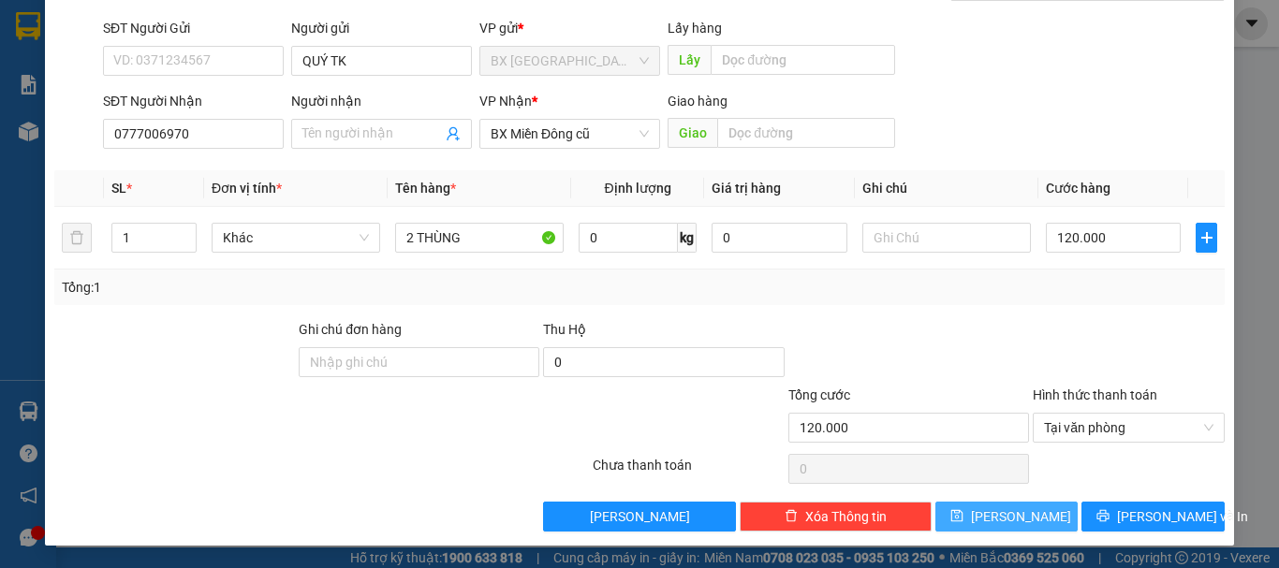
click at [1031, 510] on button "[PERSON_NAME]" at bounding box center [1007, 517] width 143 height 30
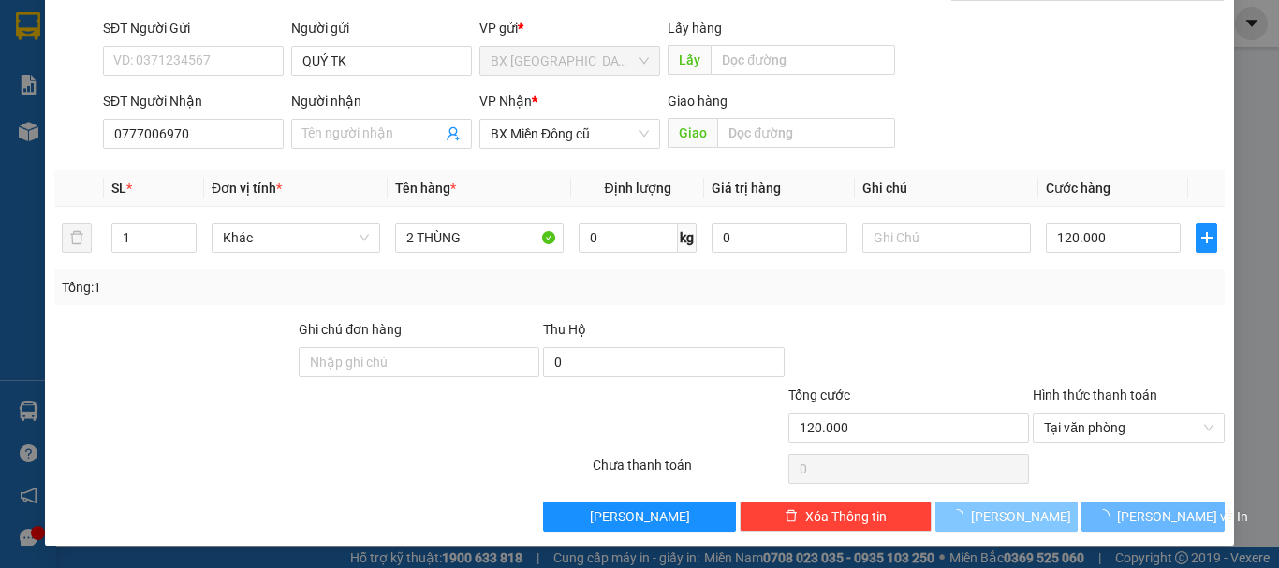
type input "0"
